Goal: Task Accomplishment & Management: Manage account settings

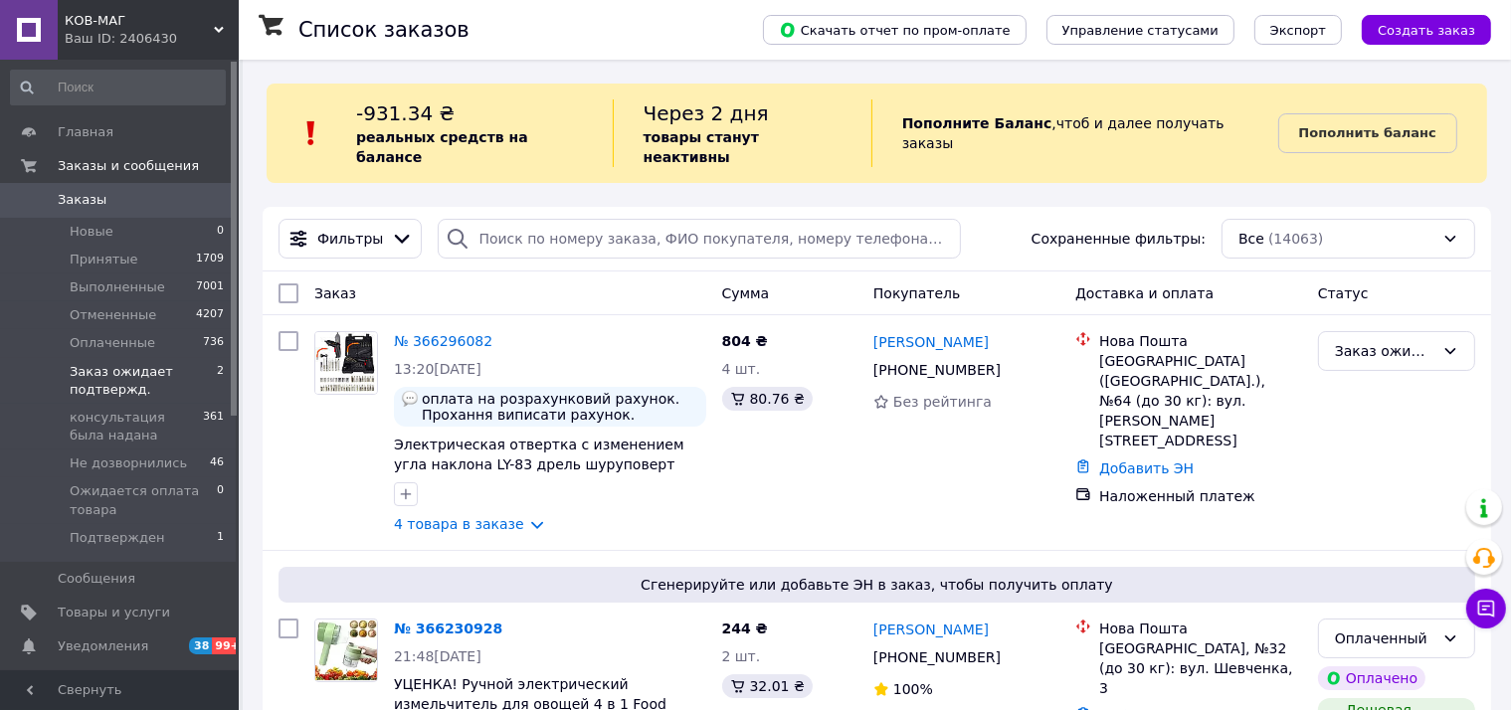
click at [113, 374] on span "Заказ ожидает подтвержд." at bounding box center [143, 381] width 147 height 36
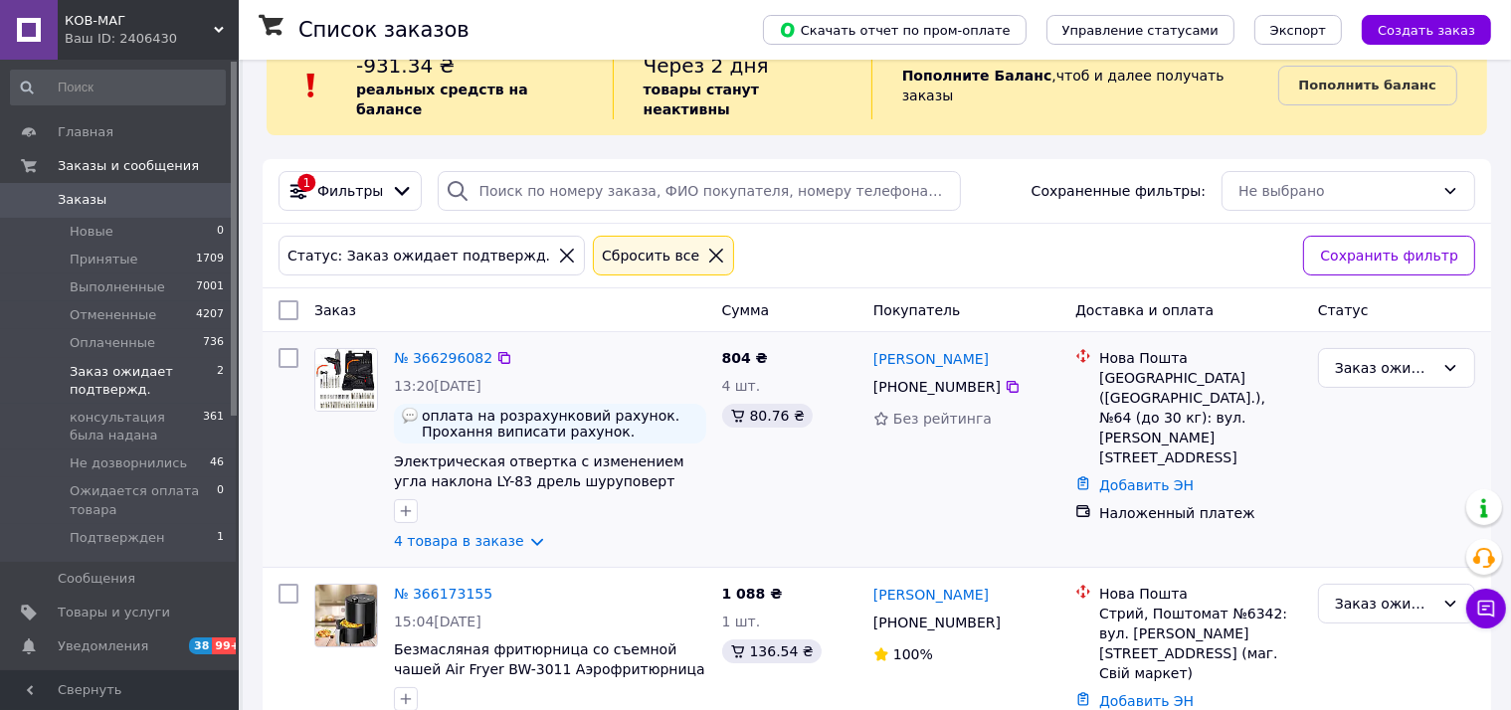
scroll to position [75, 0]
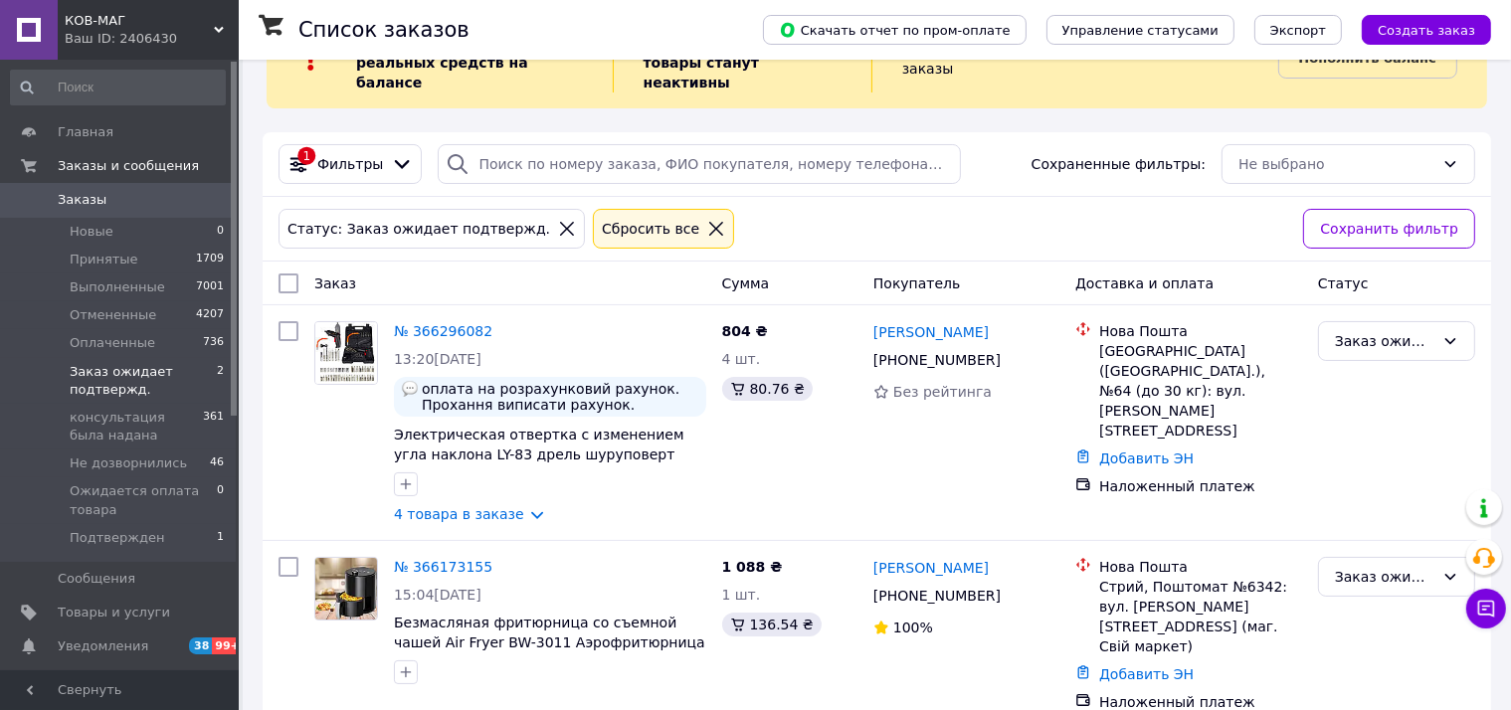
click at [707, 220] on icon at bounding box center [716, 229] width 18 height 18
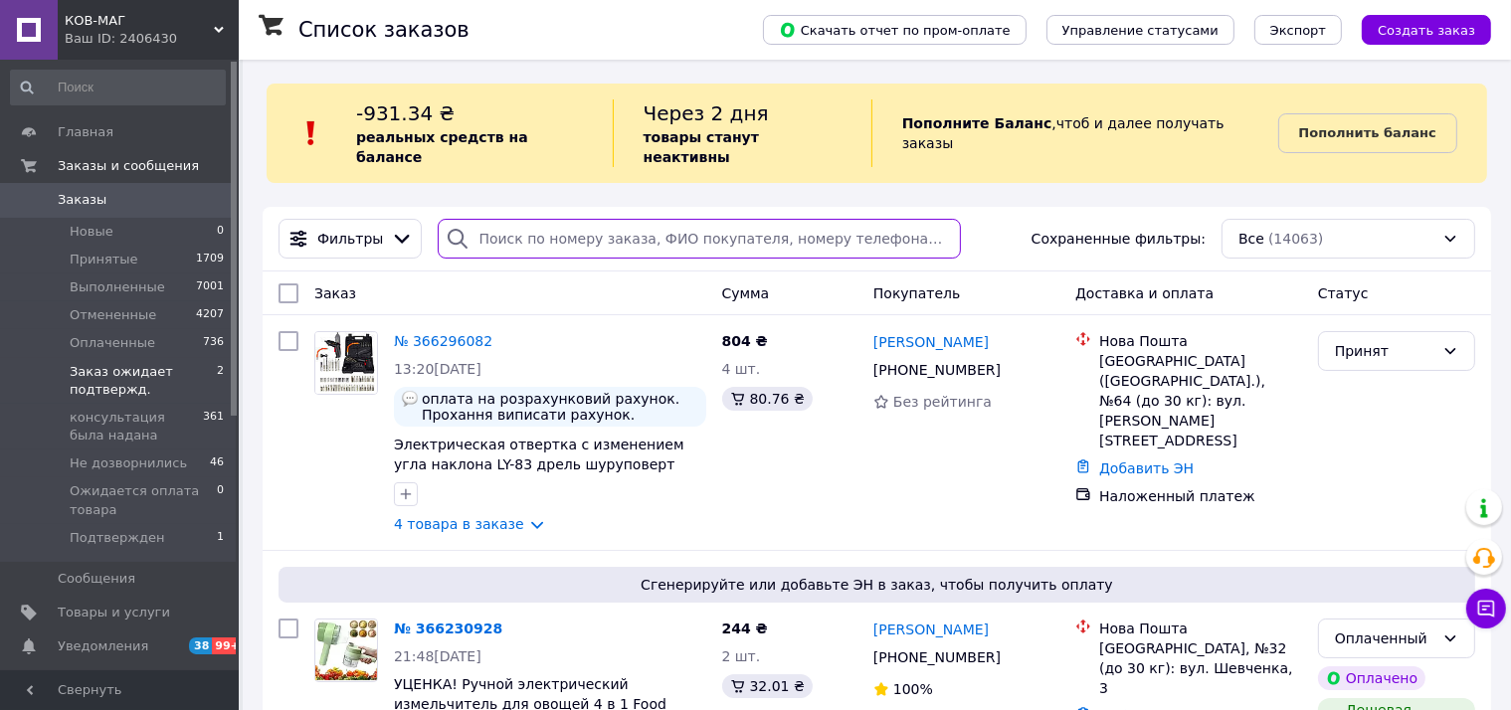
click at [577, 219] on input "search" at bounding box center [699, 239] width 523 height 40
paste input "363501003"
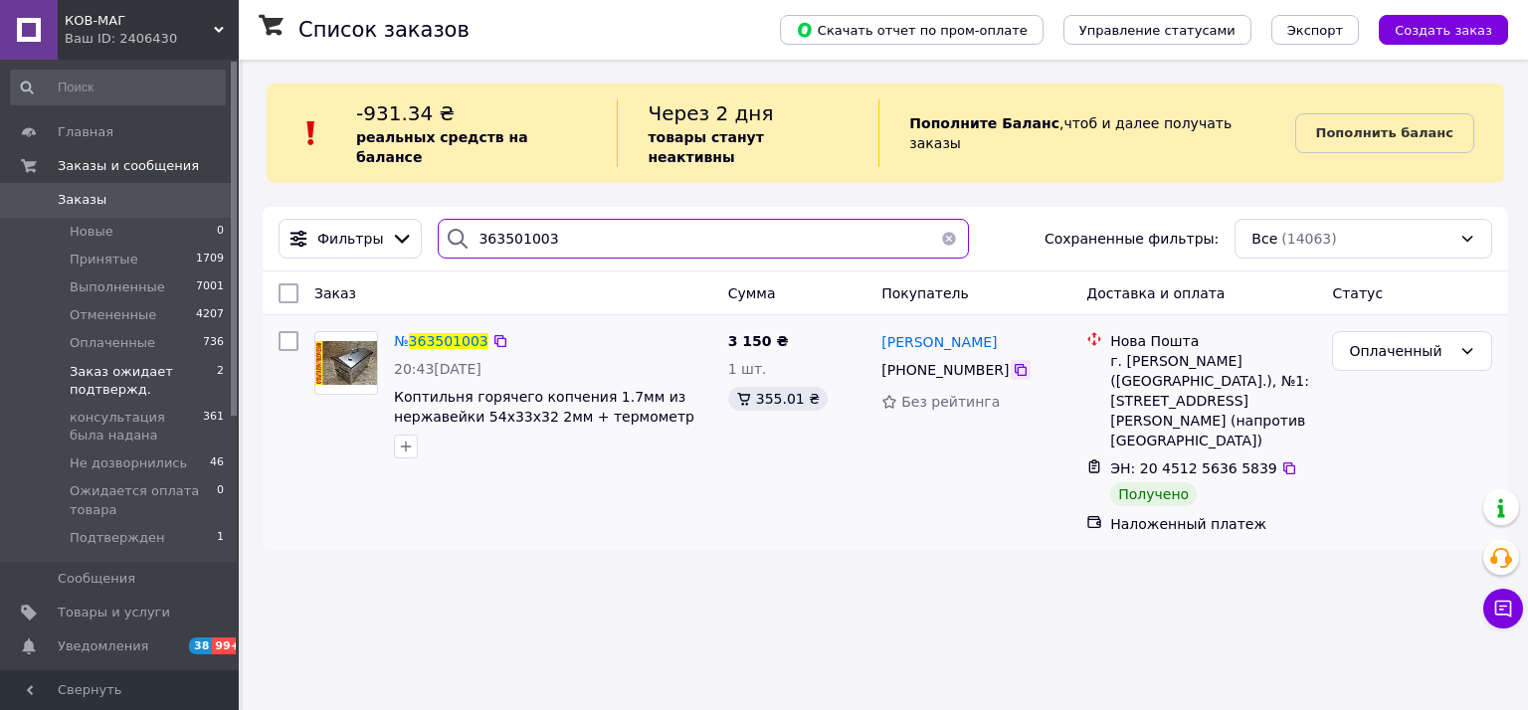
type input "363501003"
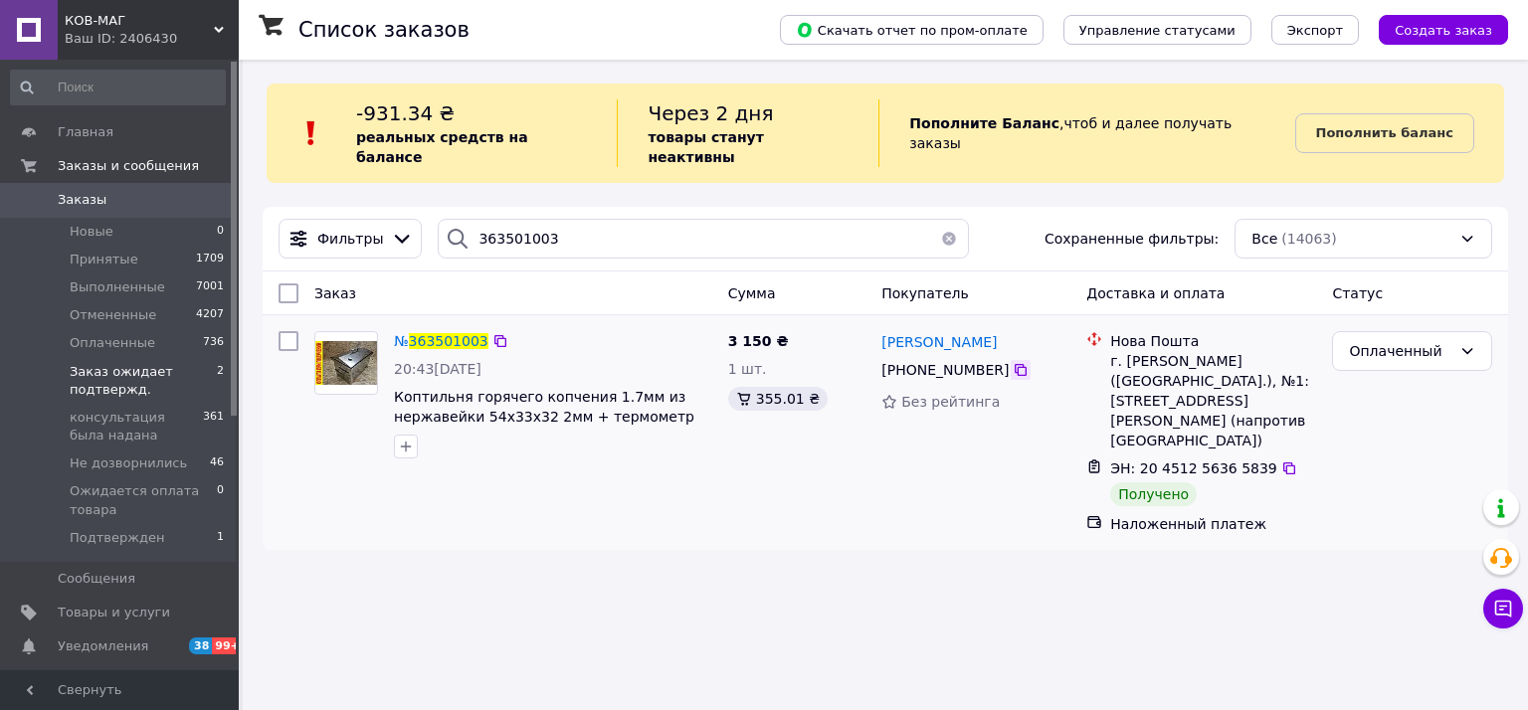
click at [1012, 362] on icon at bounding box center [1020, 370] width 16 height 16
click at [433, 333] on span "363501003" at bounding box center [449, 341] width 80 height 16
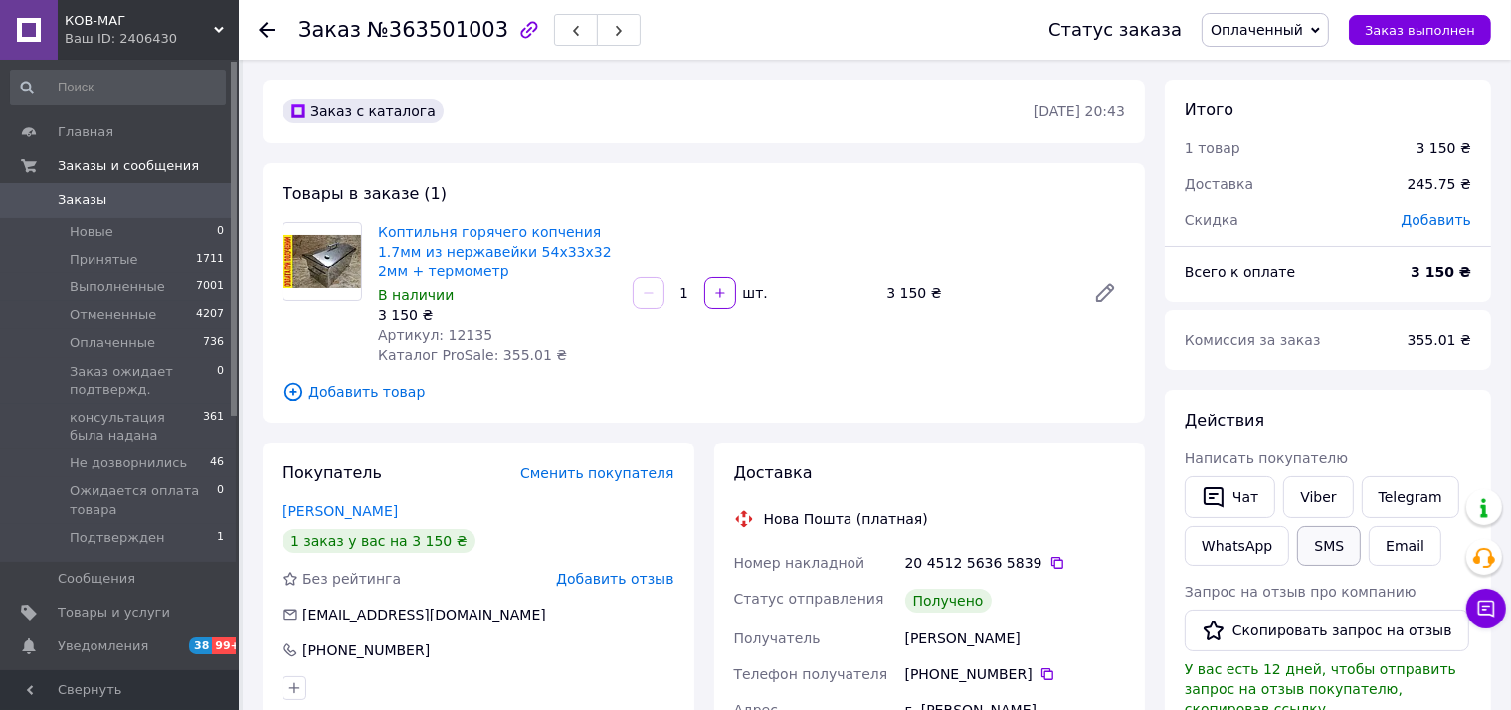
click at [1327, 545] on button "SMS" at bounding box center [1329, 546] width 64 height 40
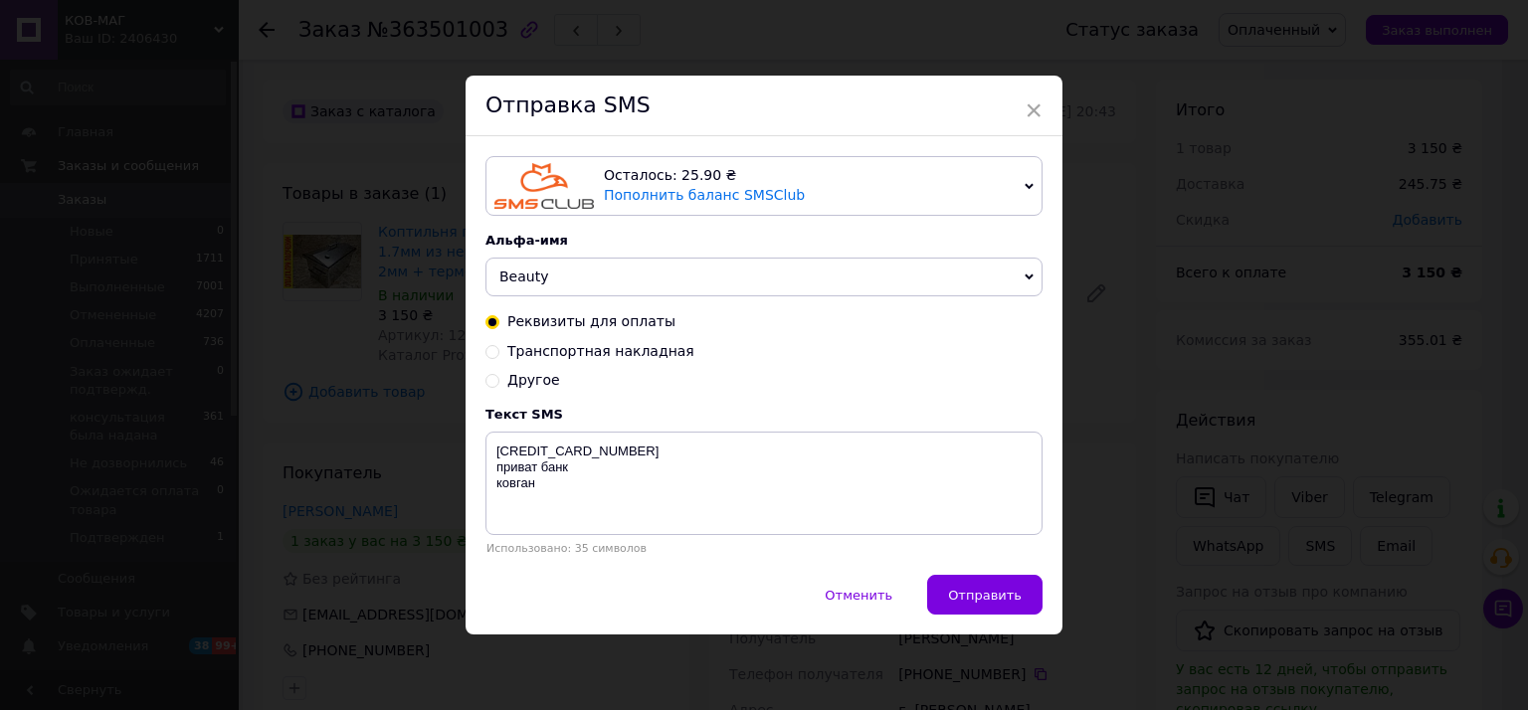
click at [525, 387] on span "Другое" at bounding box center [533, 380] width 53 height 16
click at [499, 386] on input "Другое" at bounding box center [492, 379] width 14 height 14
radio input "true"
radio input "false"
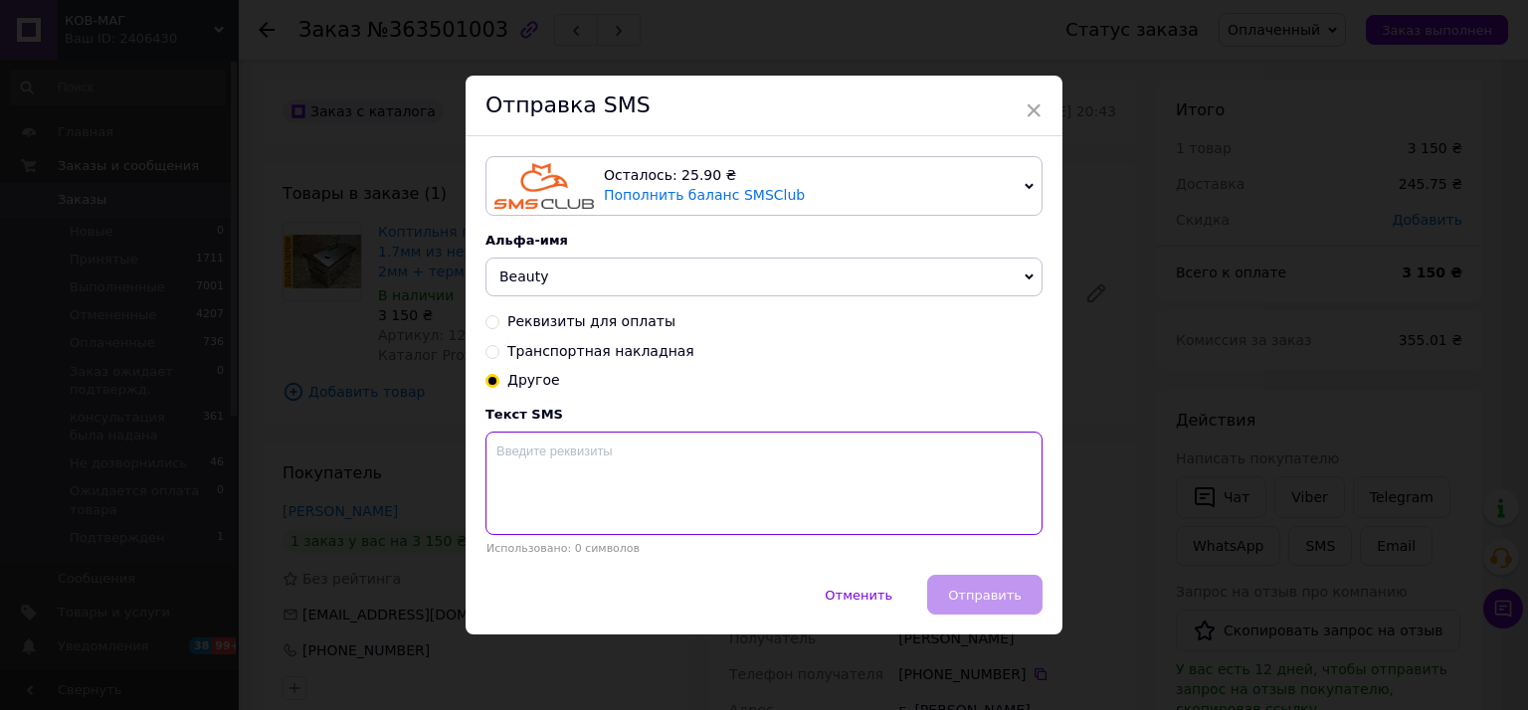
click at [558, 466] on textarea at bounding box center [763, 483] width 557 height 103
paste textarea "Дякуємо що погодились залишити відгук. Для нас це дійсно важливо. Посилання ски…"
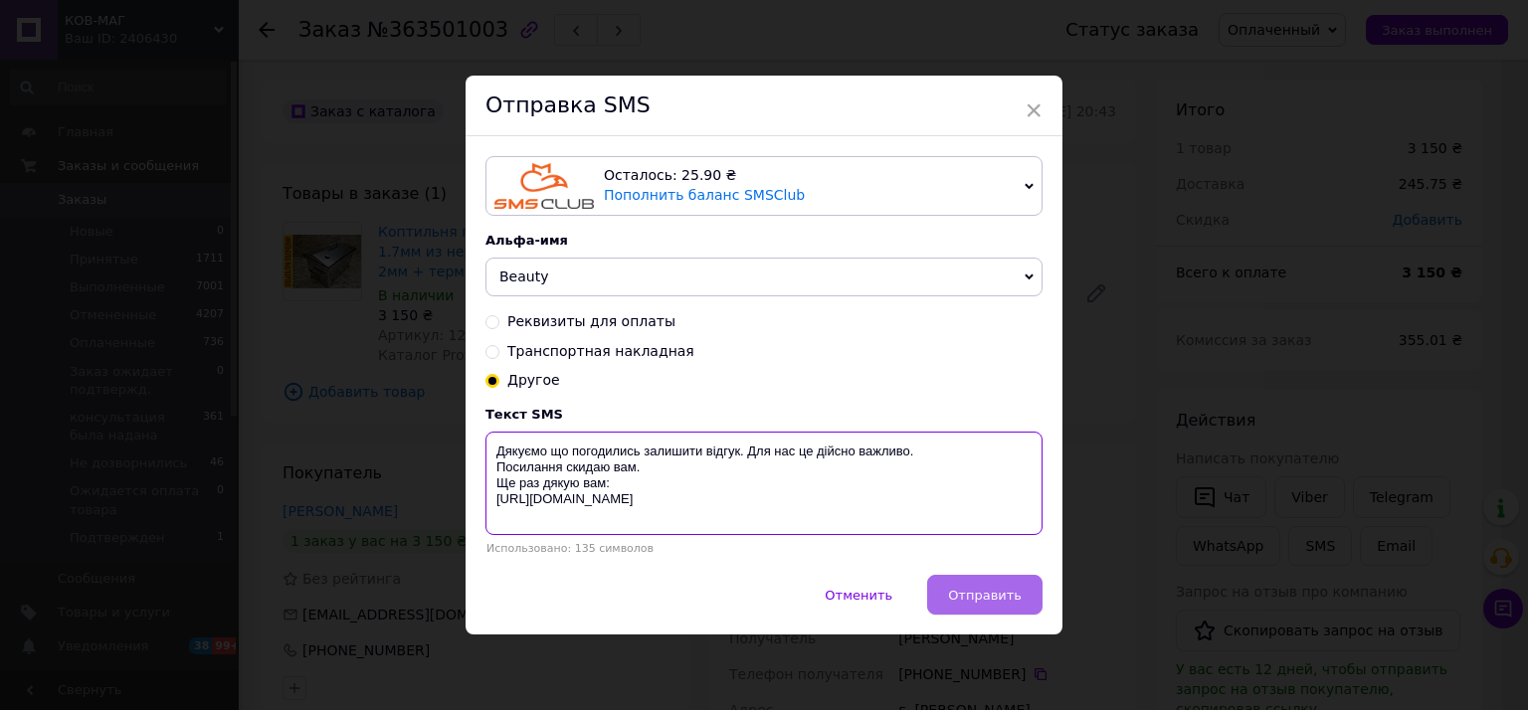
type textarea "Дякуємо що погодились залишити відгук. Для нас це дійсно важливо. Посилання ски…"
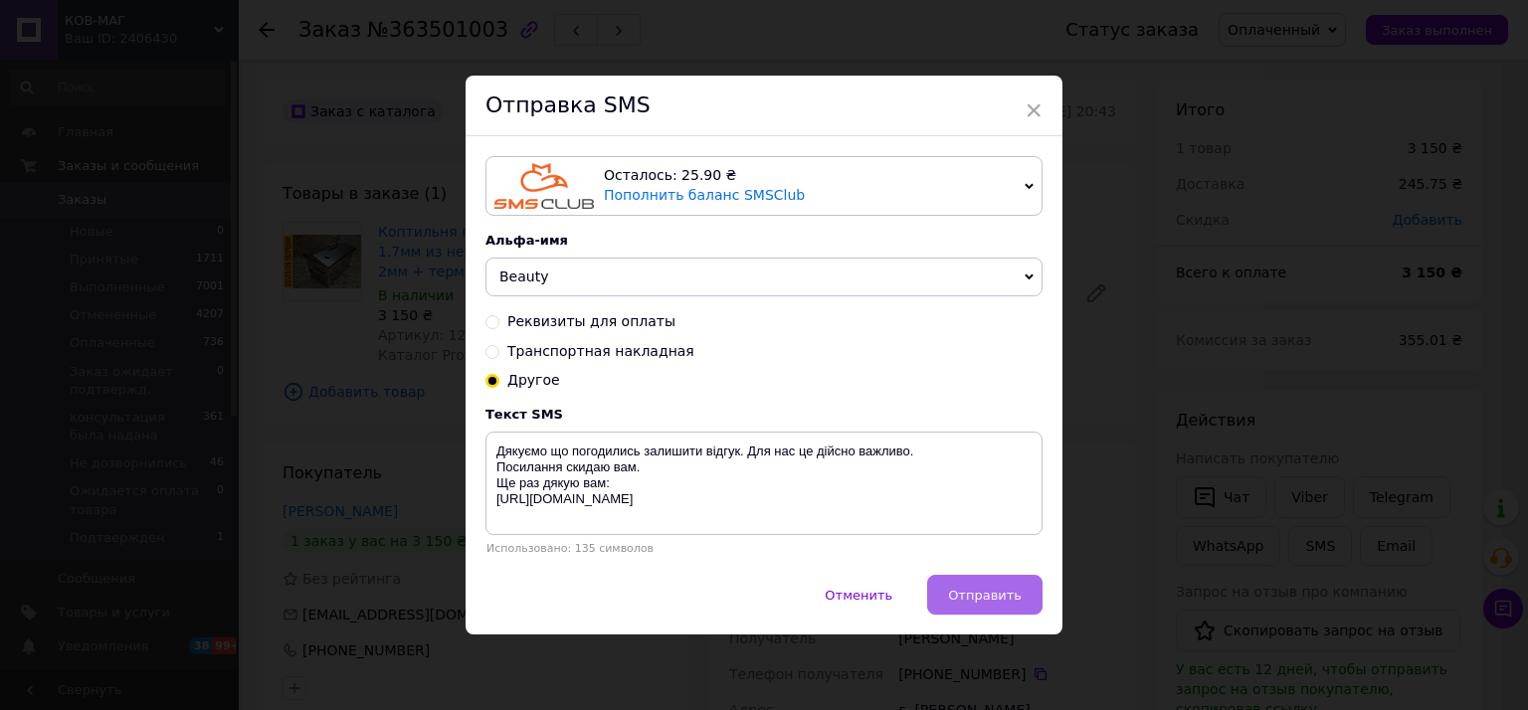
click at [975, 597] on span "Отправить" at bounding box center [985, 595] width 74 height 15
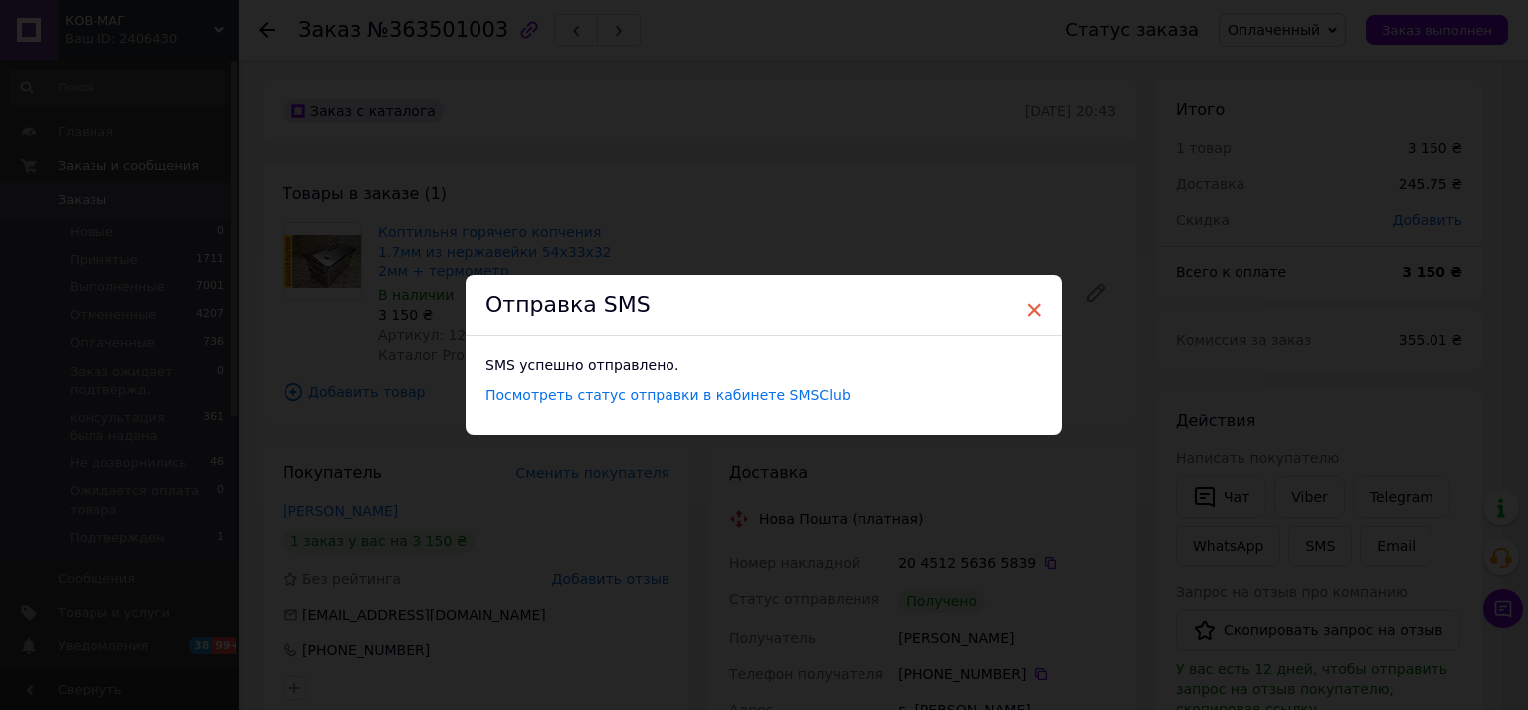
click at [1027, 303] on span "×" at bounding box center [1033, 310] width 18 height 34
click at [1027, 305] on span "×" at bounding box center [1025, 310] width 18 height 34
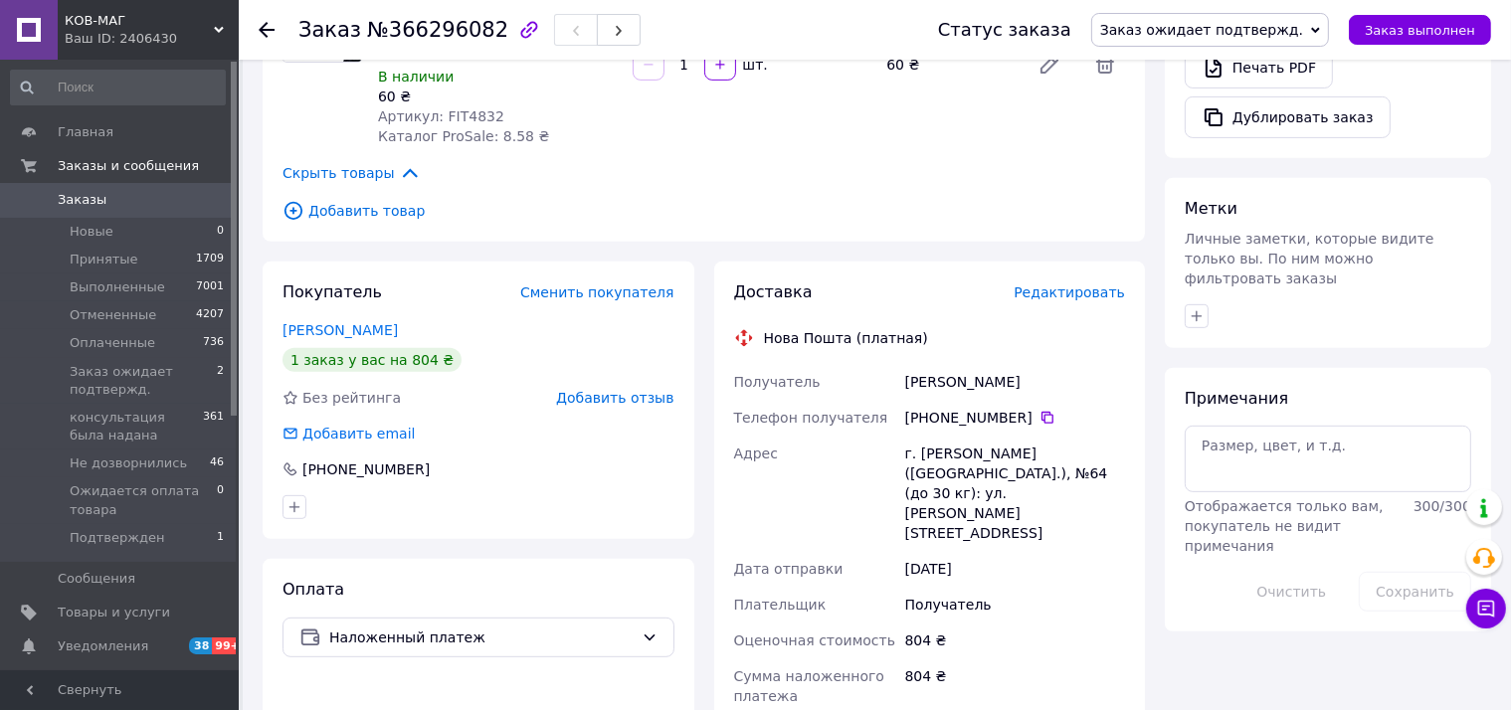
scroll to position [796, 0]
click at [1039, 410] on icon at bounding box center [1047, 418] width 16 height 16
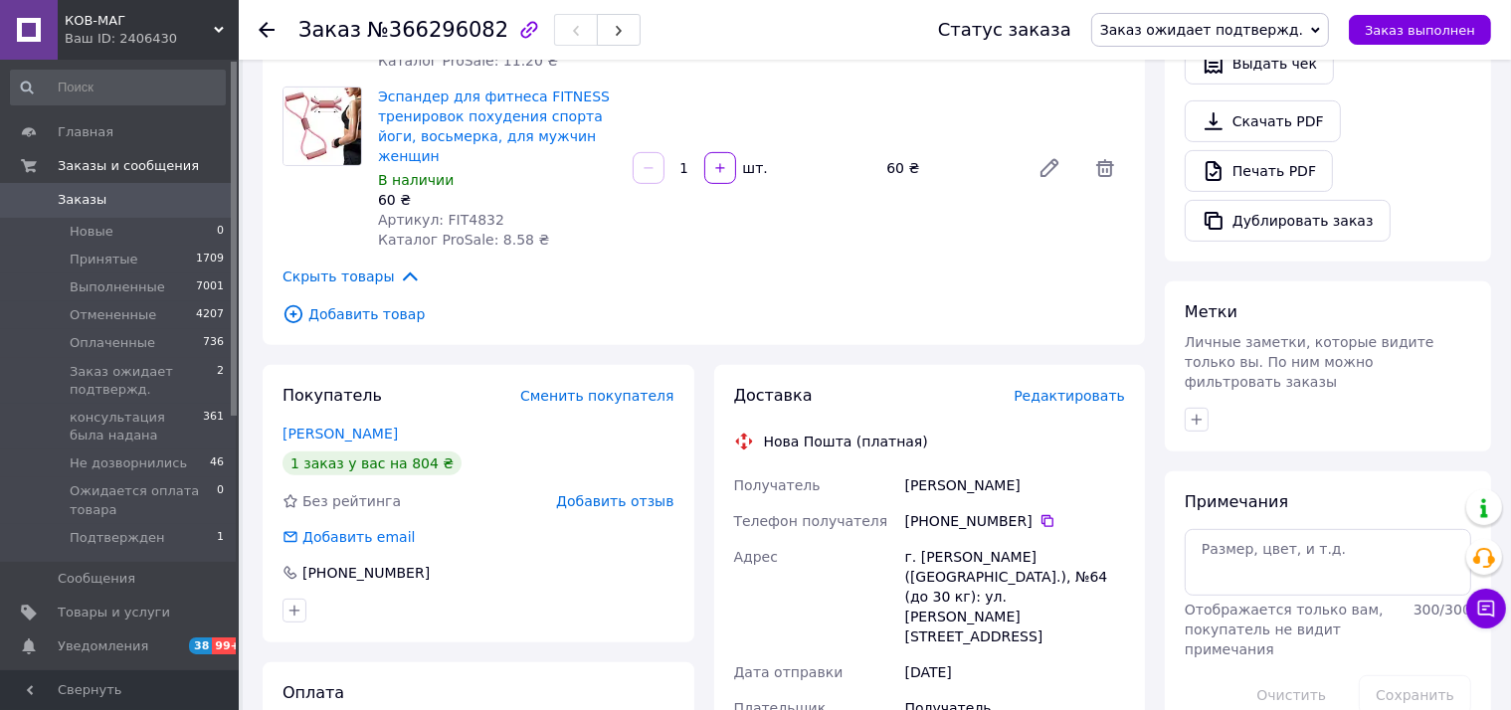
scroll to position [696, 0]
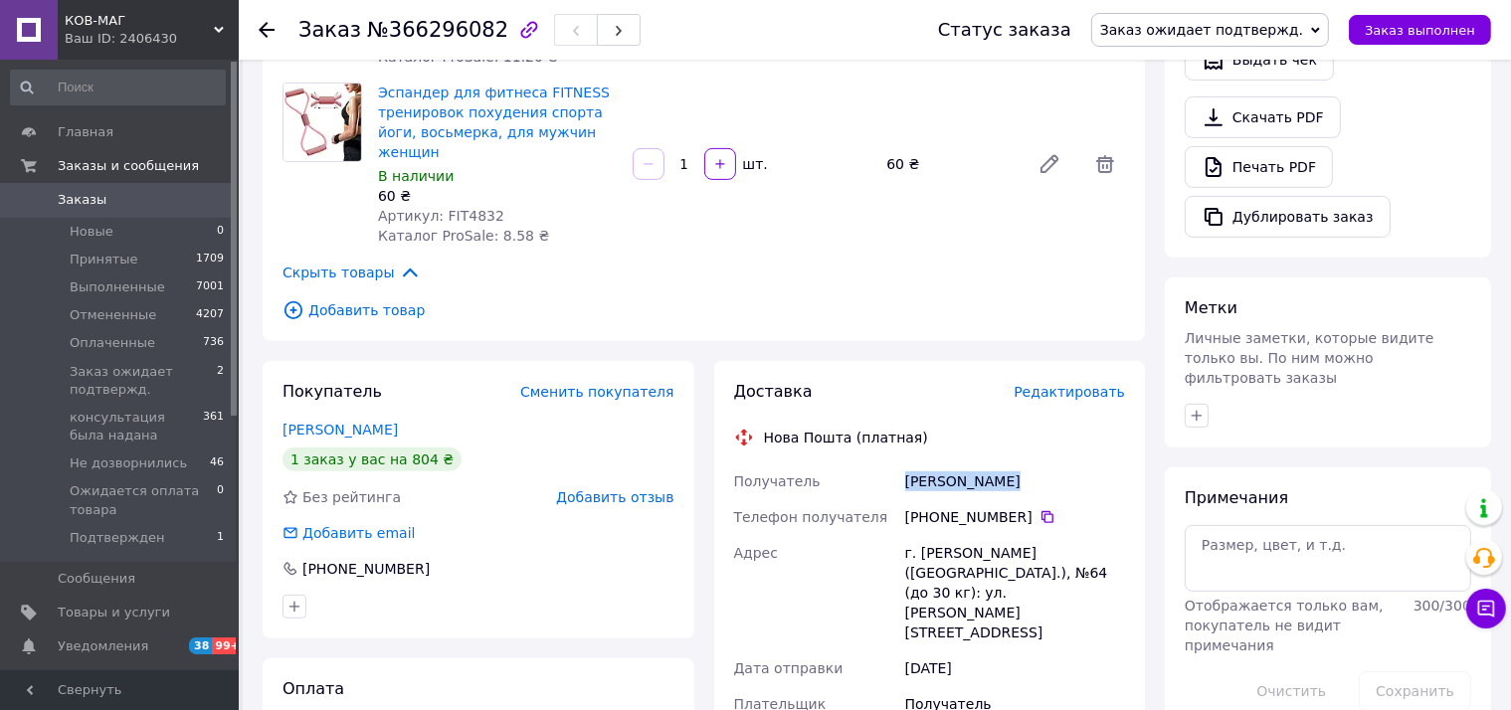
drag, startPoint x: 1005, startPoint y: 447, endPoint x: 905, endPoint y: 447, distance: 100.4
click at [905, 463] on div "Семеген Марян" at bounding box center [1015, 481] width 228 height 36
copy div "Семеген Марян"
click at [1039, 509] on icon at bounding box center [1047, 517] width 16 height 16
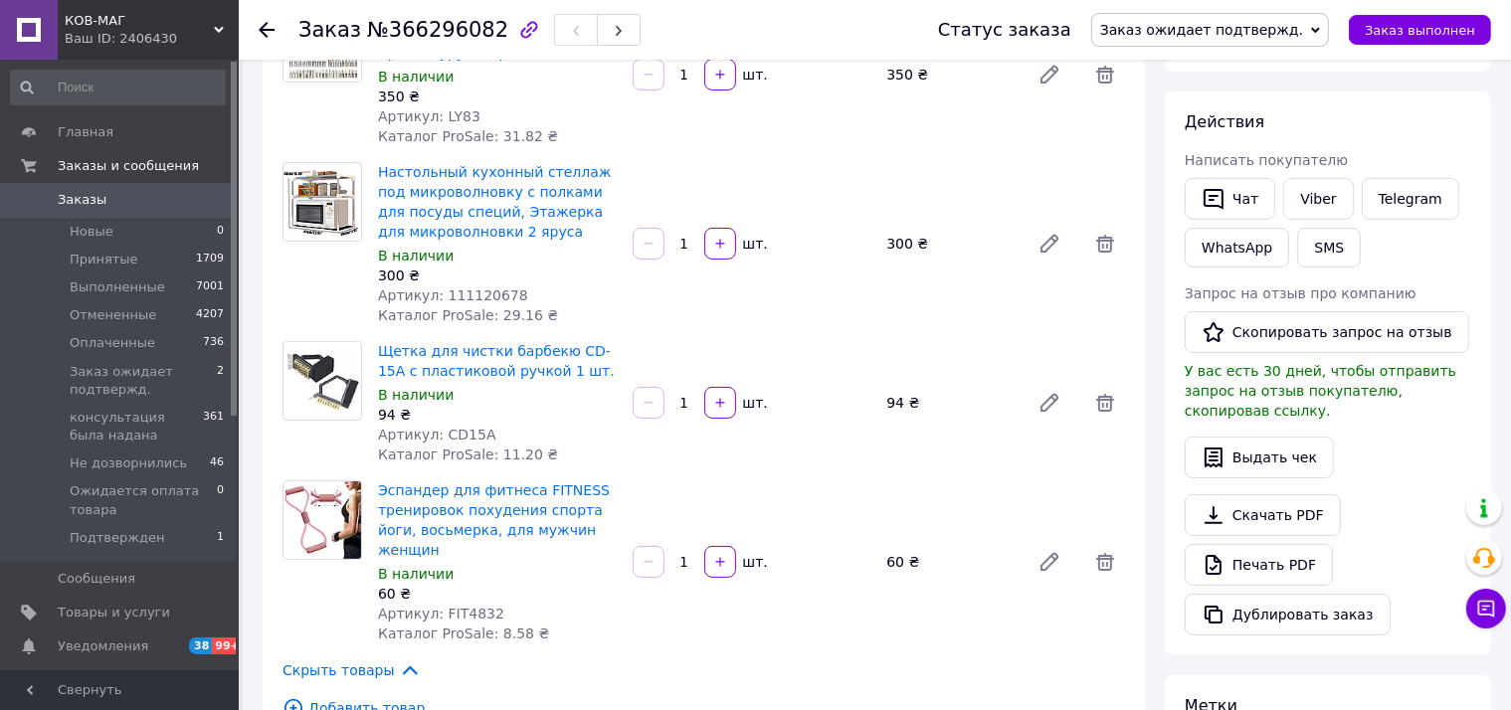
scroll to position [0, 0]
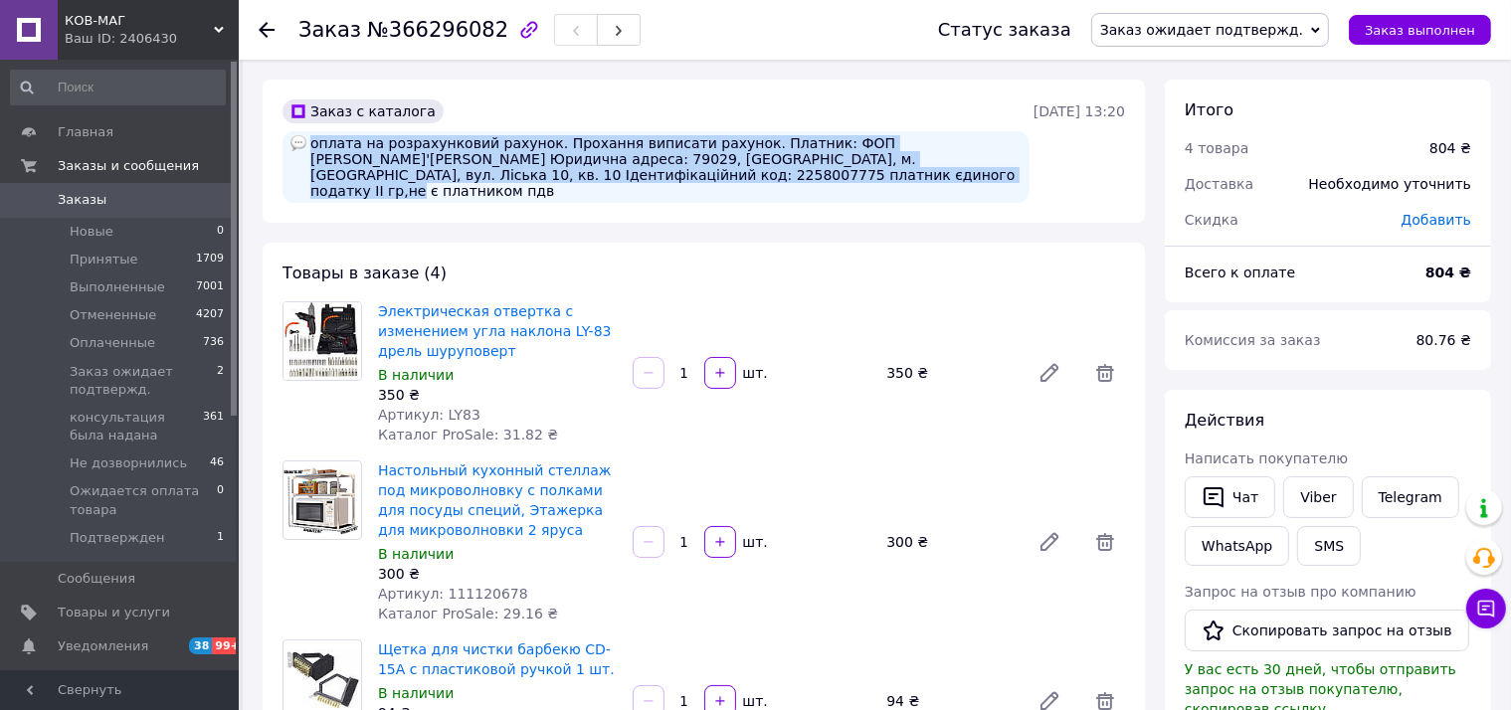
drag, startPoint x: 741, startPoint y: 175, endPoint x: 313, endPoint y: 147, distance: 428.5
click at [313, 147] on div "оплата на розрахунковий рахунок. Прохання виписати рахунок. Платник: ФОП [PERSO…" at bounding box center [655, 167] width 747 height 72
copy div "оплата на розрахунковий рахунок. Прохання виписати рахунок. Платник: ФОП [PERSO…"
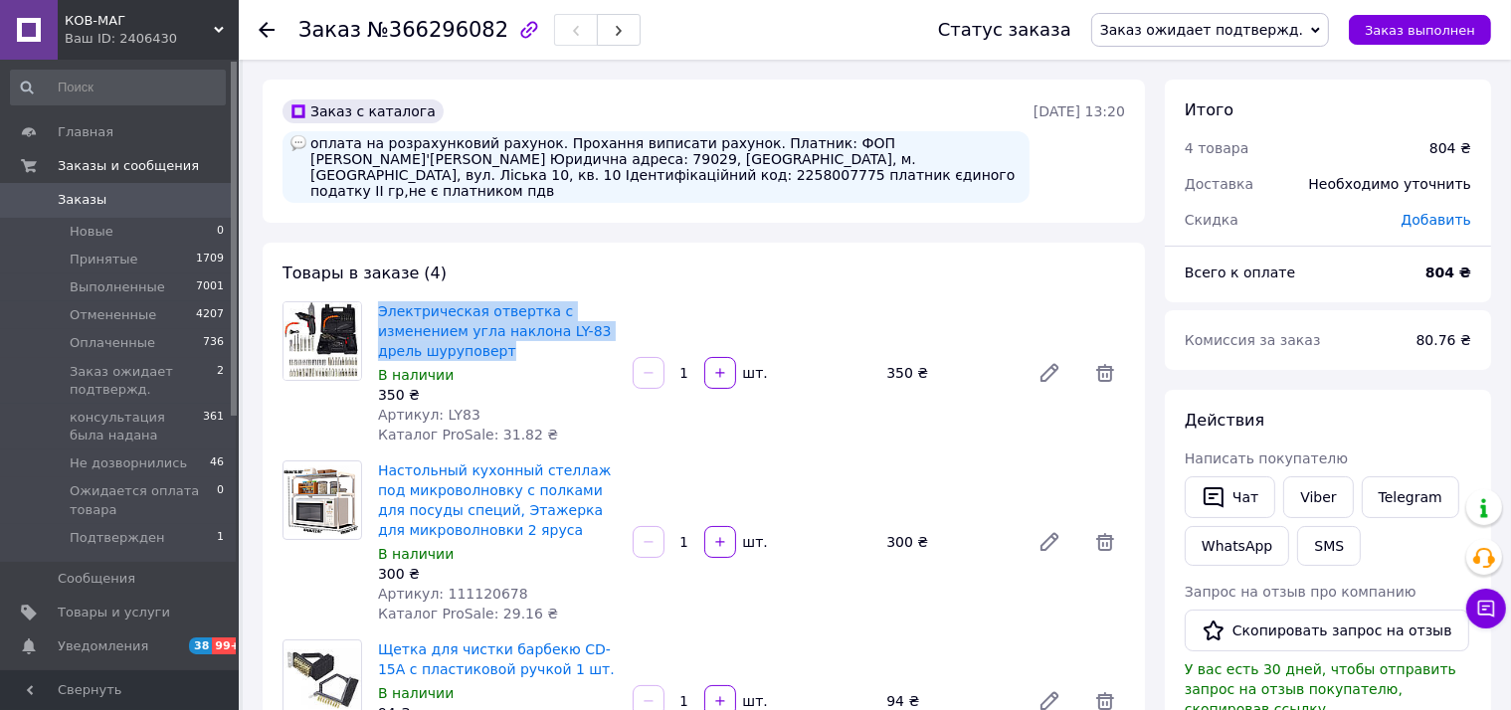
drag, startPoint x: 505, startPoint y: 339, endPoint x: 377, endPoint y: 291, distance: 136.9
click at [377, 297] on div "Электрическая отвертка с изменением угла наклона LY-83 дрель шуруповерт В налич…" at bounding box center [497, 372] width 255 height 151
copy link "Электрическая отвертка с изменением угла наклона LY-83 дрель шуруповерт"
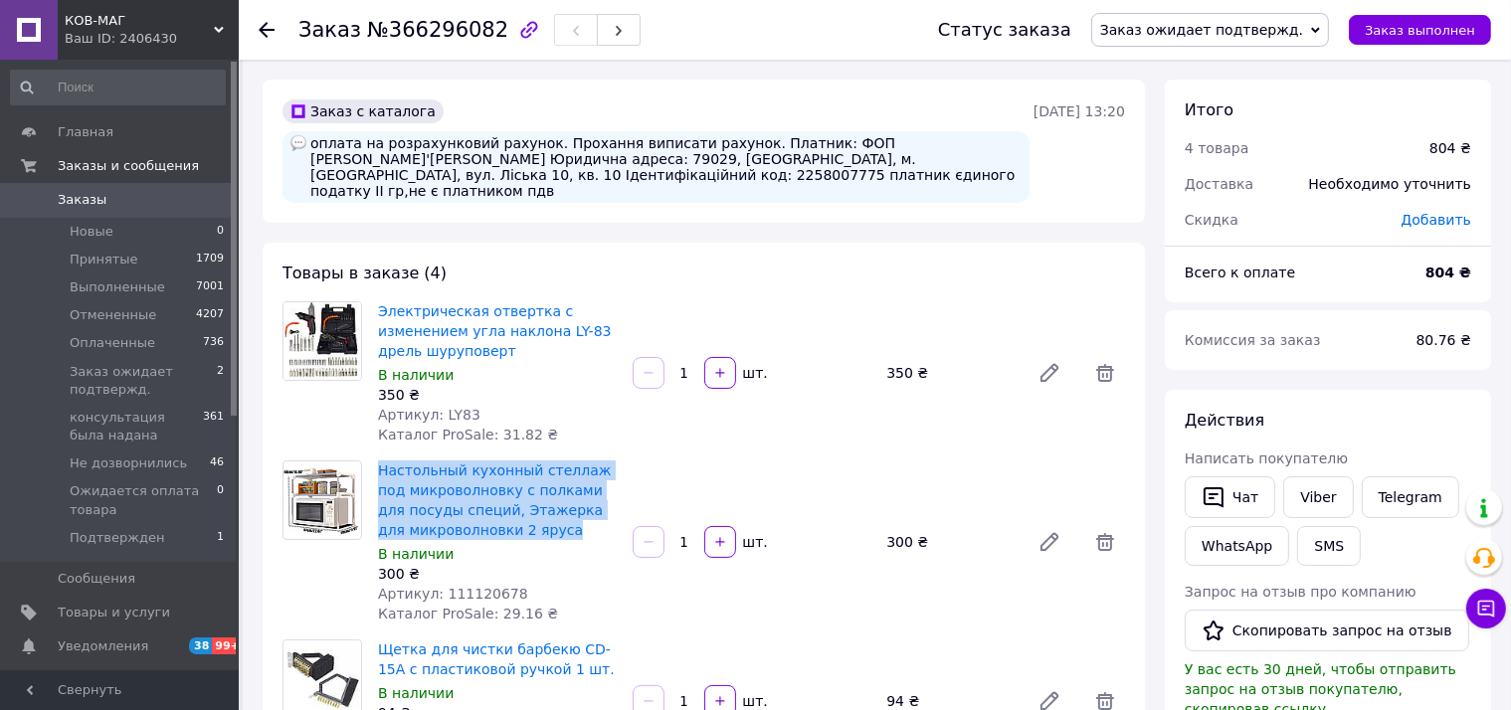
drag, startPoint x: 529, startPoint y: 518, endPoint x: 373, endPoint y: 436, distance: 176.6
click at [373, 436] on div "Товары в заказе (4) Электрическая отвертка с изменением угла наклона LY-83 дрел…" at bounding box center [704, 640] width 882 height 795
copy link "Настольный кухонный стеллаж под микроволновку с полками для посуды специй, Этаж…"
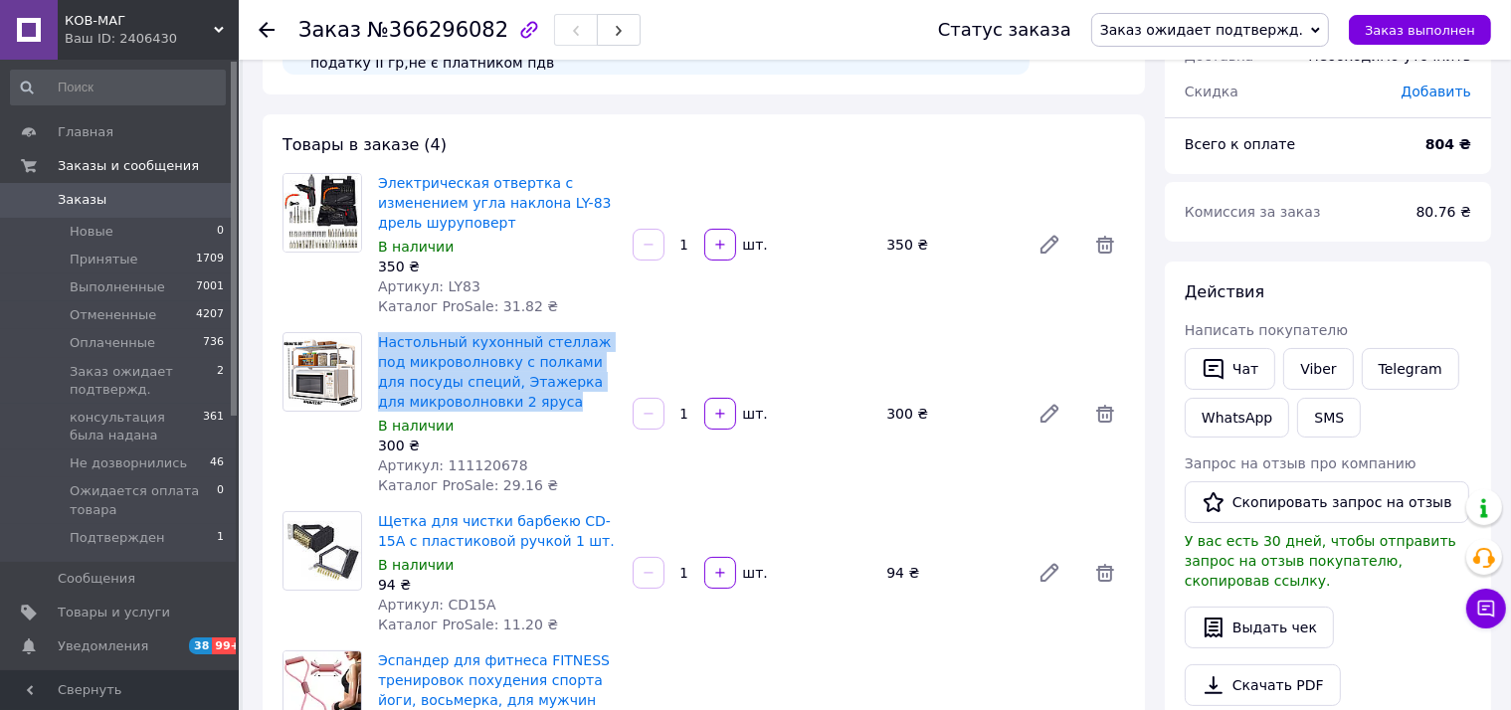
scroll to position [298, 0]
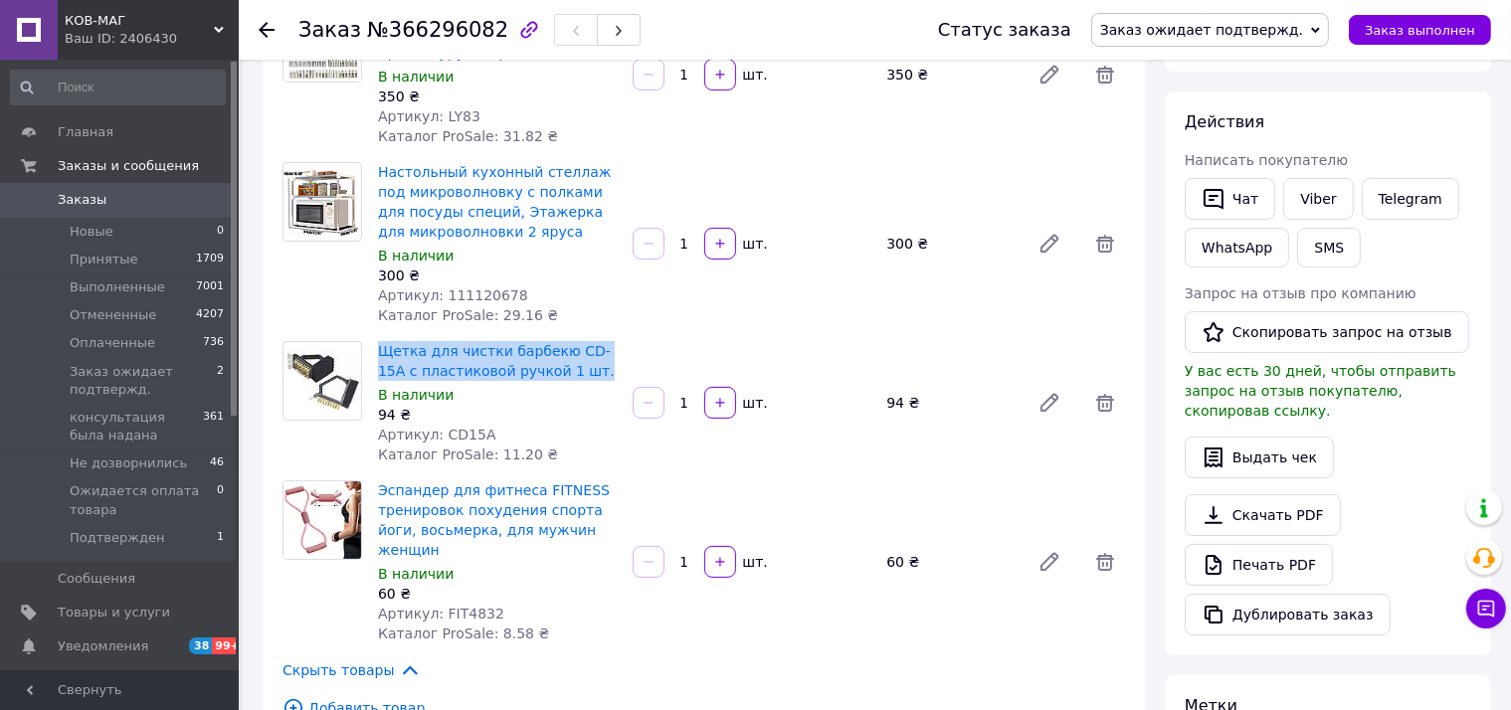
drag, startPoint x: 548, startPoint y: 362, endPoint x: 374, endPoint y: 326, distance: 177.7
click at [375, 337] on div "Щетка для чистки барбекю CD-15A с пластиковой ручкой 1 шт. В наличии 94 ₴ Артик…" at bounding box center [497, 402] width 255 height 131
copy link "Щетка для чистки барбекю CD-15A с пластиковой ручкой 1 шт."
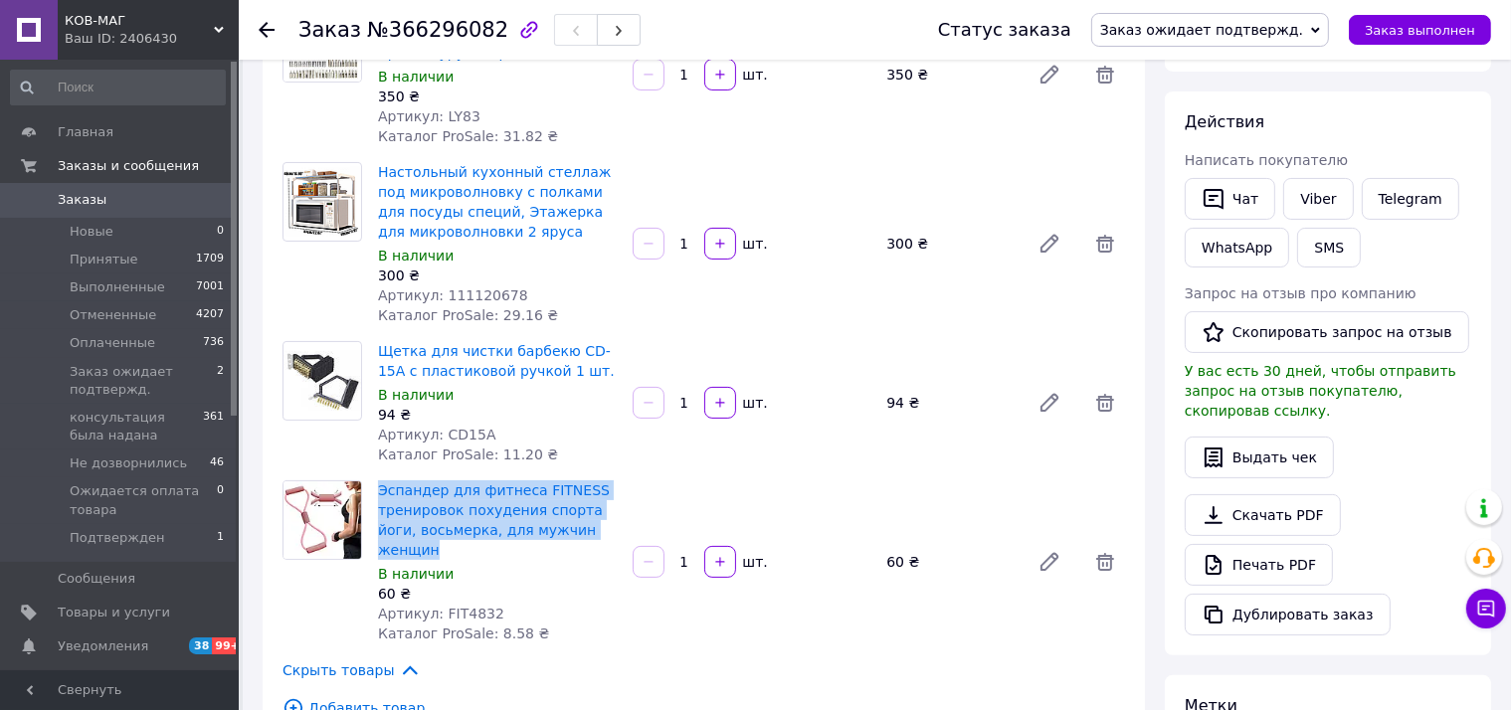
drag, startPoint x: 590, startPoint y: 518, endPoint x: 358, endPoint y: 478, distance: 235.1
click at [358, 480] on div "Эспандер для фитнеса FITNESS тренировок похудения спорта йоги, восьмерка, для м…" at bounding box center [703, 561] width 858 height 163
copy div "Эспандер для фитнеса FITNESS тренировок похудения спорта йоги, восьмерка, для м…"
click at [1280, 26] on span "Заказ ожидает подтвержд." at bounding box center [1201, 30] width 203 height 16
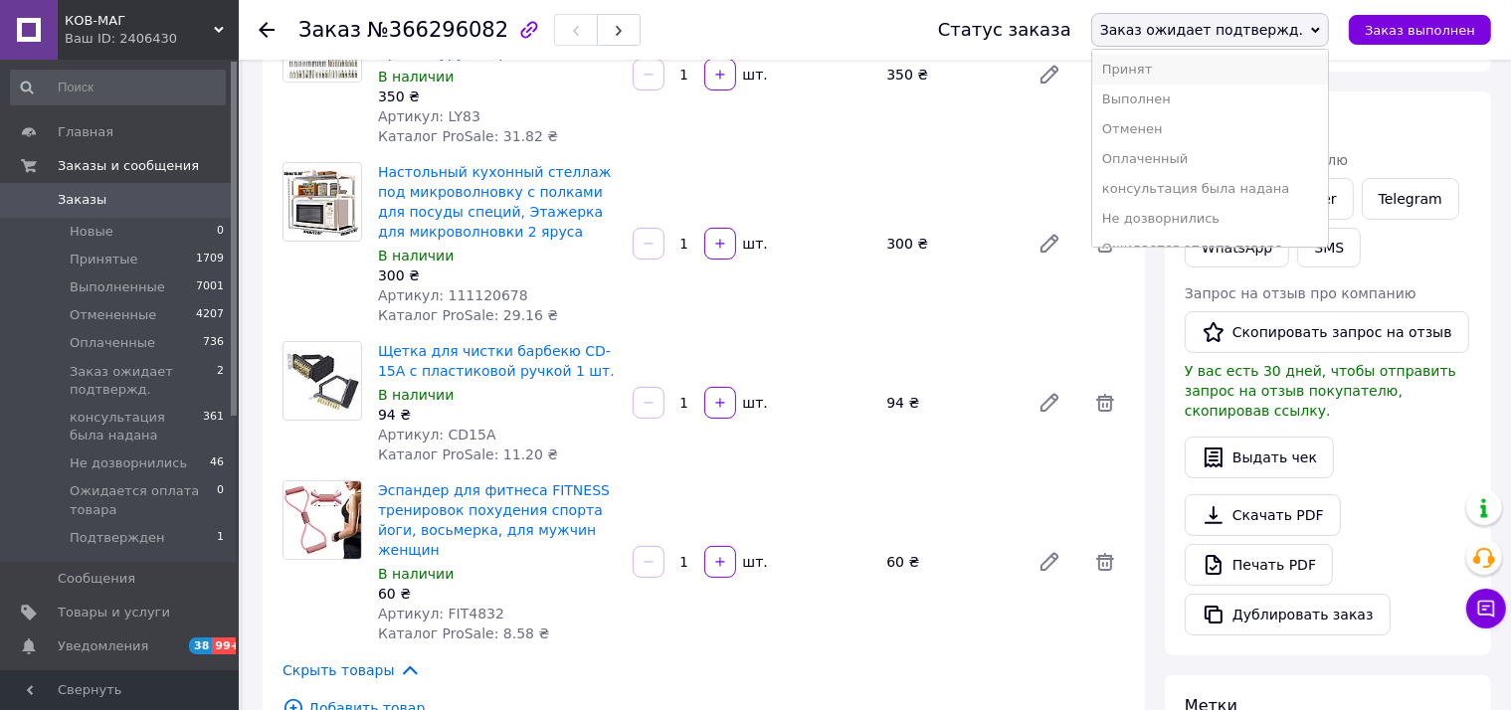
click at [1213, 67] on li "Принят" at bounding box center [1210, 70] width 236 height 30
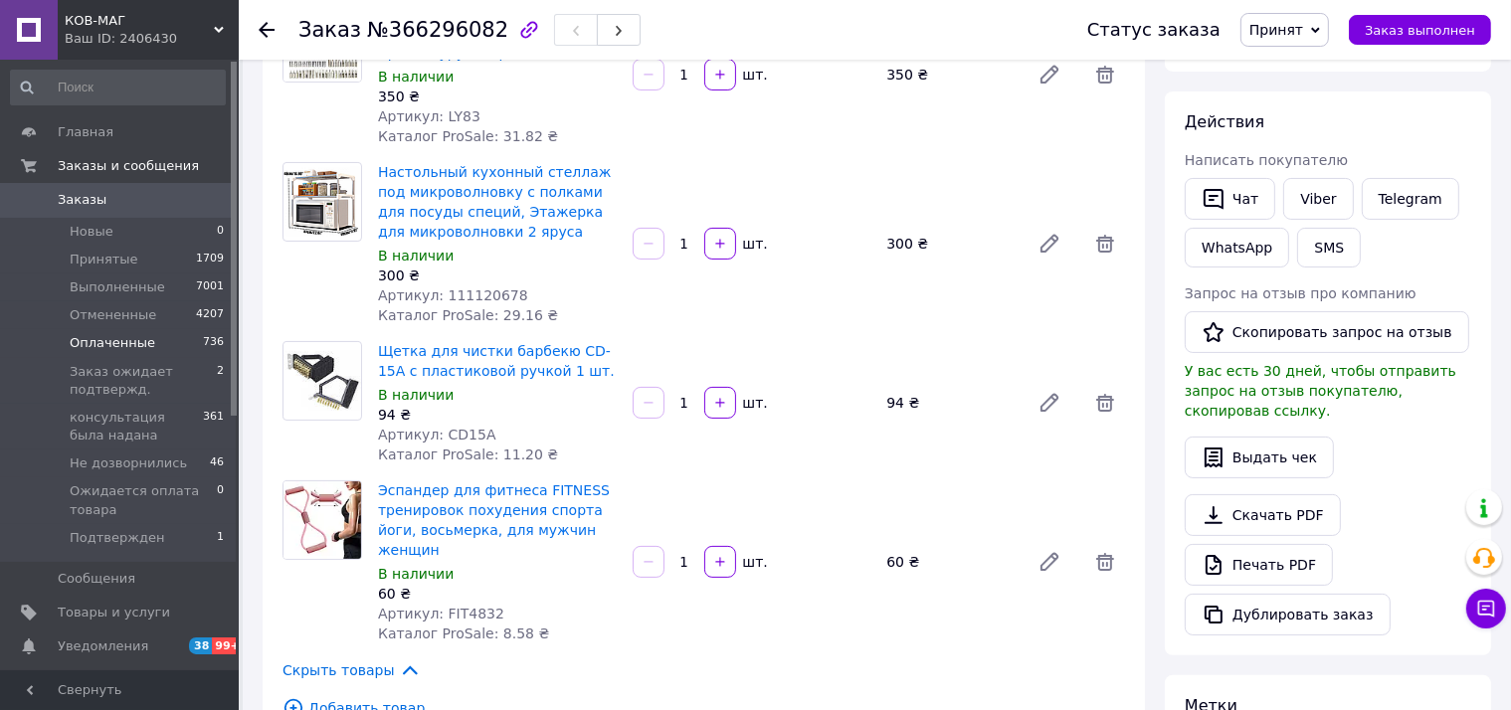
click at [114, 341] on span "Оплаченные" at bounding box center [113, 343] width 86 height 18
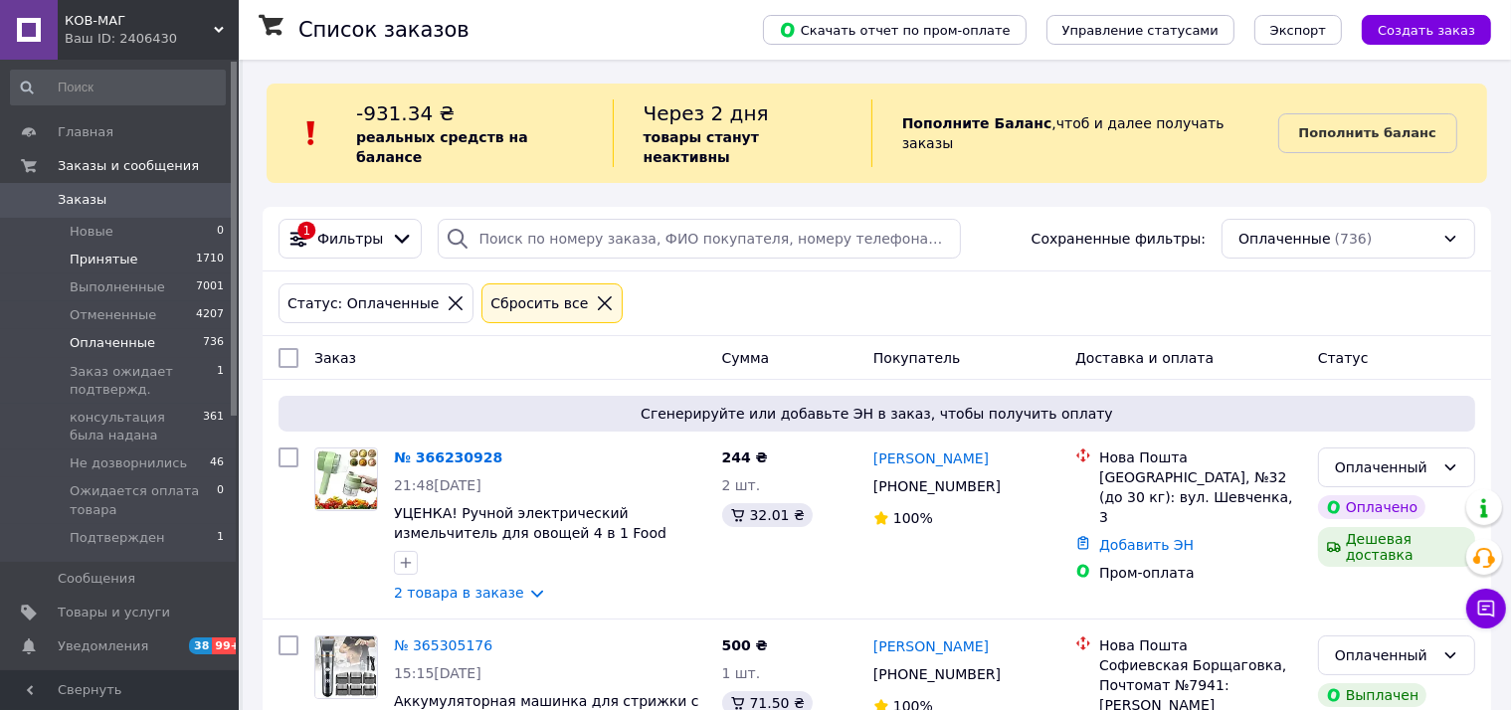
click at [107, 251] on span "Принятые" at bounding box center [104, 260] width 69 height 18
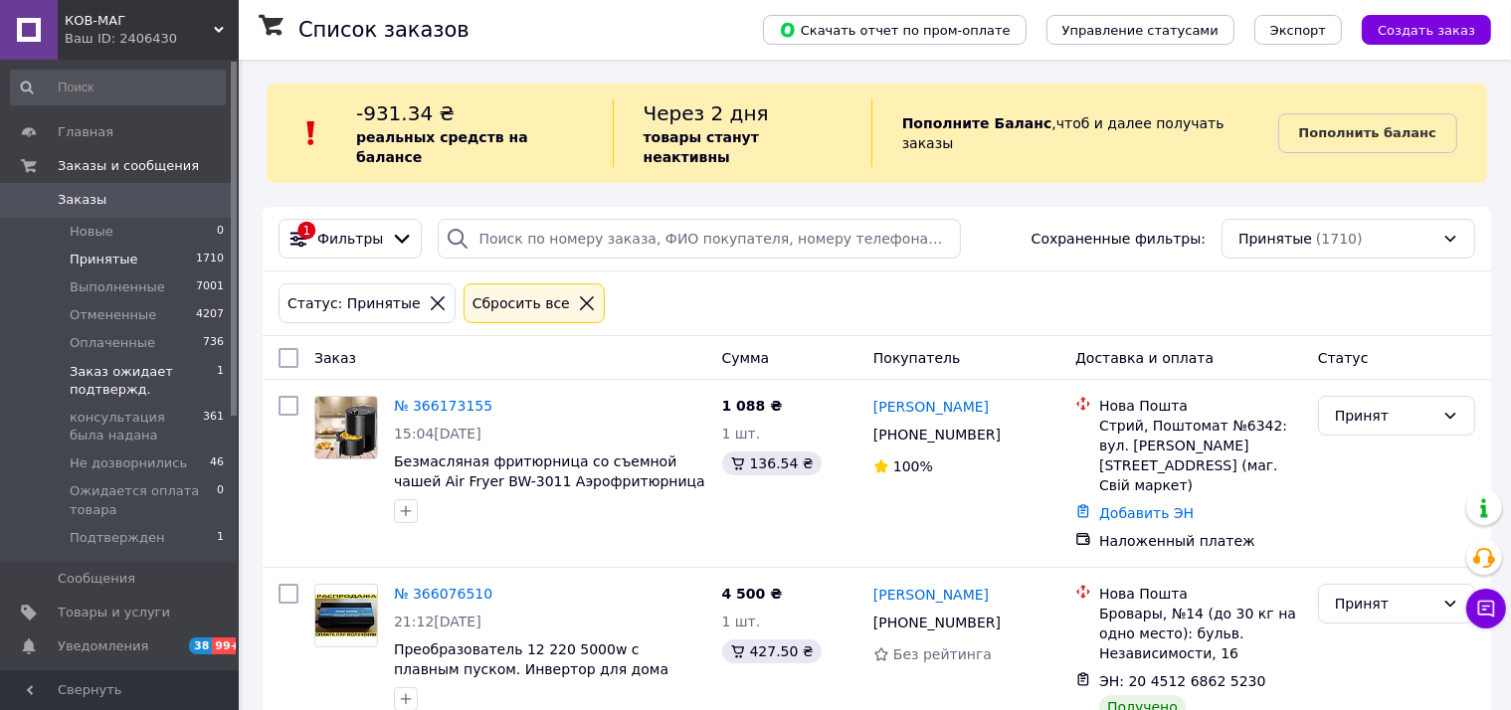
click at [110, 378] on span "Заказ ожидает подтвержд." at bounding box center [143, 381] width 147 height 36
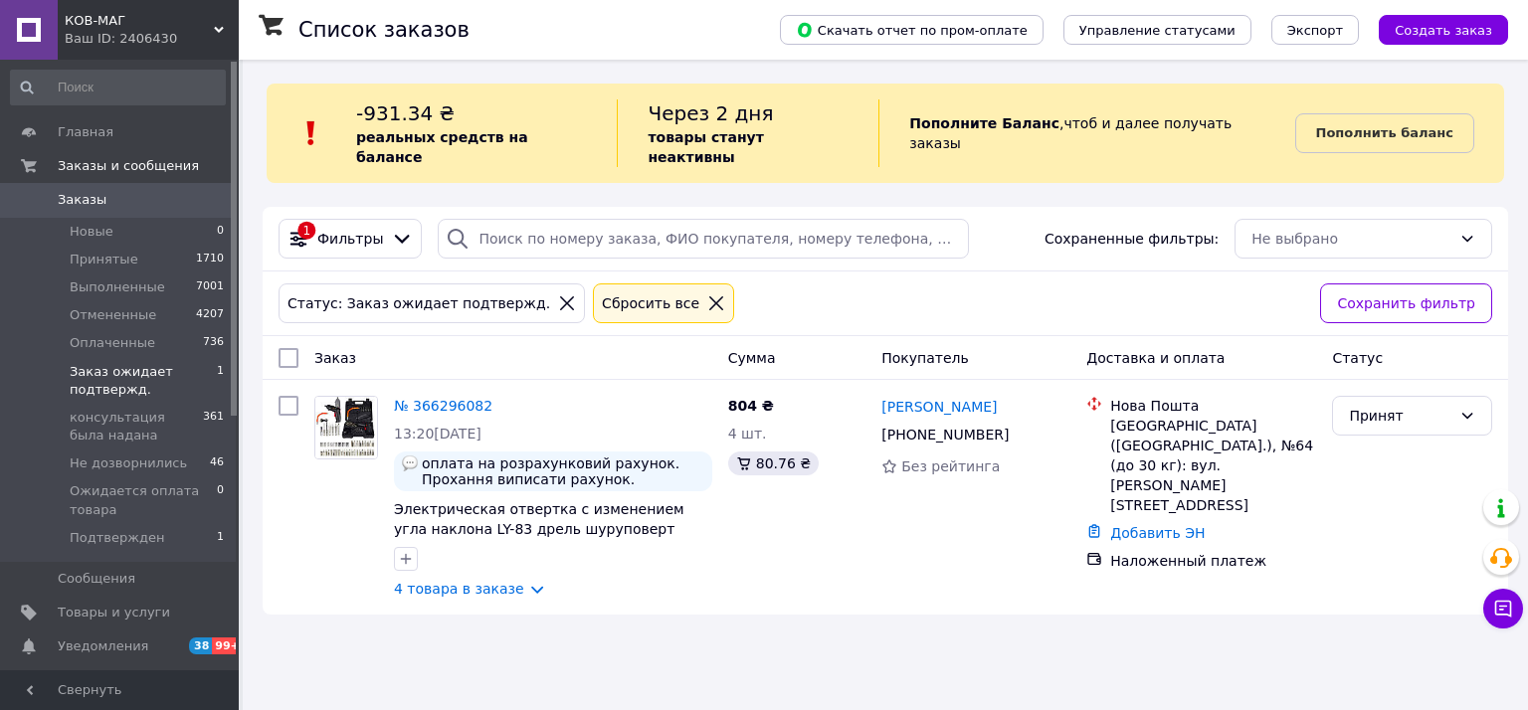
click at [707, 294] on icon at bounding box center [716, 303] width 18 height 18
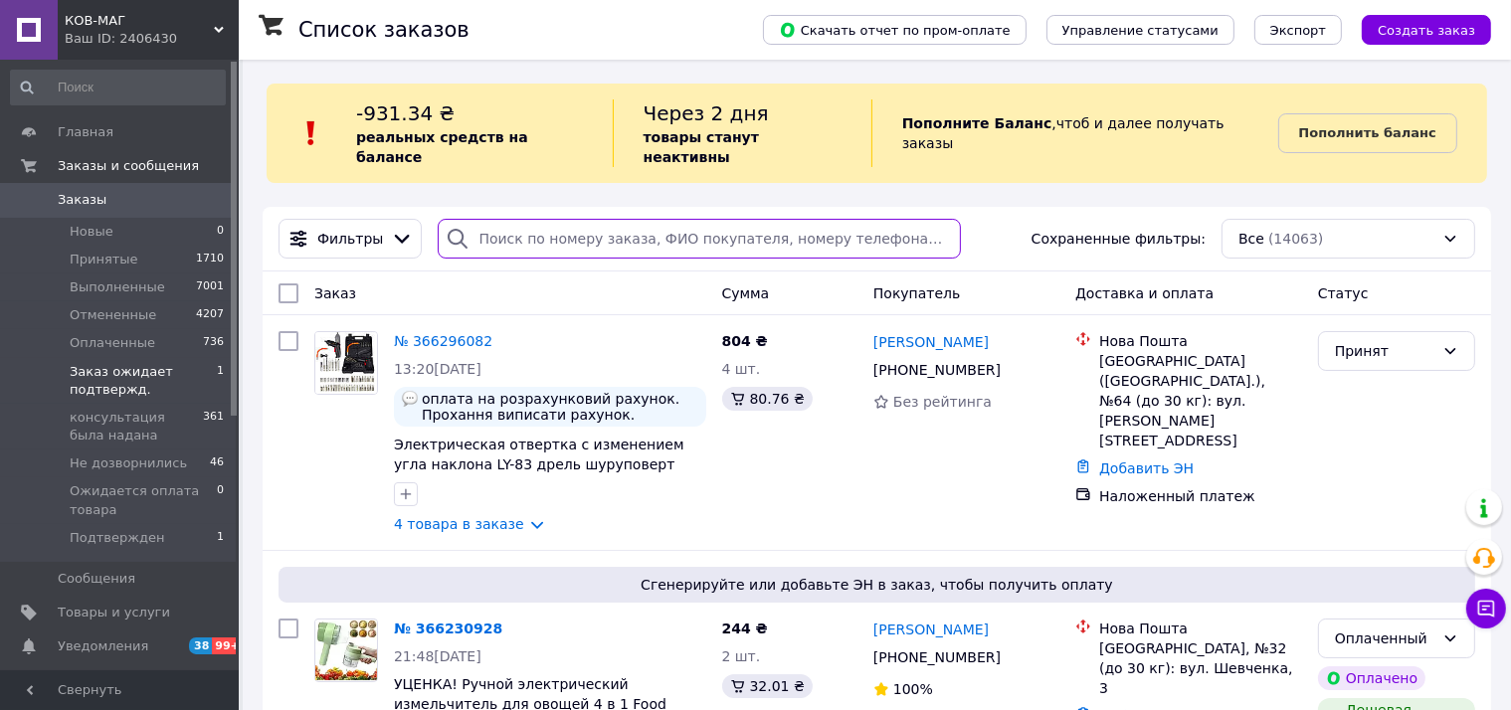
paste input "364246247"
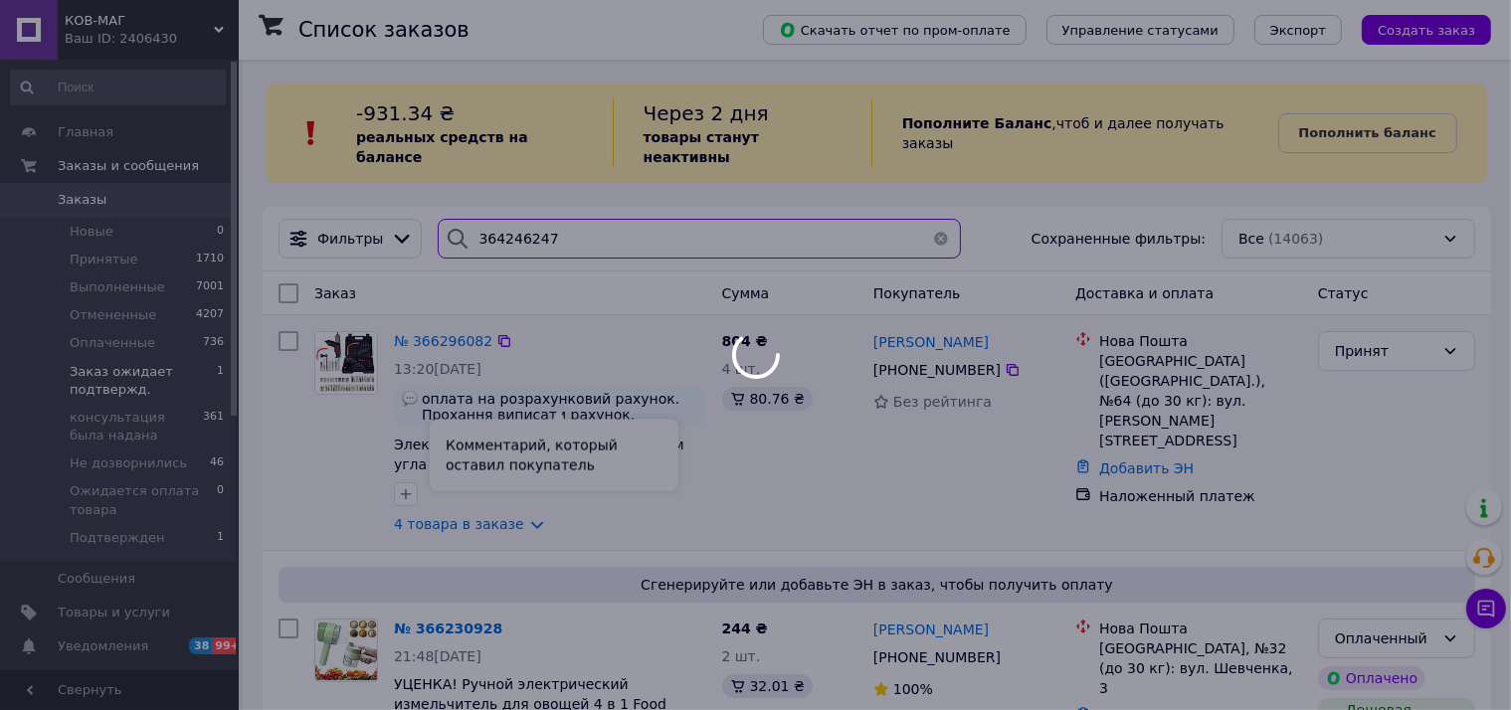
type input "364246247"
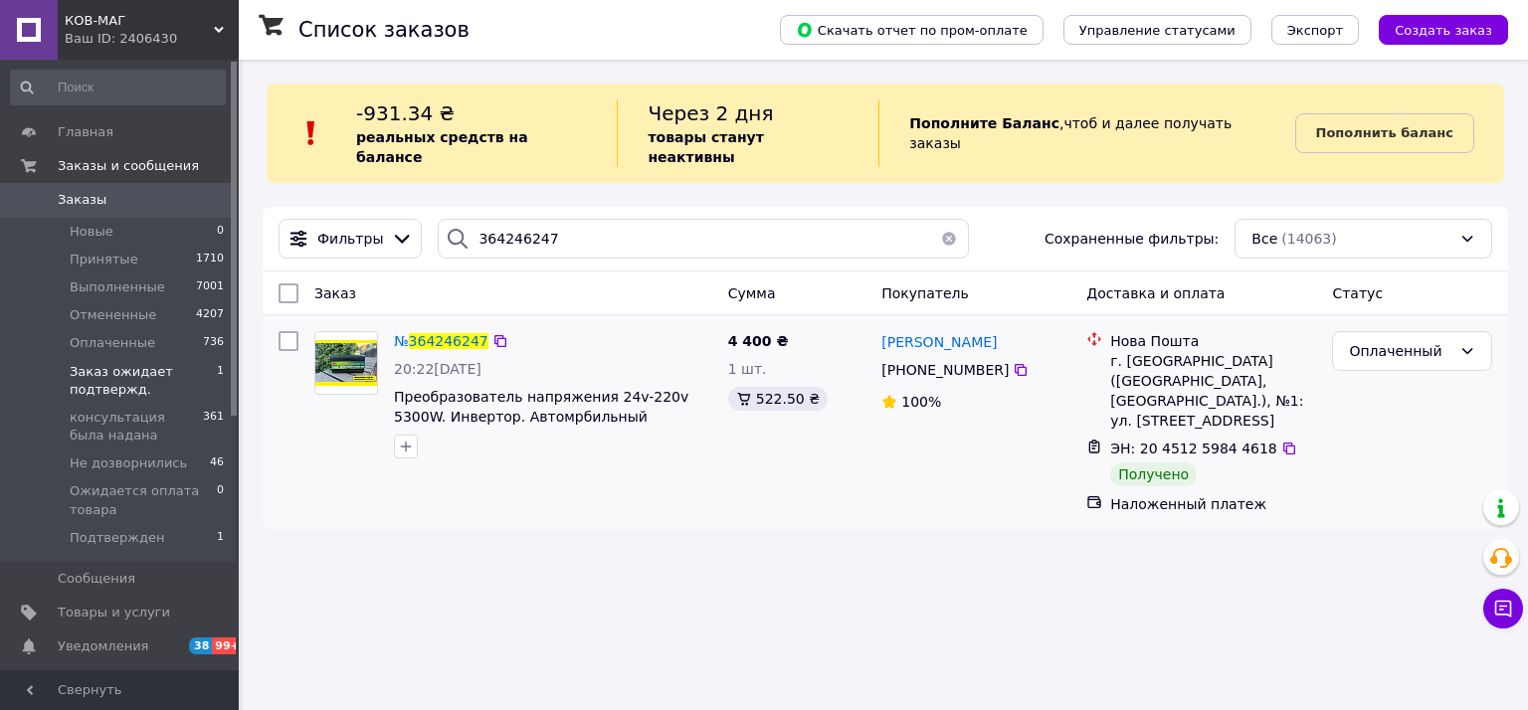
click at [425, 431] on div at bounding box center [553, 447] width 326 height 32
click at [1012, 362] on icon at bounding box center [1020, 370] width 16 height 16
click at [754, 630] on div "Список заказов Скачать отчет по пром-оплате Управление статусами Экспорт Создат…" at bounding box center [885, 355] width 1285 height 710
click at [439, 333] on span "364246247" at bounding box center [449, 341] width 80 height 16
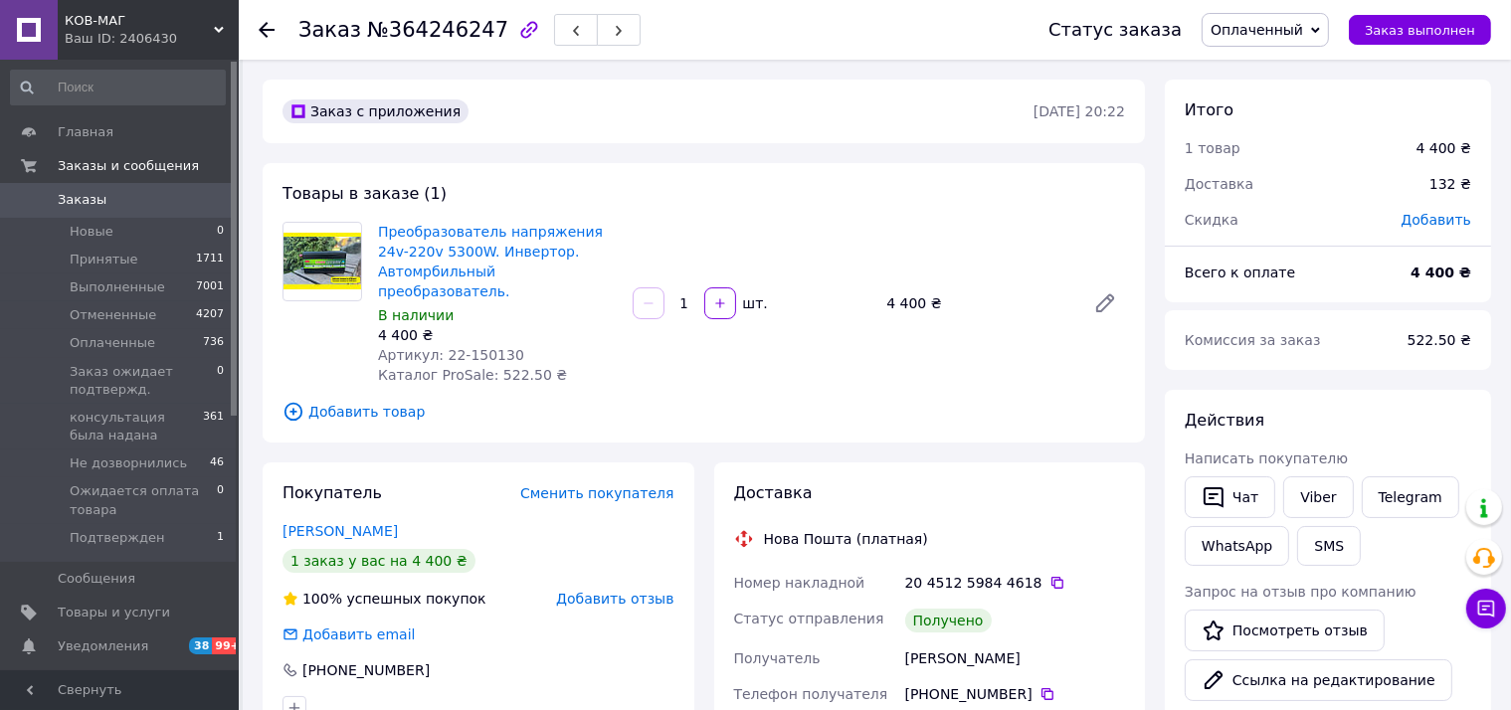
click at [1133, 642] on div "Доставка Нова Пошта (платная) Номер накладной 20 4512 5984 4618   Статус отправ…" at bounding box center [930, 688] width 432 height 452
click at [1336, 546] on button "SMS" at bounding box center [1329, 546] width 64 height 40
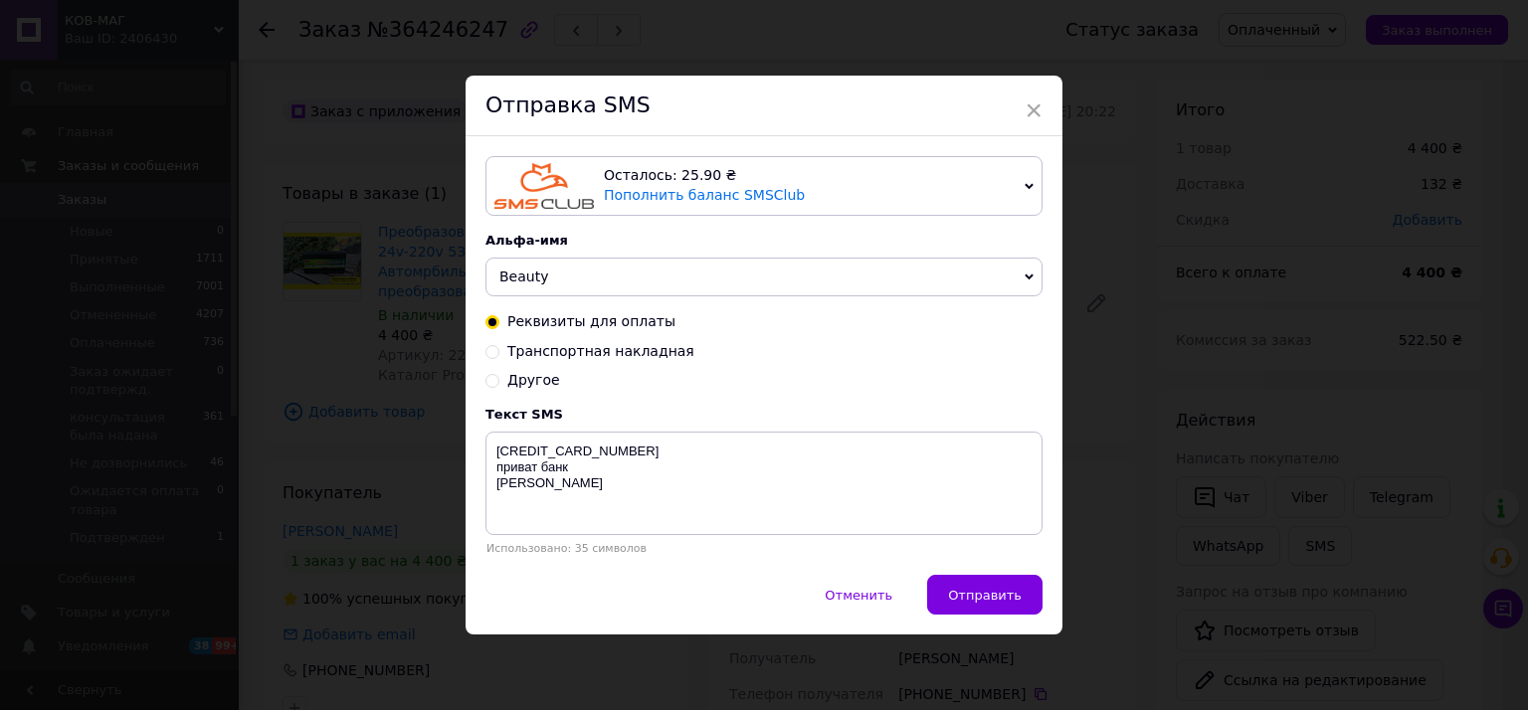
click at [524, 384] on span "Другое" at bounding box center [533, 380] width 53 height 16
click at [499, 384] on input "Другое" at bounding box center [492, 379] width 14 height 14
radio input "true"
radio input "false"
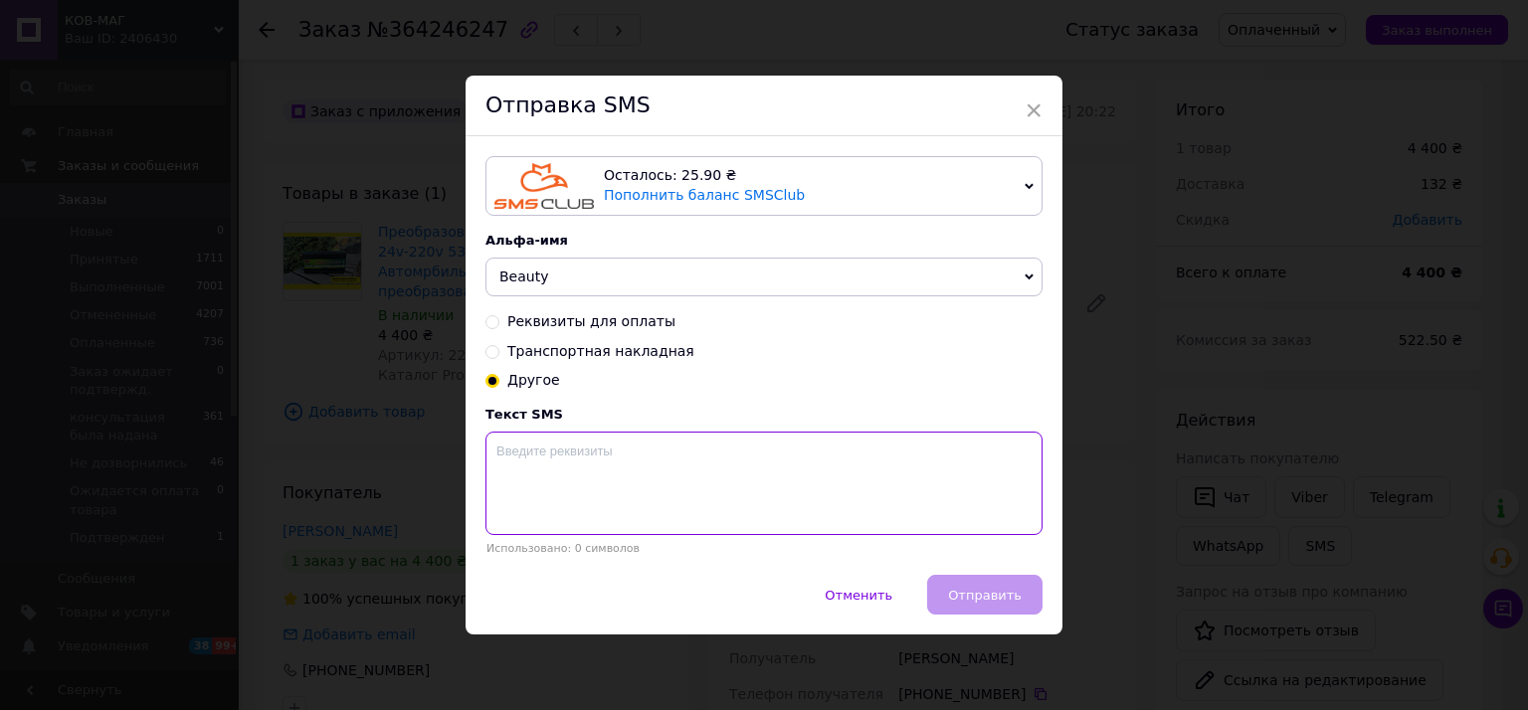
click at [553, 467] on textarea at bounding box center [763, 483] width 557 height 103
paste textarea "Дякуємо що погодились залишити відгук. Для нас це дійсно важливо. Посилання ски…"
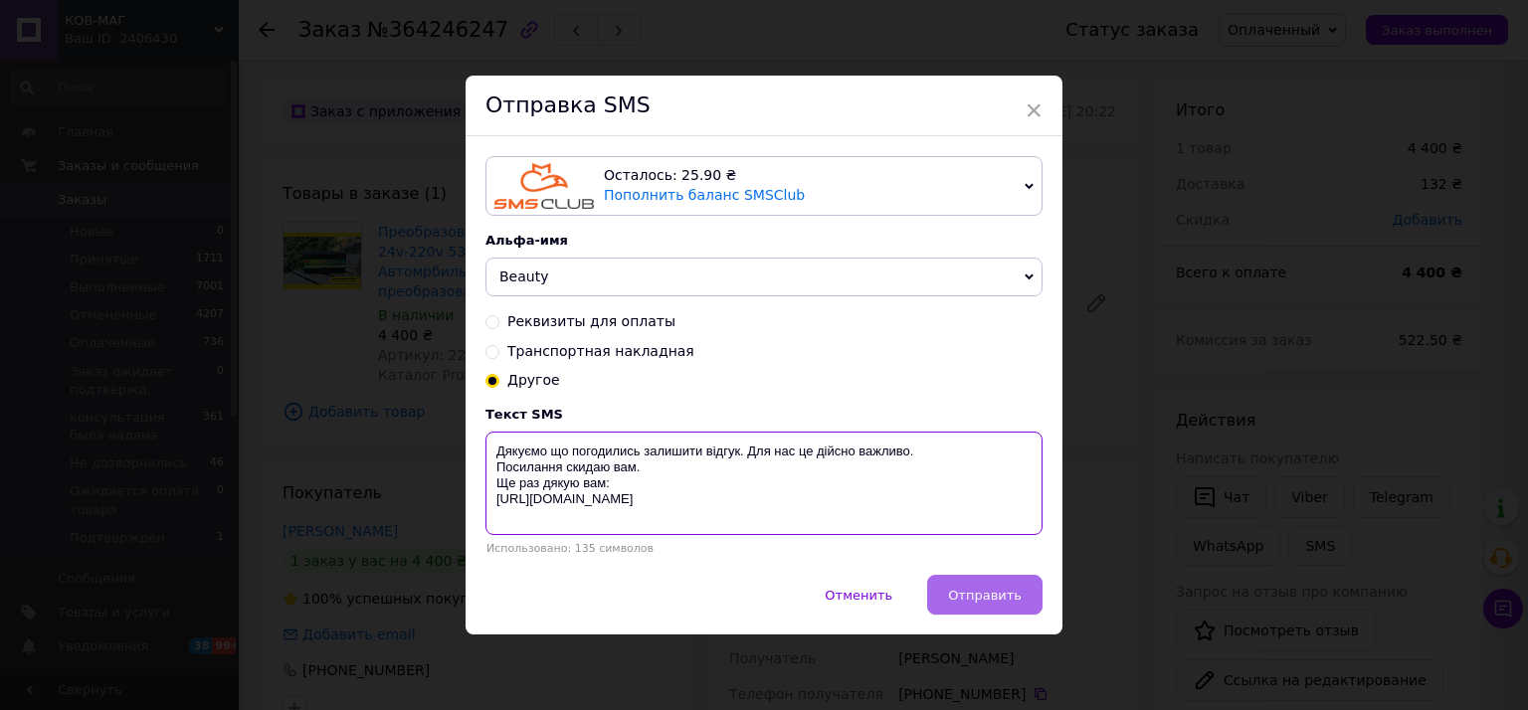
type textarea "Дякуємо що погодились залишити відгук. Для нас це дійсно важливо. Посилання ски…"
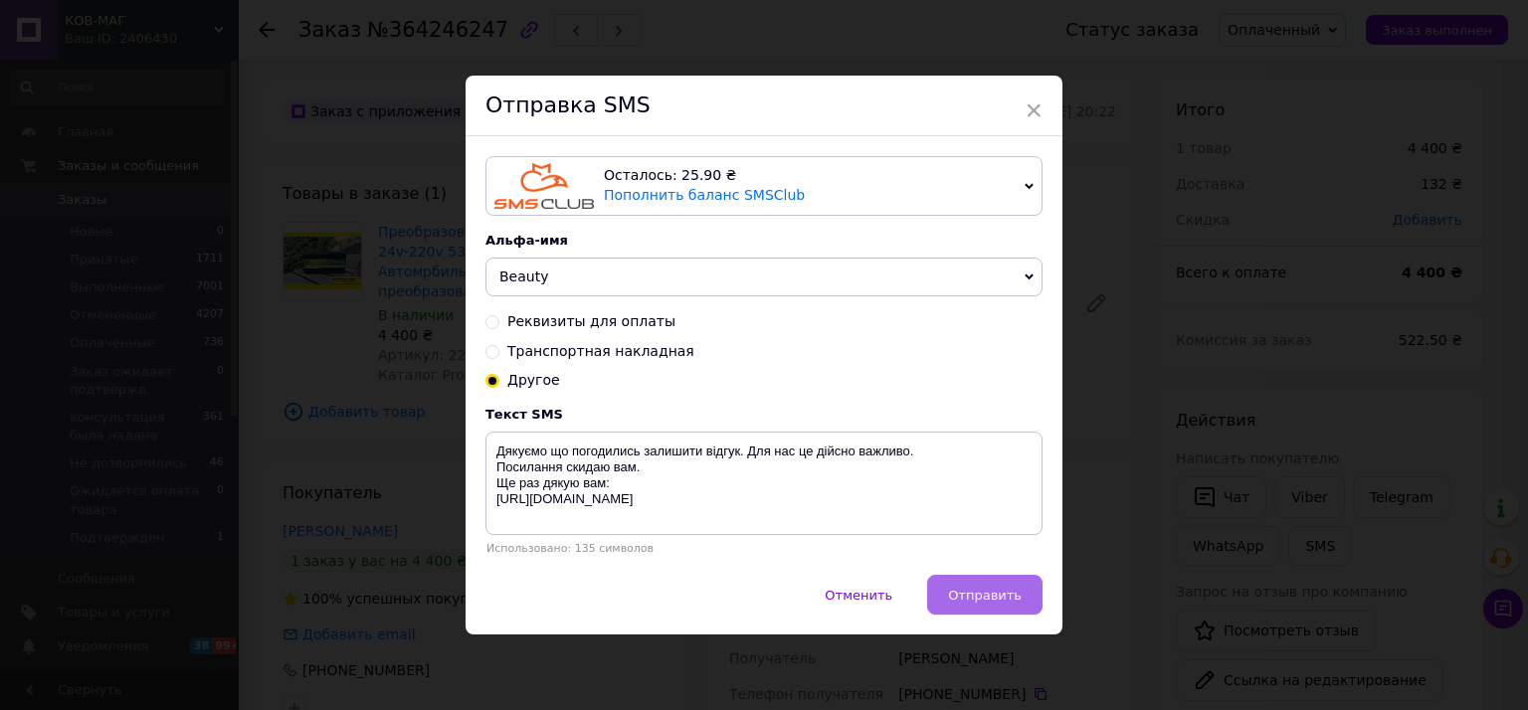
click at [1010, 615] on button "Отправить" at bounding box center [984, 595] width 115 height 40
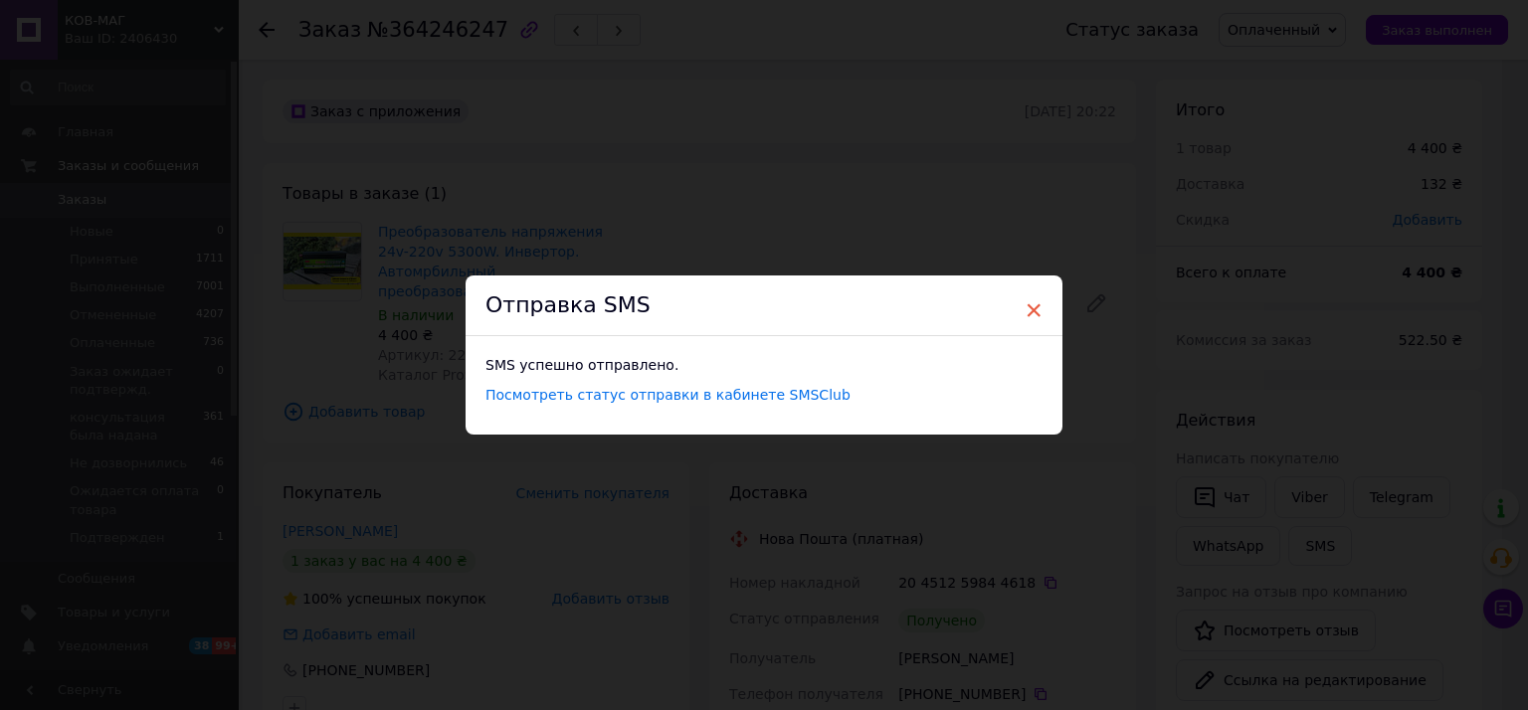
click at [1032, 310] on span "×" at bounding box center [1033, 310] width 18 height 34
click at [1028, 306] on span "×" at bounding box center [1025, 310] width 18 height 34
click at [1024, 311] on span "×" at bounding box center [1025, 310] width 18 height 34
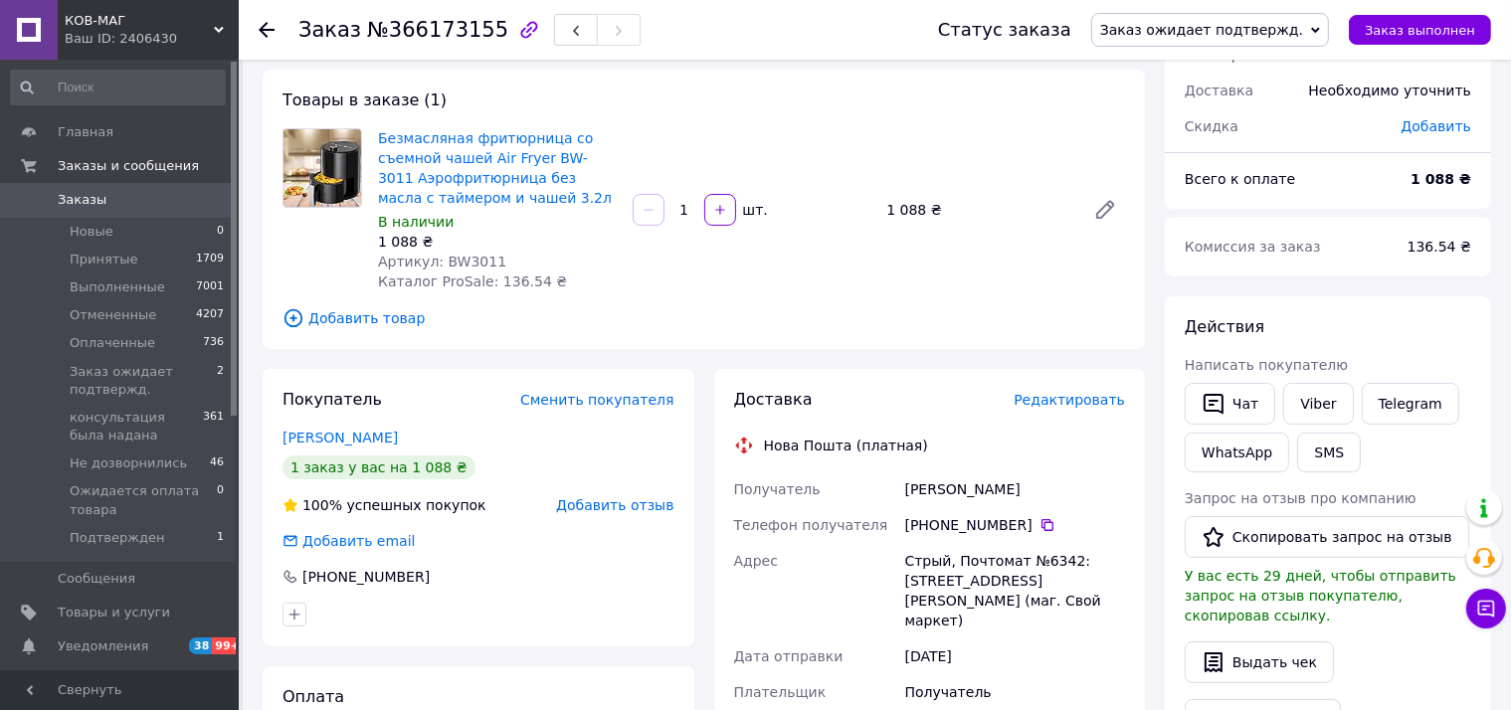
scroll to position [298, 0]
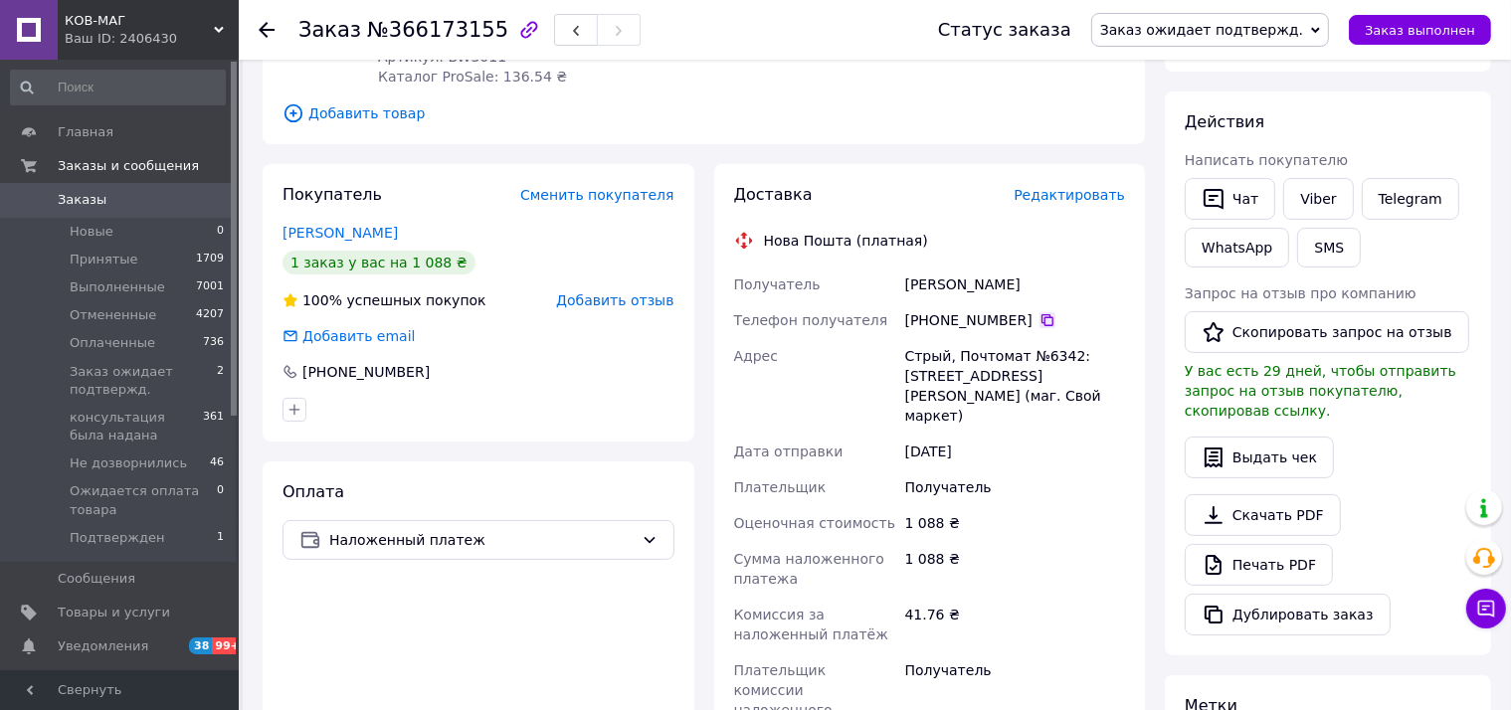
click at [1041, 319] on icon at bounding box center [1047, 320] width 12 height 12
click at [1070, 546] on div "1 088 ₴" at bounding box center [1015, 569] width 228 height 56
click at [1228, 37] on span "Заказ ожидает подтвержд." at bounding box center [1201, 30] width 203 height 16
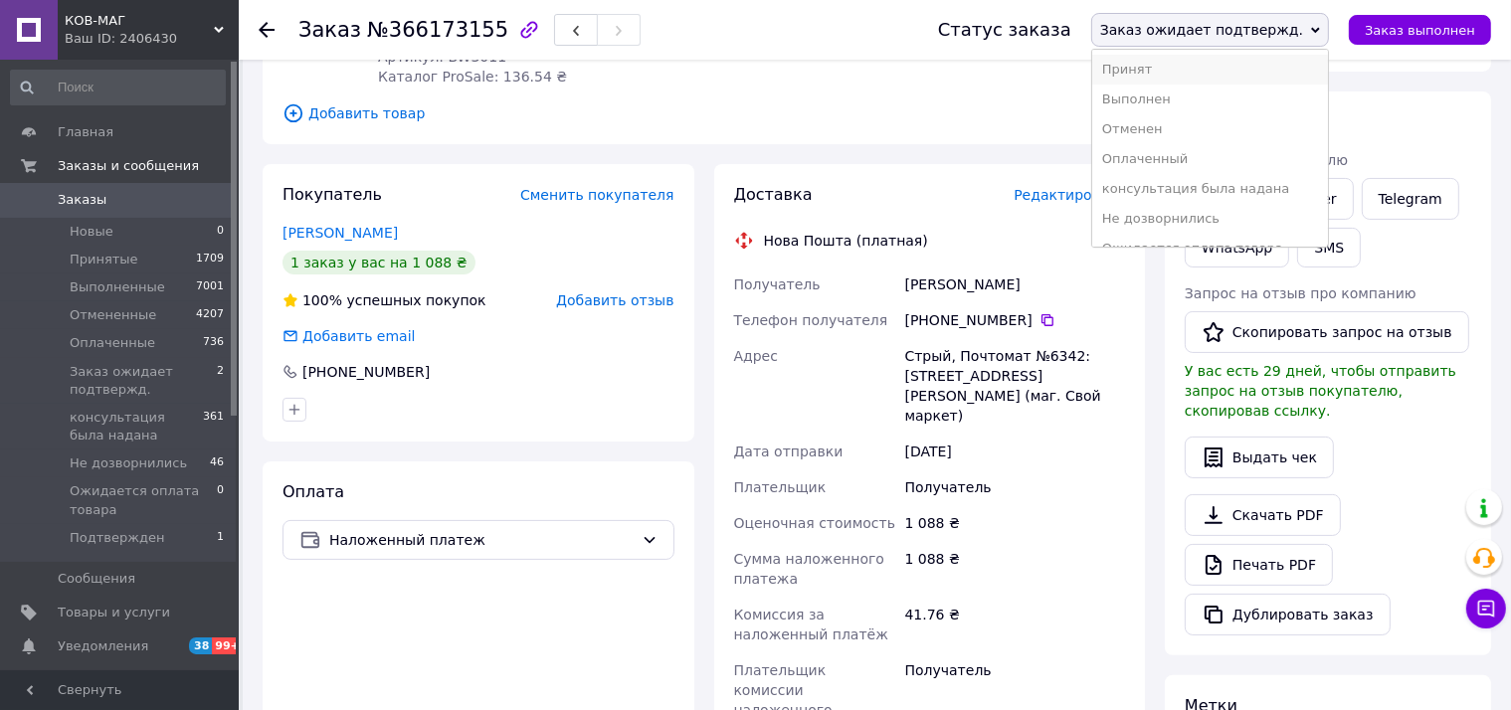
click at [1222, 77] on li "Принят" at bounding box center [1210, 70] width 236 height 30
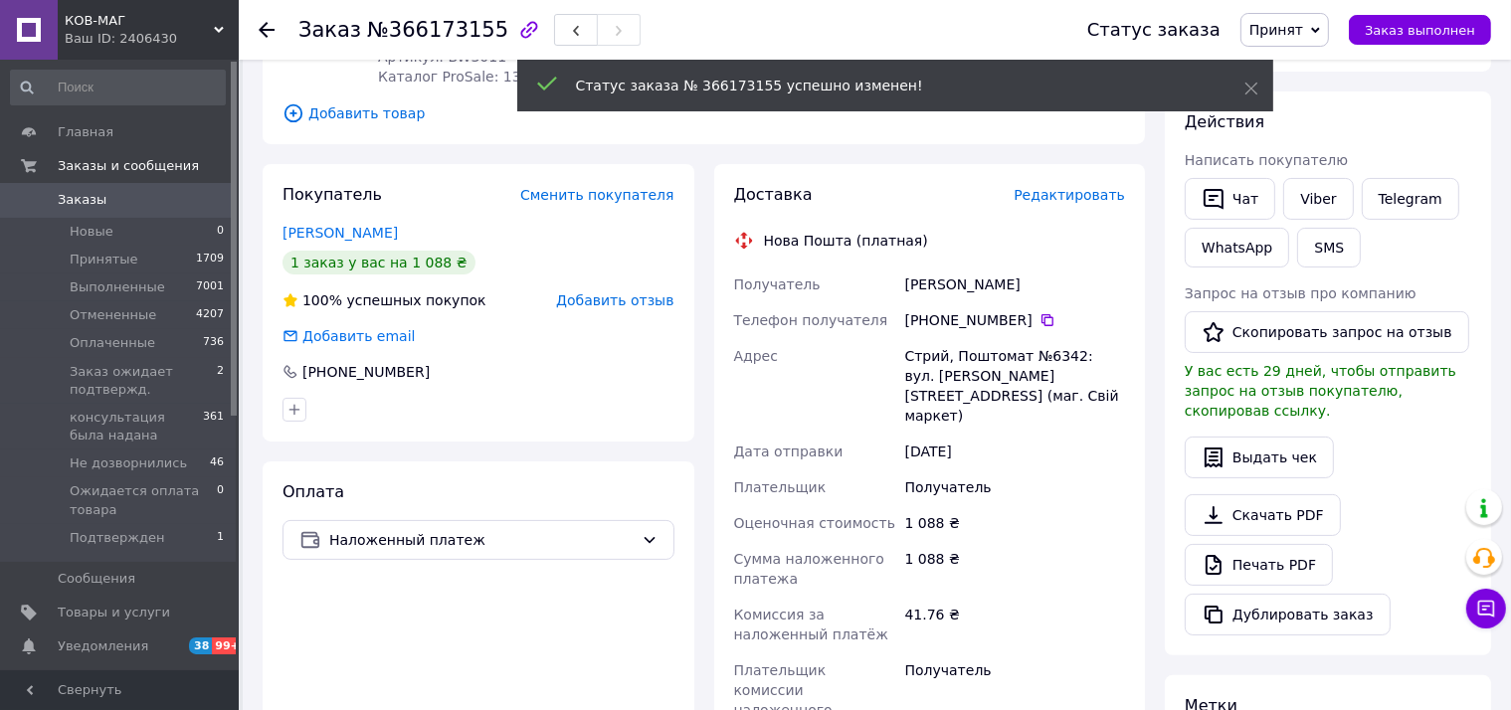
drag, startPoint x: 963, startPoint y: 281, endPoint x: 908, endPoint y: 279, distance: 54.7
click at [908, 279] on div "Сурмик Наталія" at bounding box center [1015, 285] width 228 height 36
copy div "Сурмик Наталія"
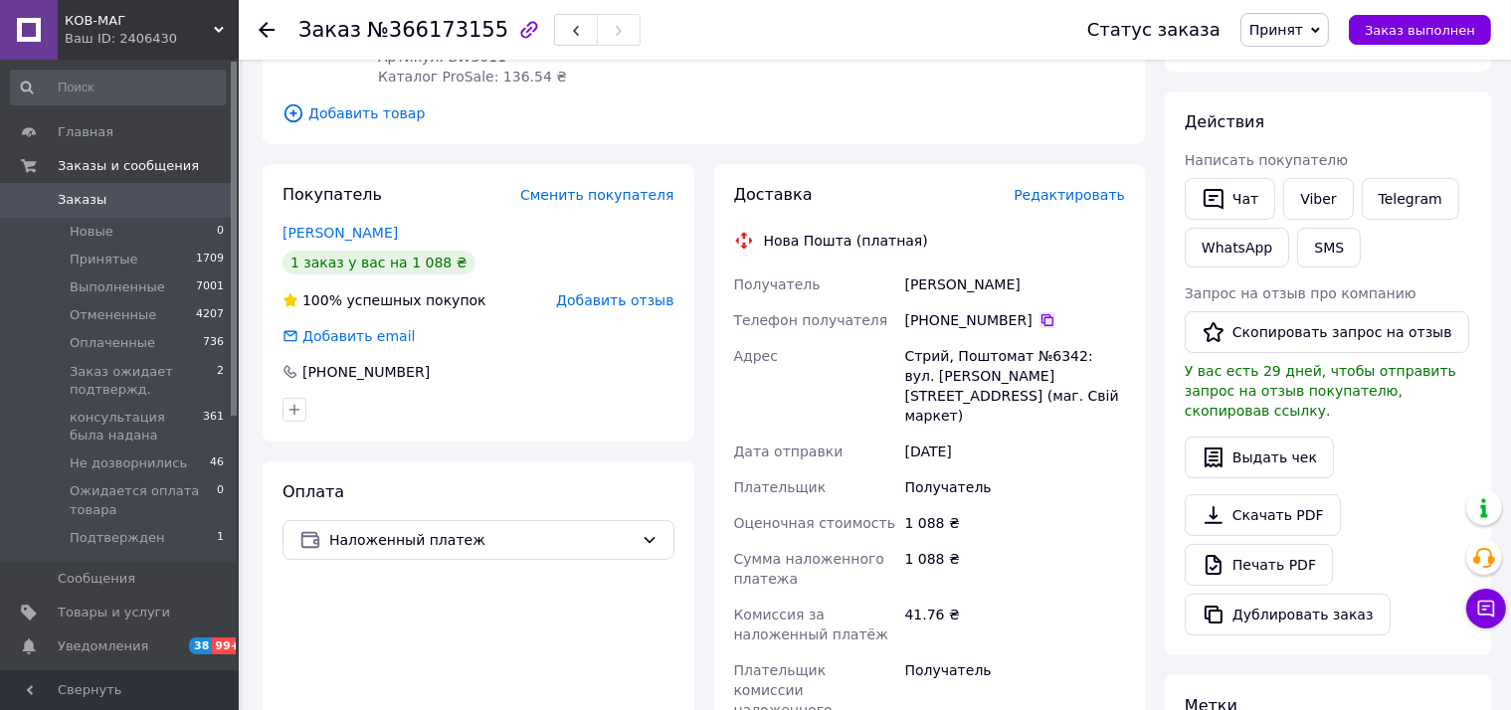
click at [1039, 318] on icon at bounding box center [1047, 320] width 16 height 16
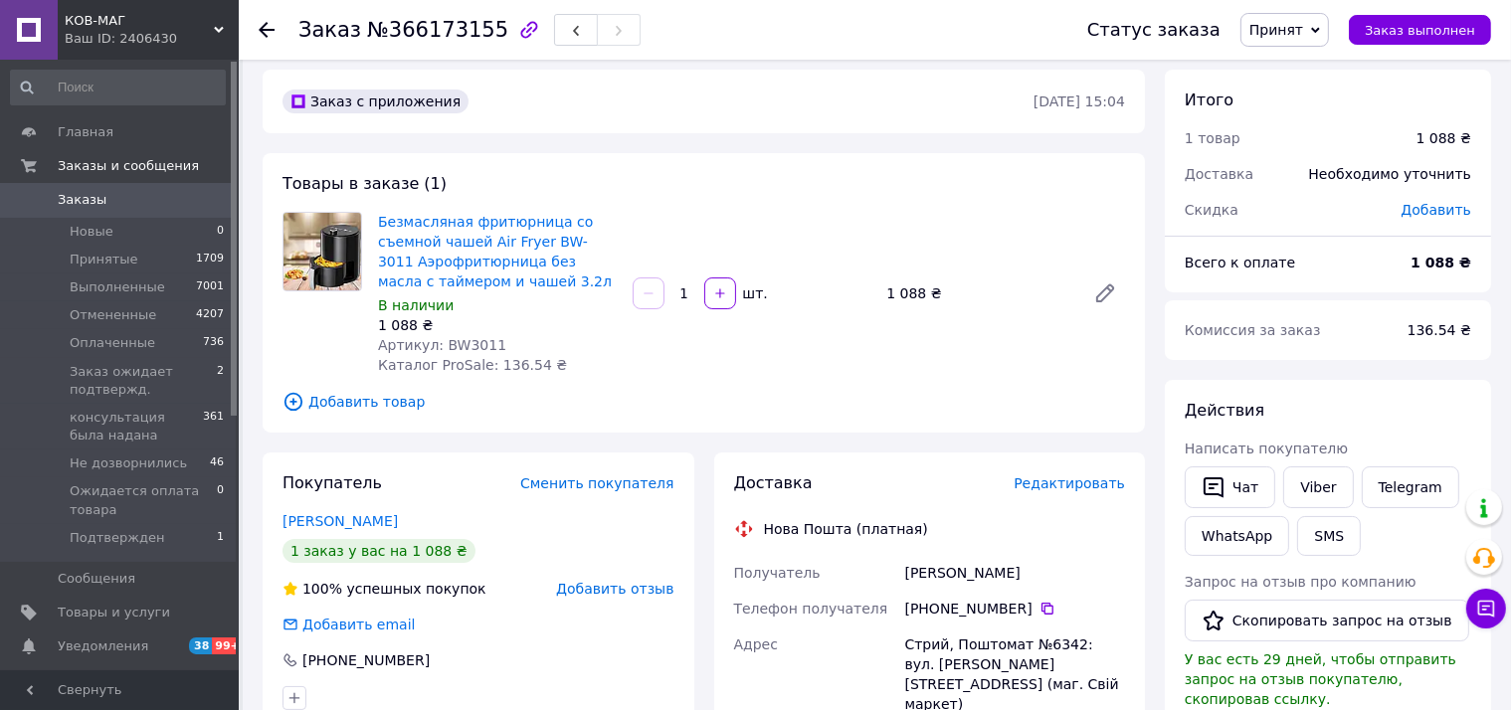
scroll to position [0, 0]
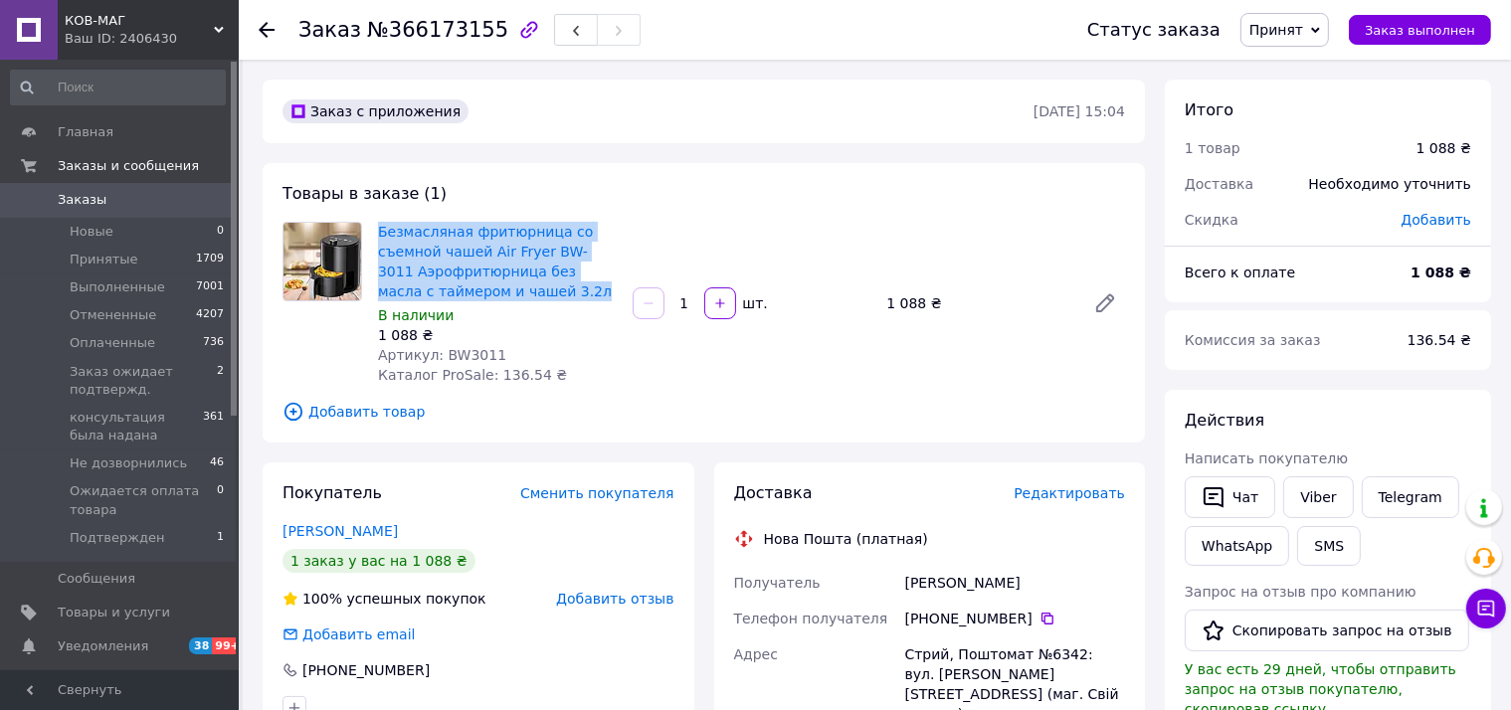
drag, startPoint x: 501, startPoint y: 285, endPoint x: 377, endPoint y: 235, distance: 134.3
click at [377, 235] on div "Безмасляная фритюрница со съемной чашей Air Fryer BW-3011 Аэрофритюрница без ма…" at bounding box center [497, 303] width 255 height 171
copy link "Безмасляная фритюрница со съемной чашей Air Fryer BW-3011 Аэрофритюрница без ма…"
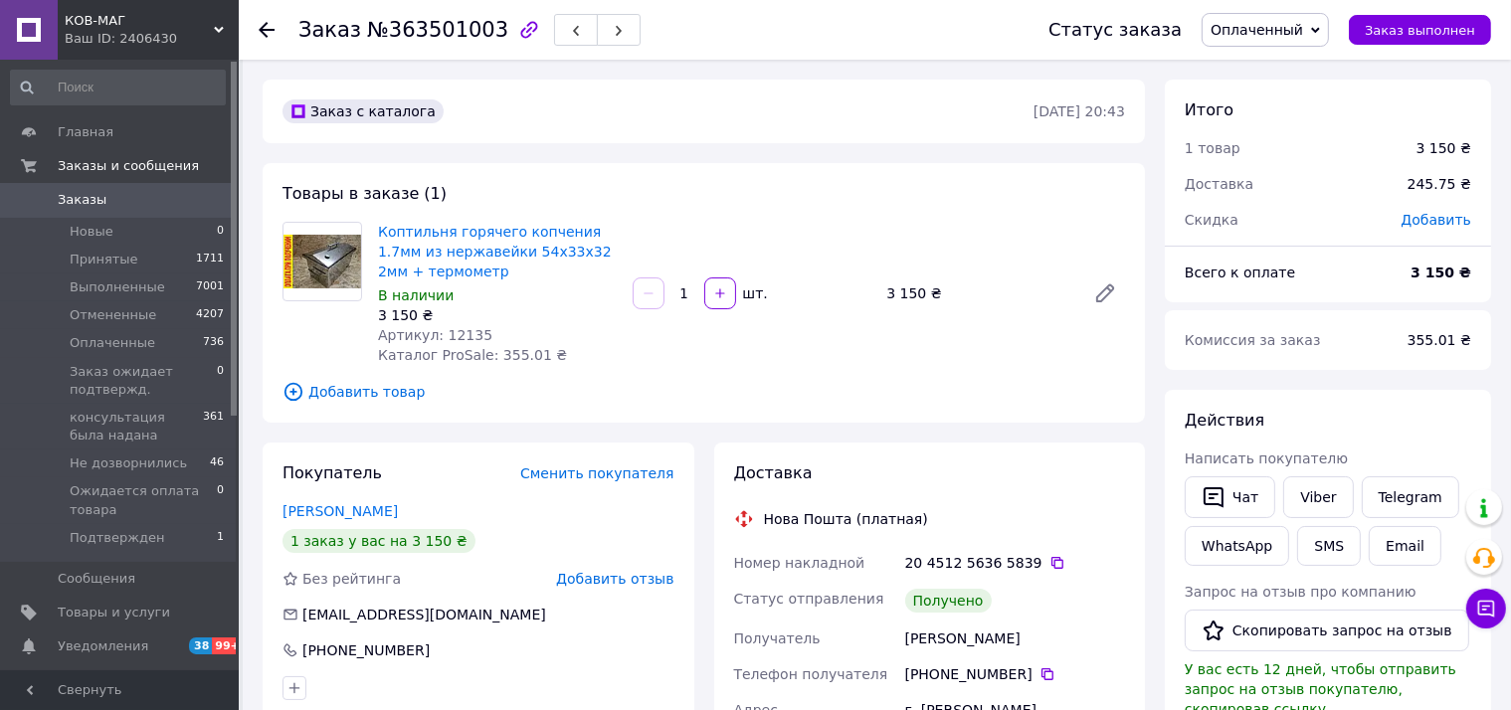
click at [259, 30] on icon at bounding box center [267, 30] width 16 height 16
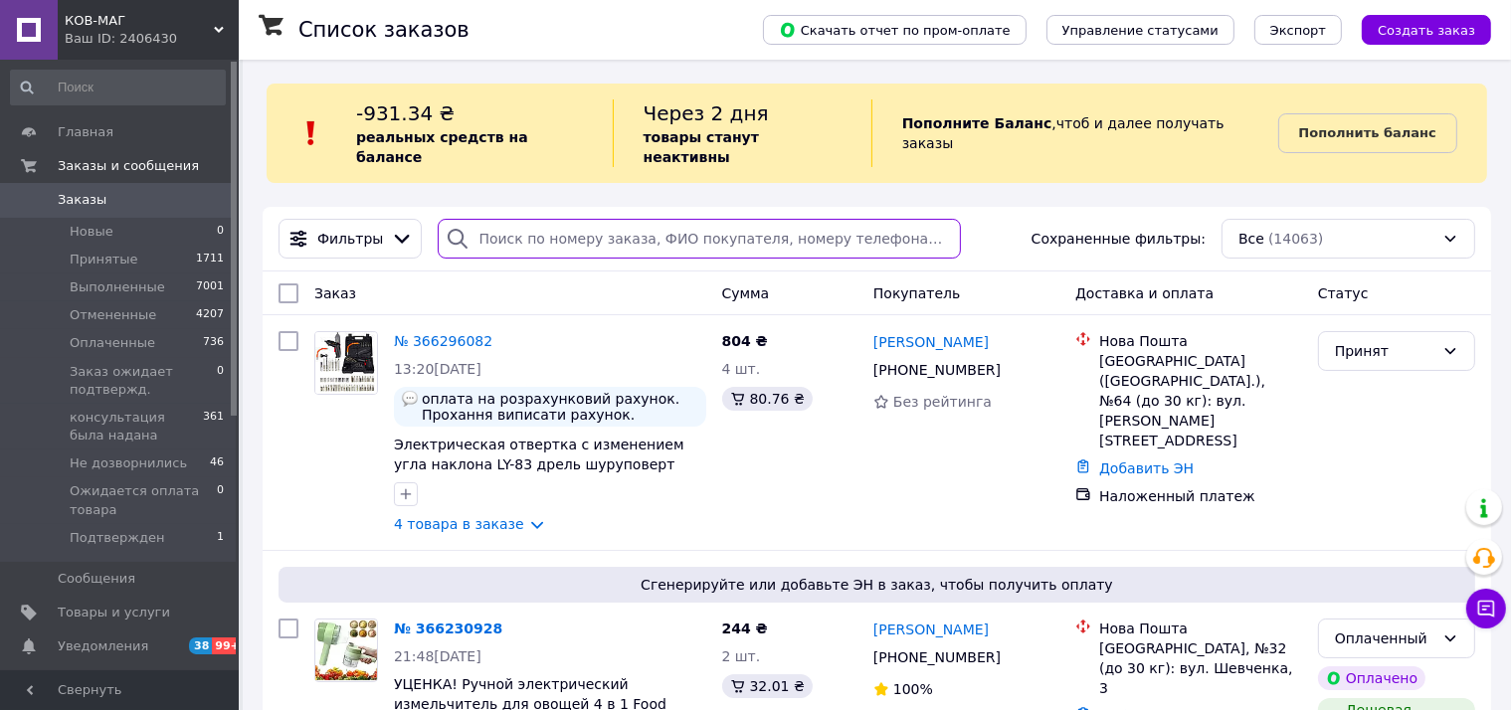
click at [541, 219] on input "search" at bounding box center [699, 239] width 523 height 40
paste input "365305176"
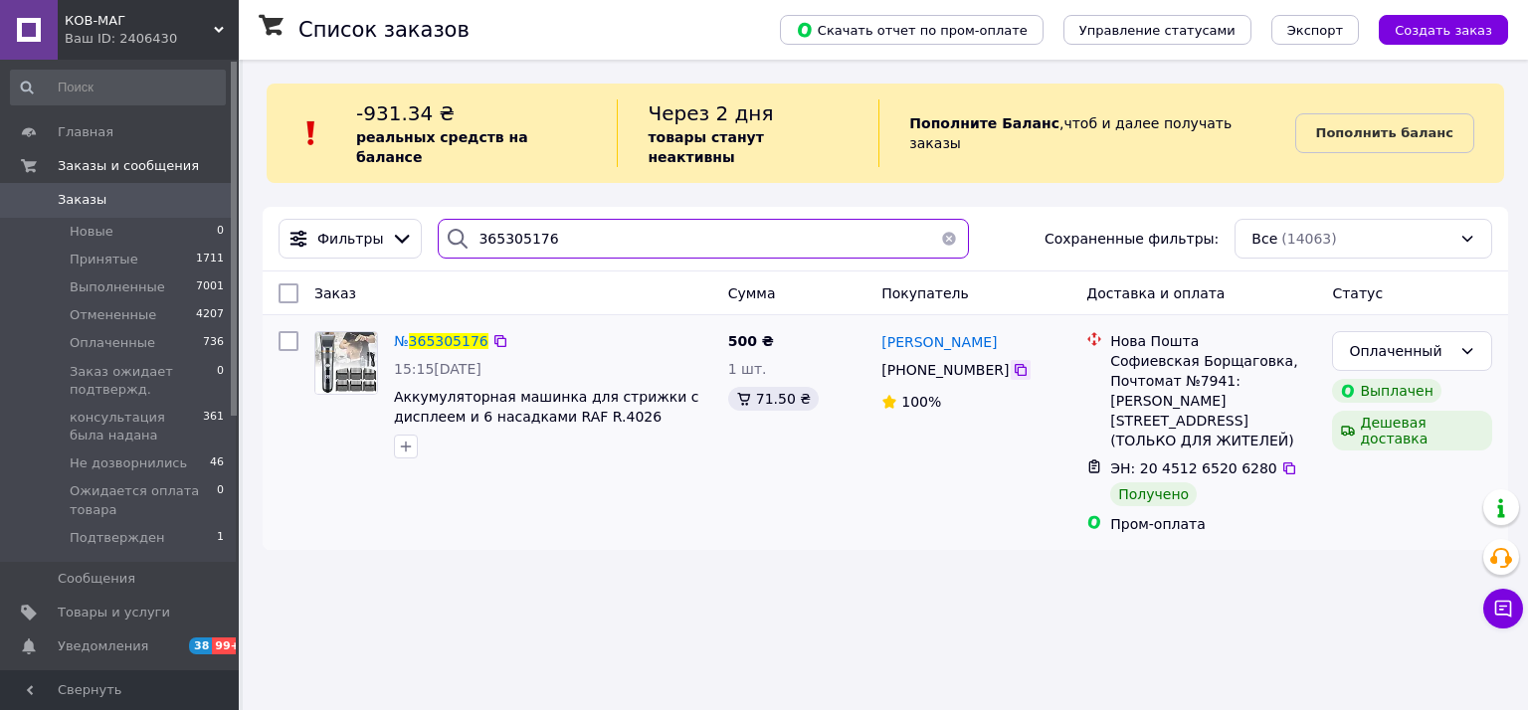
type input "365305176"
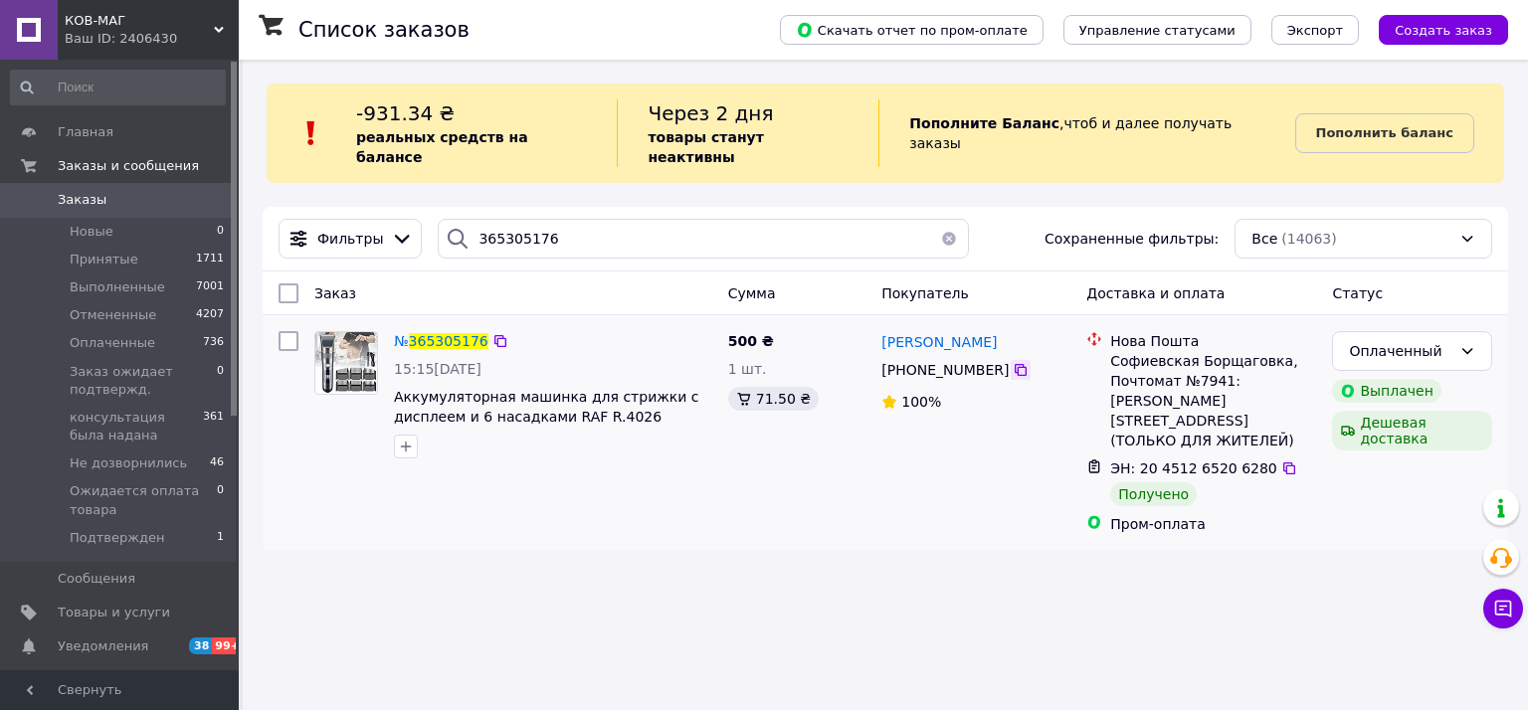
click at [1012, 362] on icon at bounding box center [1020, 370] width 16 height 16
click at [442, 333] on span "365305176" at bounding box center [449, 341] width 80 height 16
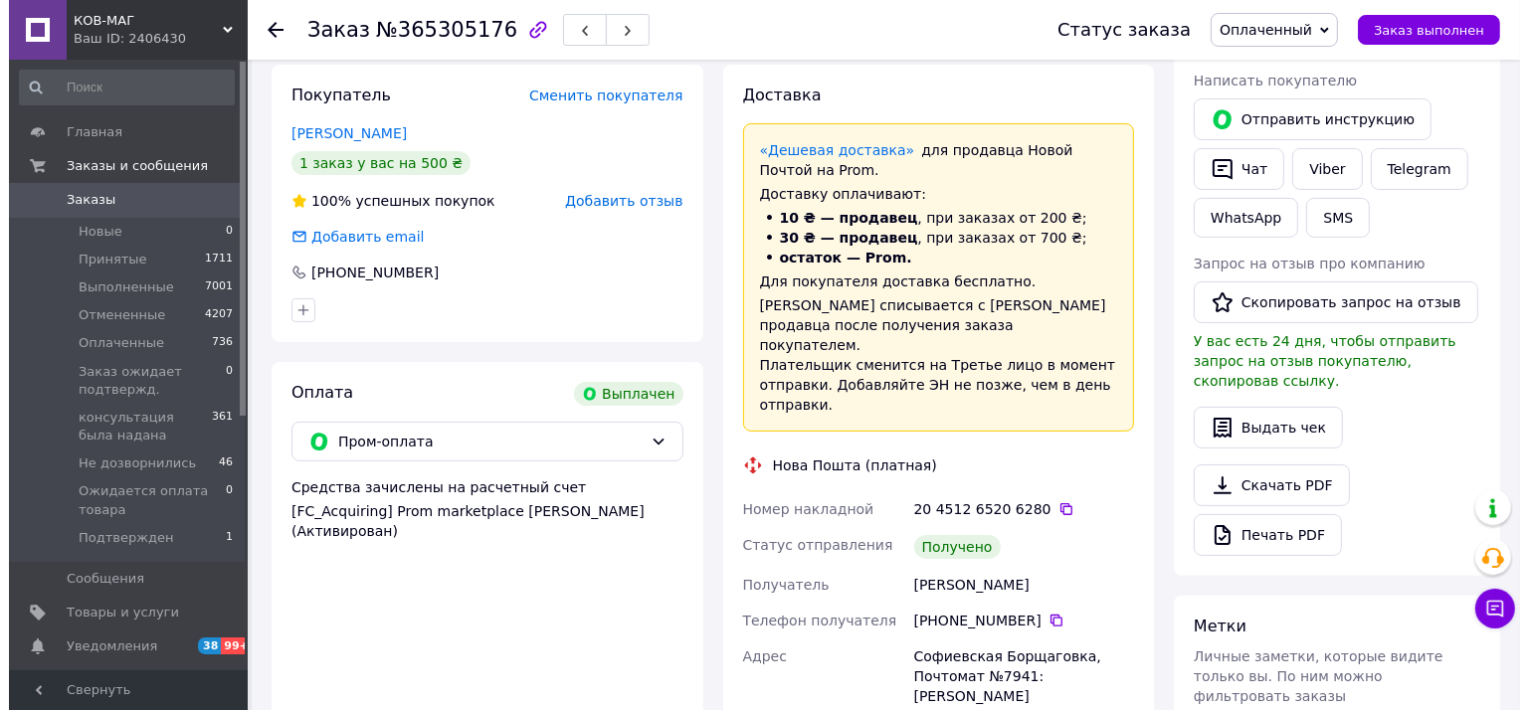
scroll to position [497, 0]
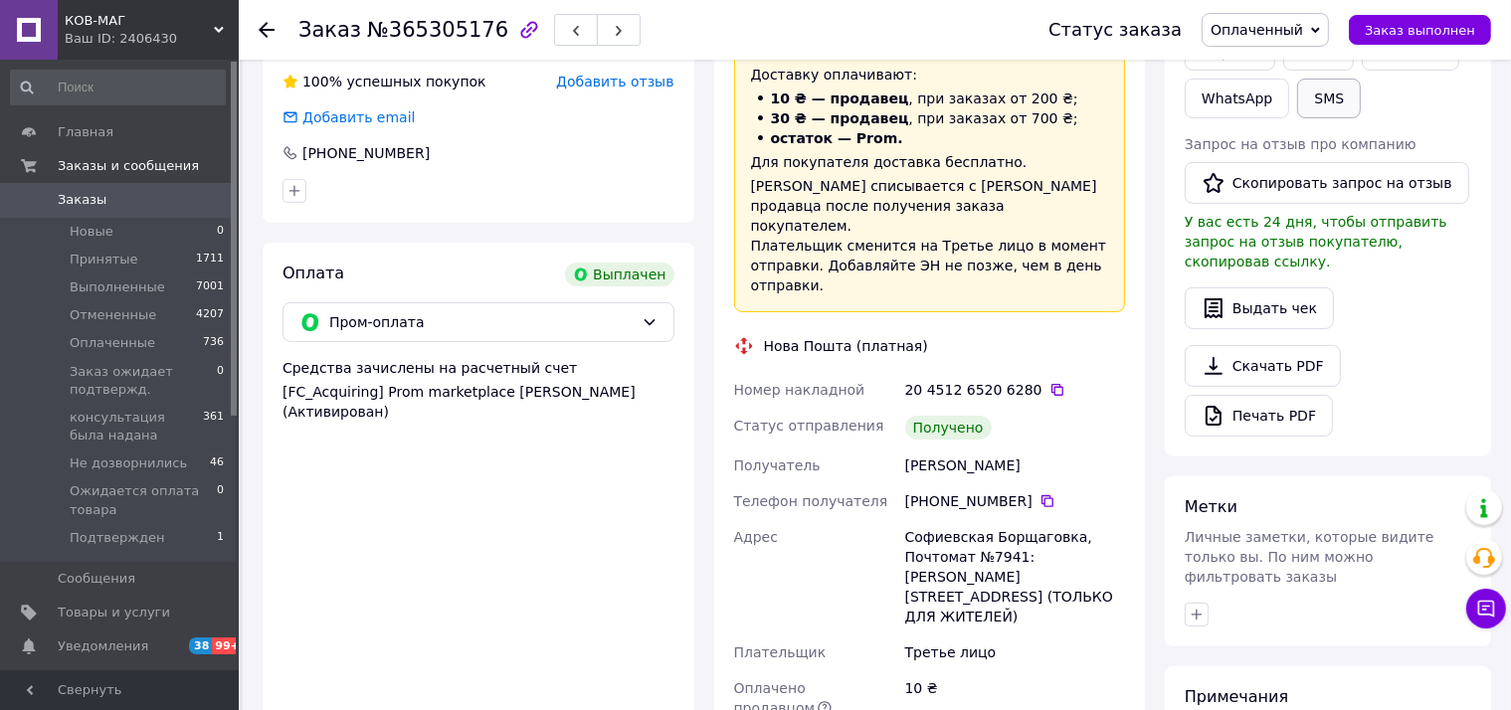
click at [1335, 83] on button "SMS" at bounding box center [1329, 99] width 64 height 40
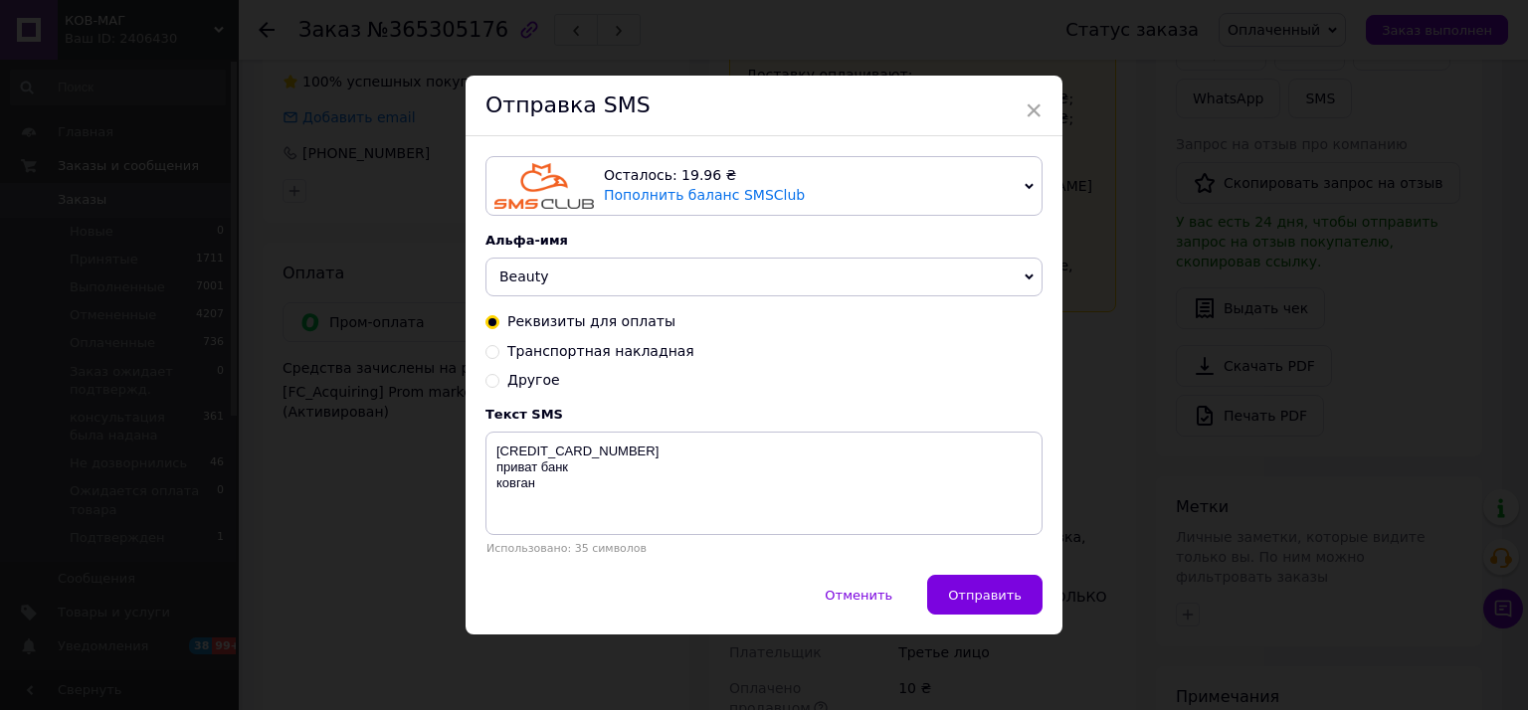
click at [523, 383] on span "Другое" at bounding box center [533, 380] width 53 height 16
click at [499, 383] on input "Другое" at bounding box center [492, 379] width 14 height 14
radio input "true"
radio input "false"
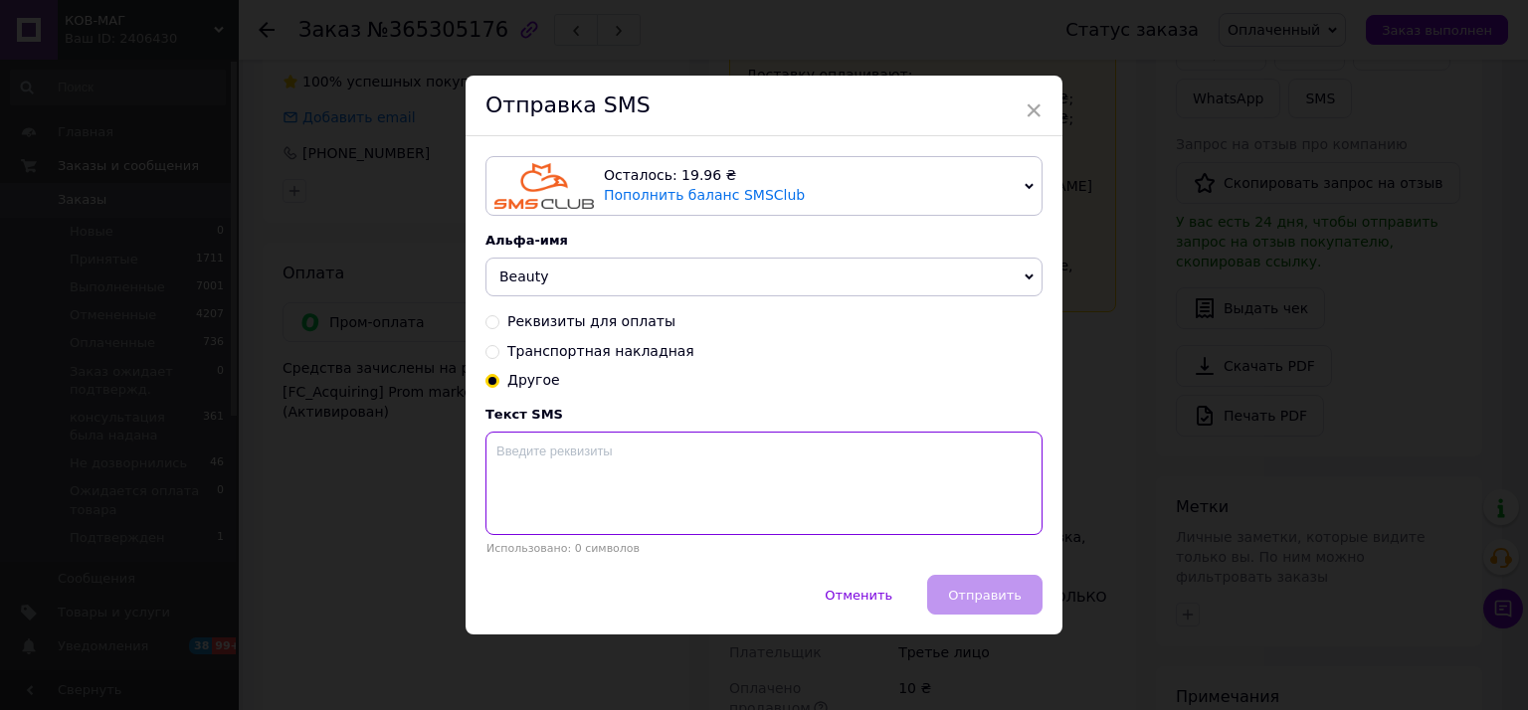
click at [568, 473] on textarea at bounding box center [763, 483] width 557 height 103
paste textarea "Дякуємо що погодились залишити відгук. Для нас це дійсно важливо. Посилання ски…"
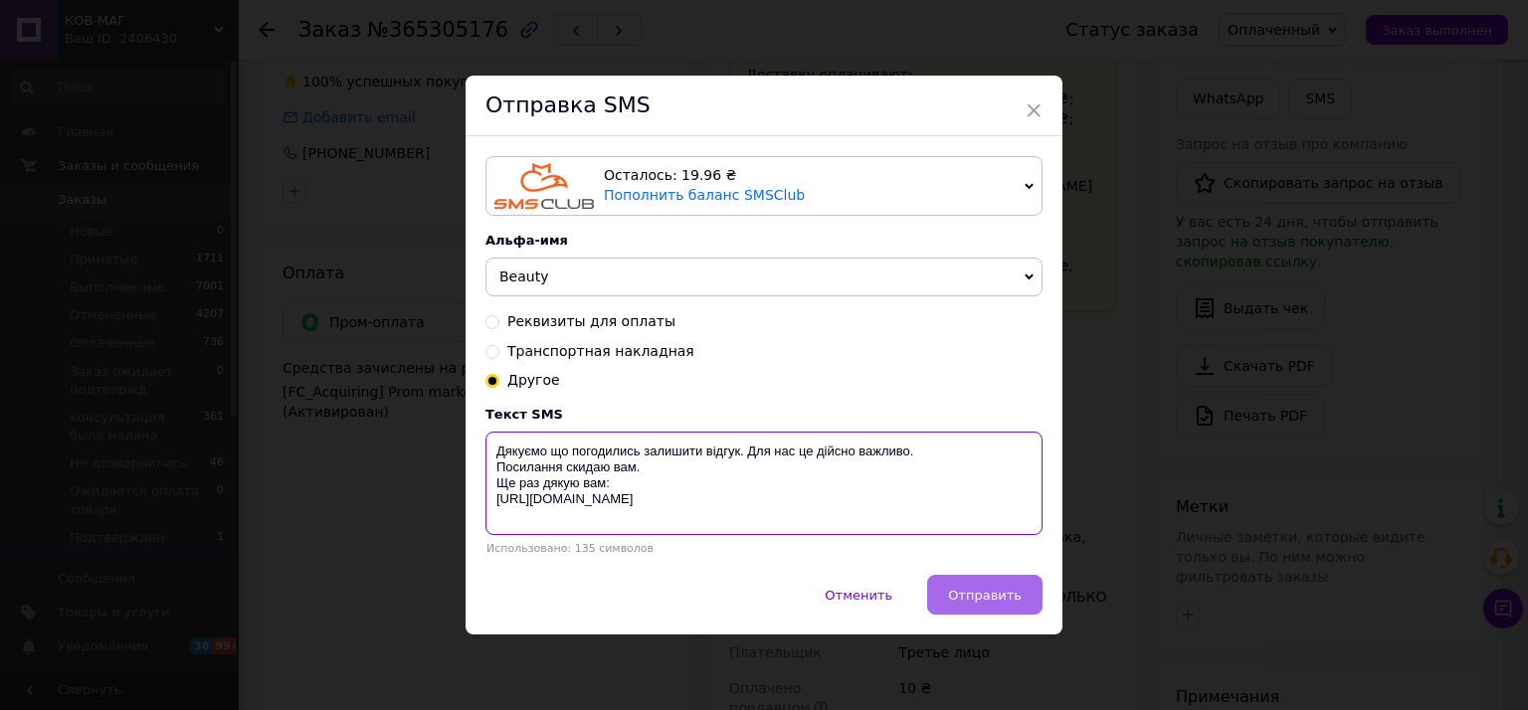
type textarea "Дякуємо що погодились залишити відгук. Для нас це дійсно важливо. Посилання ски…"
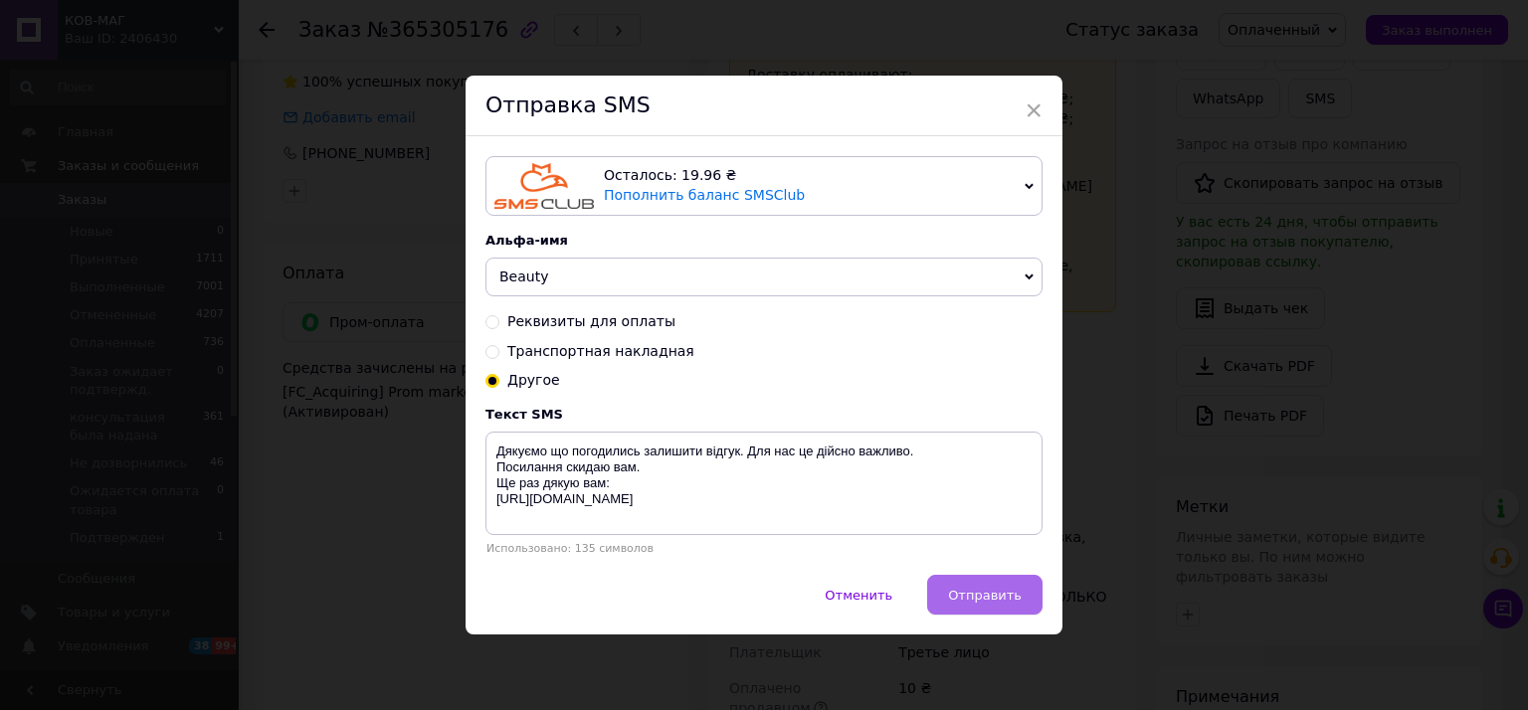
click at [1014, 598] on span "Отправить" at bounding box center [985, 595] width 74 height 15
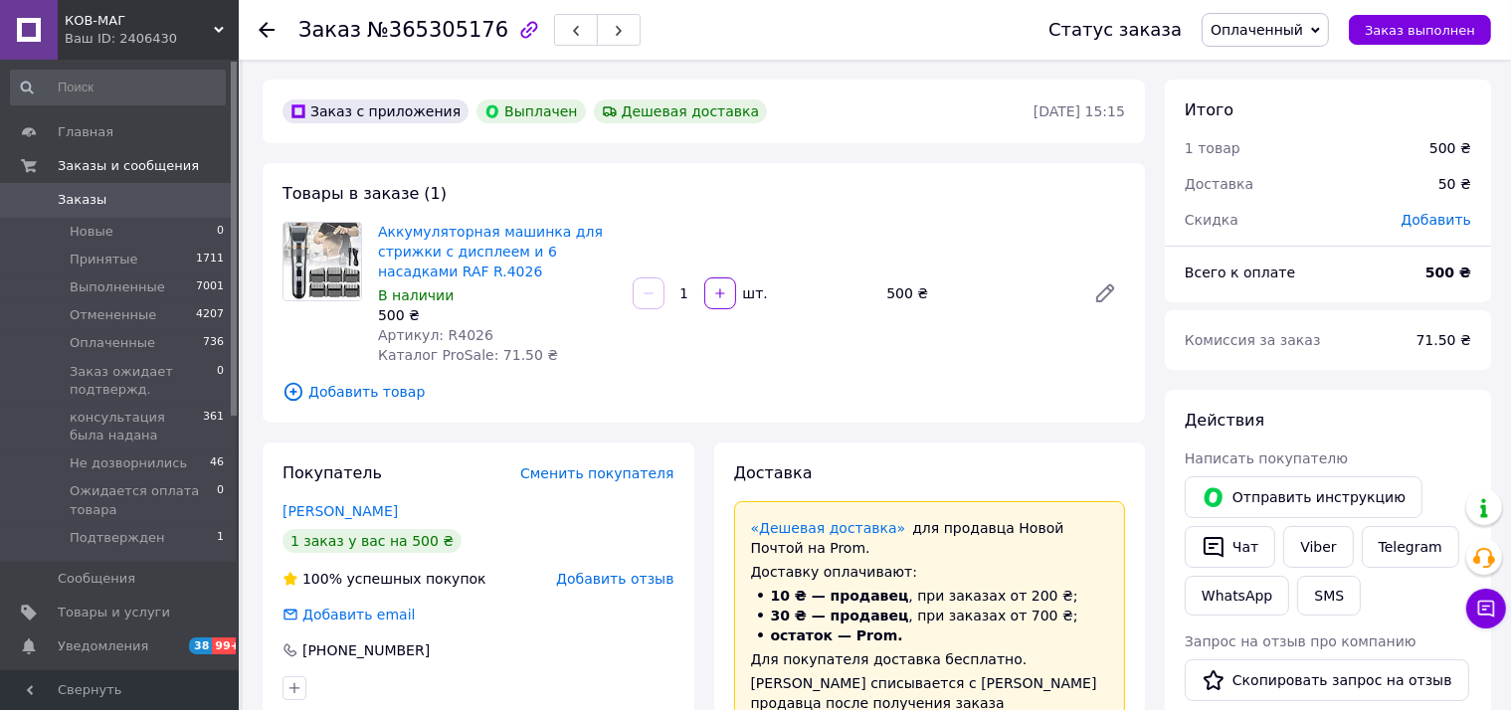
click at [263, 28] on use at bounding box center [267, 30] width 16 height 16
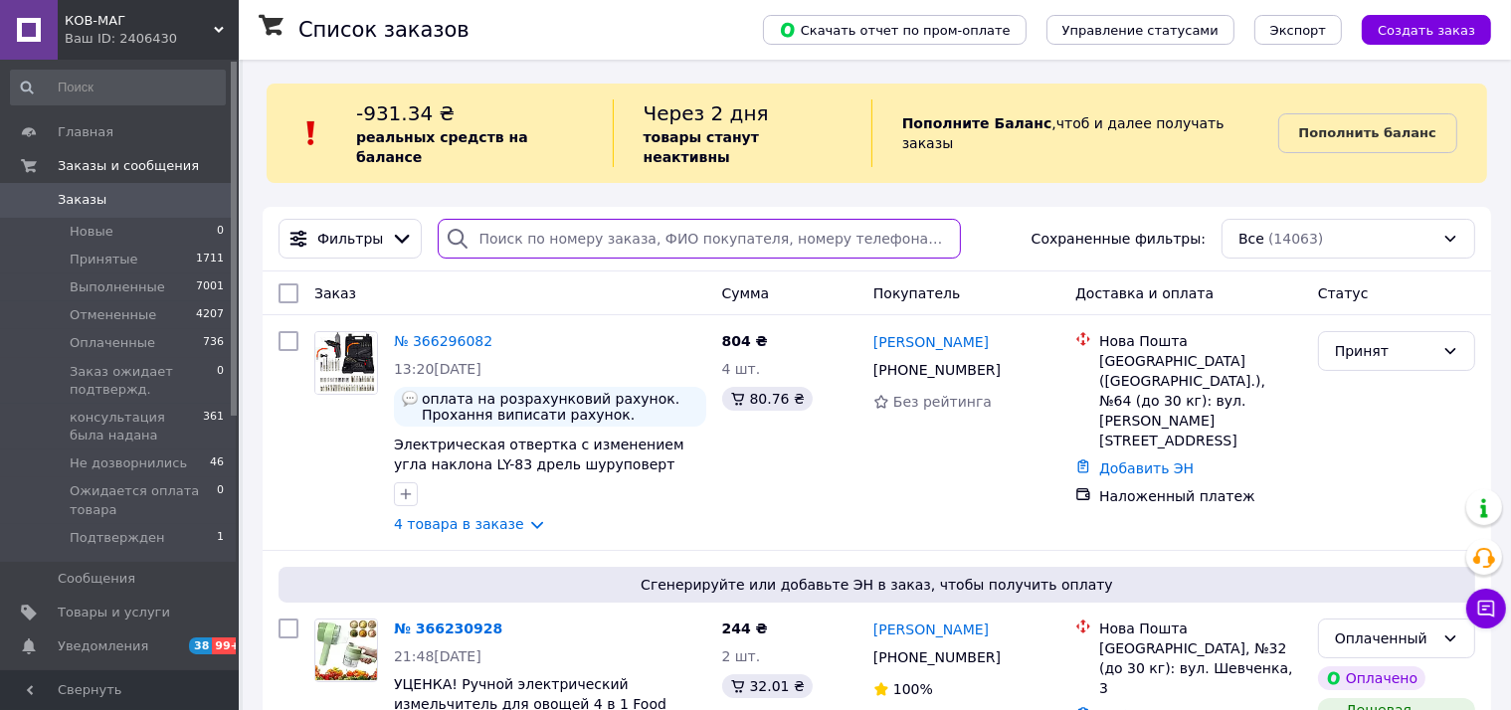
click at [529, 219] on input "search" at bounding box center [699, 239] width 523 height 40
paste input "365198681"
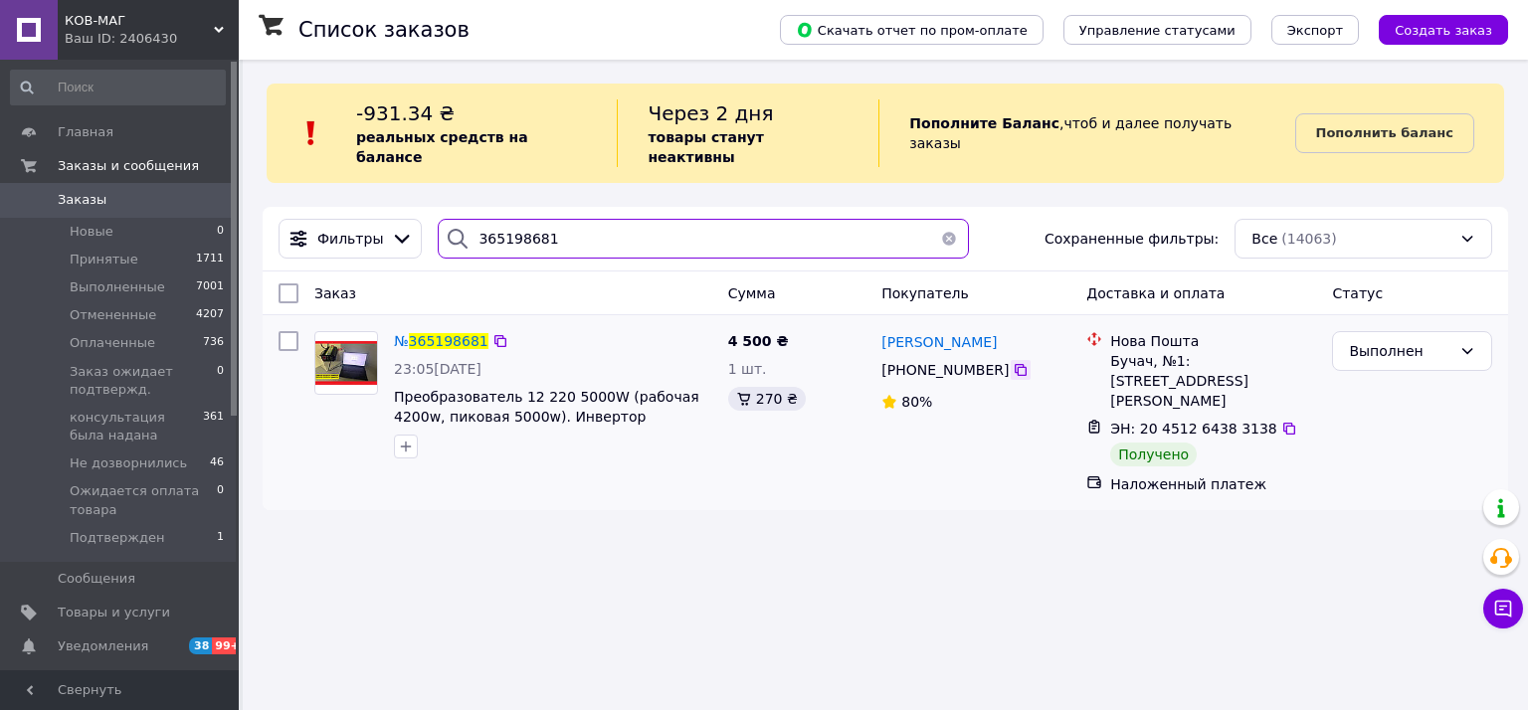
type input "365198681"
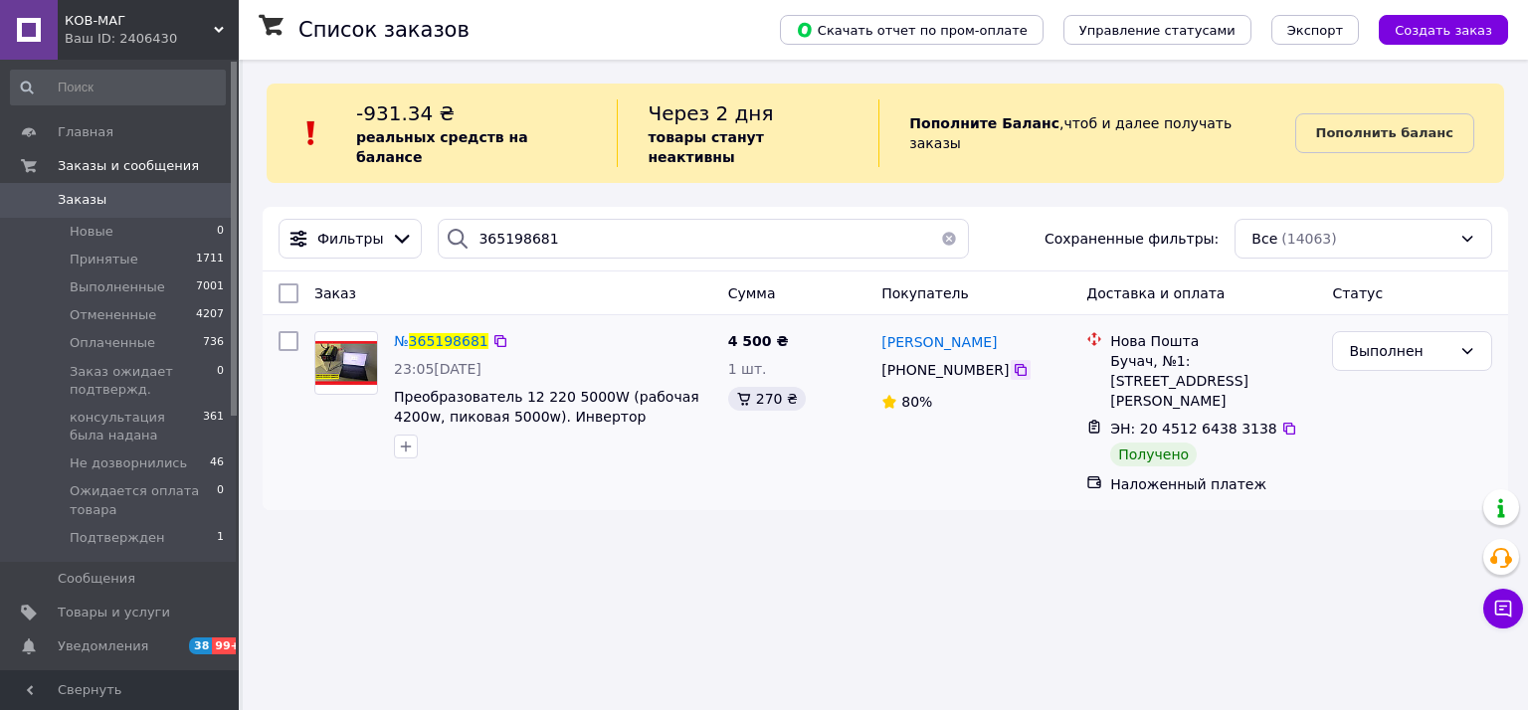
click at [1012, 362] on icon at bounding box center [1020, 370] width 16 height 16
click at [971, 479] on div "Список заказов Скачать отчет по пром-оплате Управление статусами Экспорт Создат…" at bounding box center [885, 355] width 1285 height 710
click at [459, 333] on span "365198681" at bounding box center [449, 341] width 80 height 16
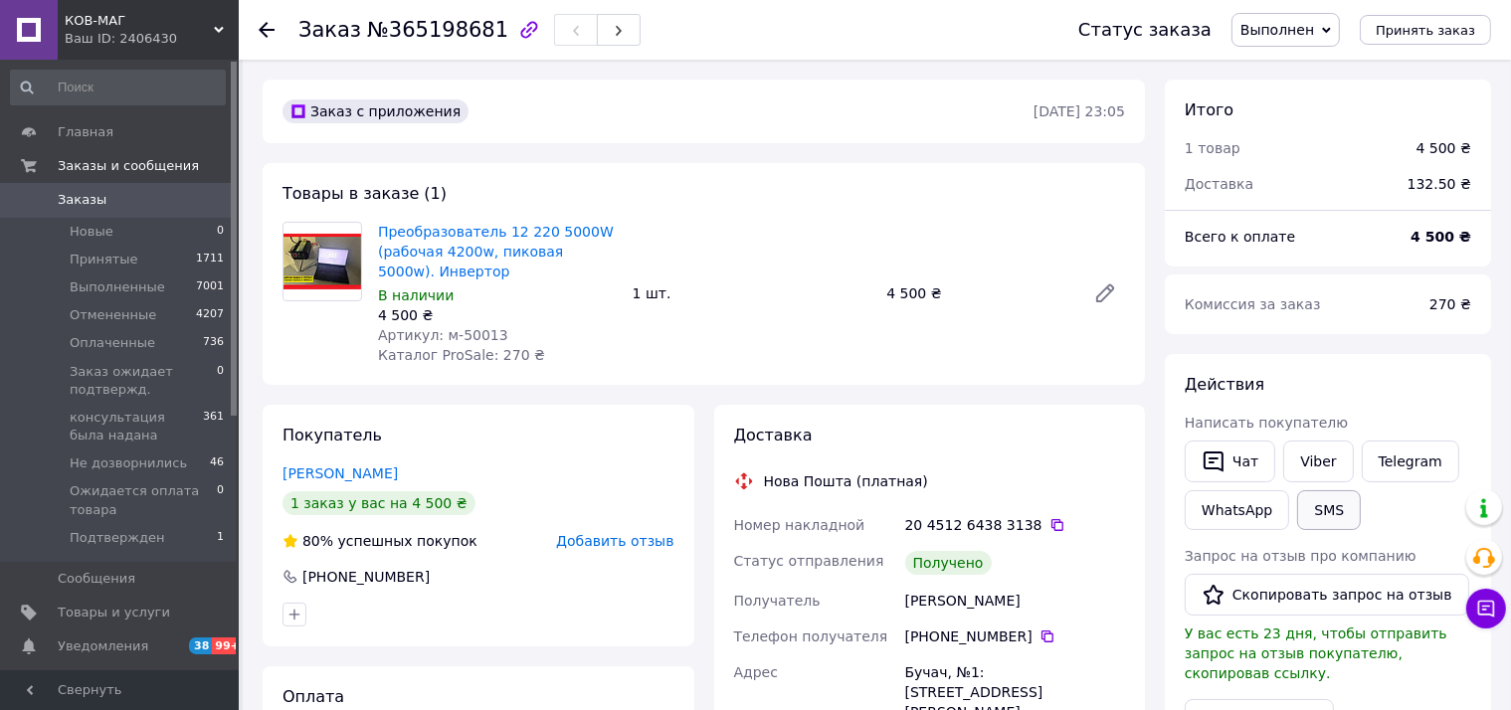
click at [1329, 507] on button "SMS" at bounding box center [1329, 510] width 64 height 40
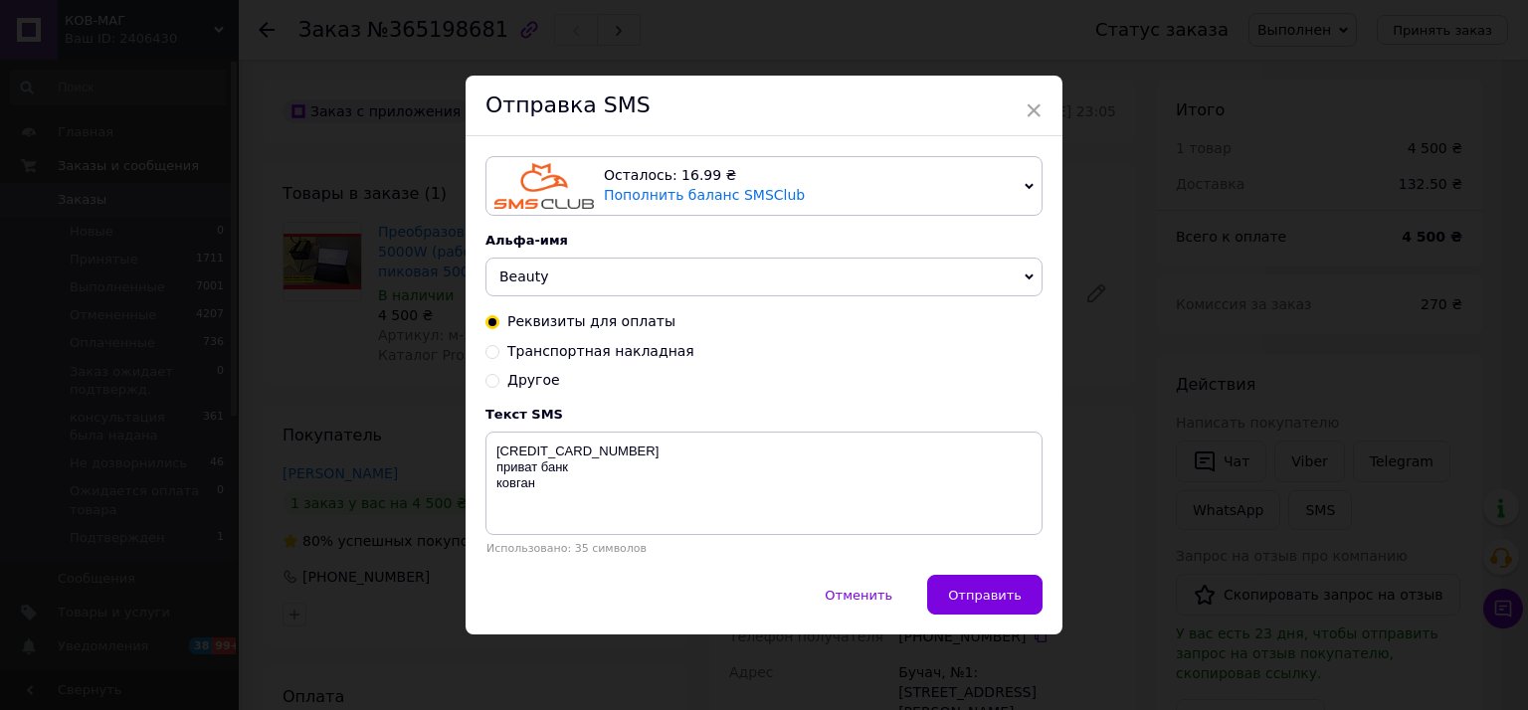
click at [536, 379] on span "Другое" at bounding box center [533, 380] width 53 height 16
click at [499, 379] on input "Другое" at bounding box center [492, 379] width 14 height 14
radio input "true"
radio input "false"
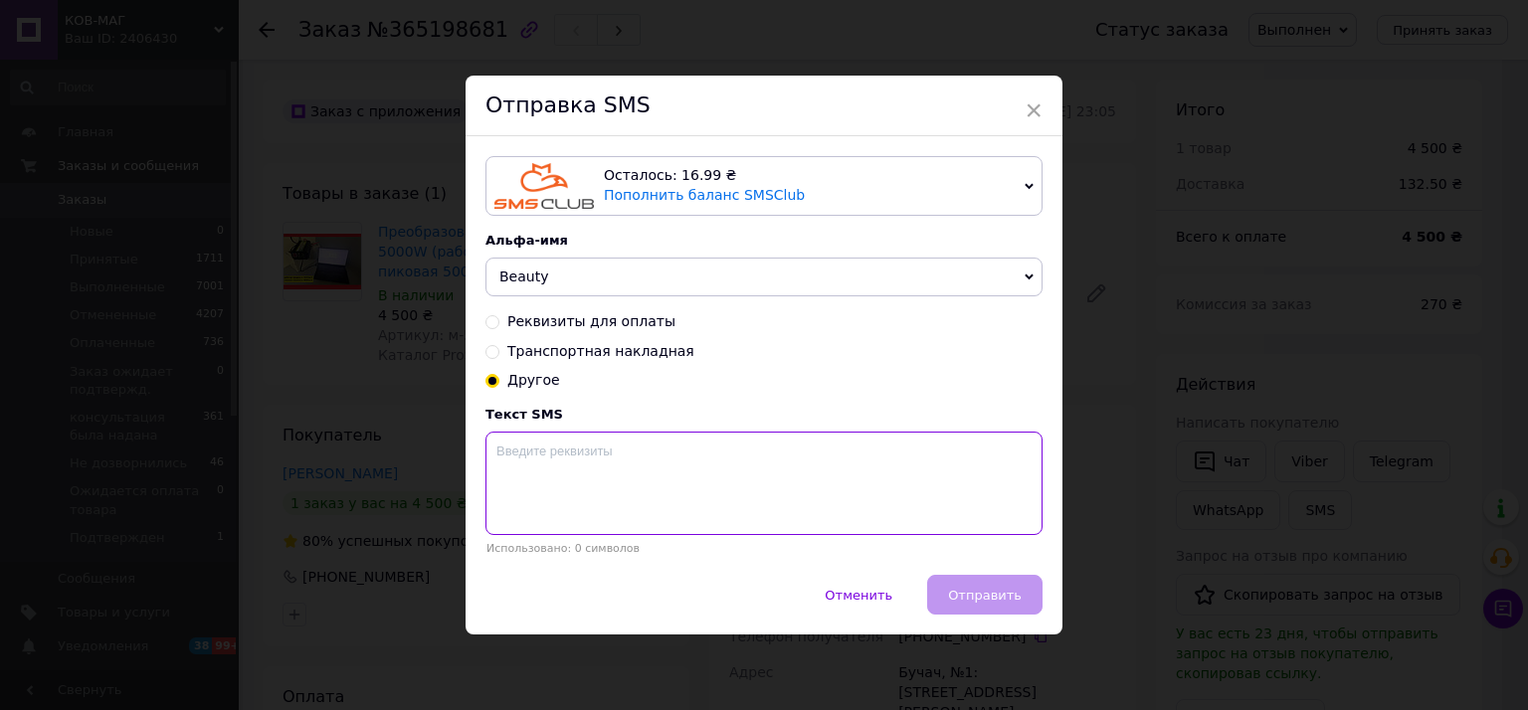
click at [566, 466] on textarea at bounding box center [763, 483] width 557 height 103
paste textarea "Дякуємо що погодились залишити відгук. Для нас це дійсно важливо. Посилання ски…"
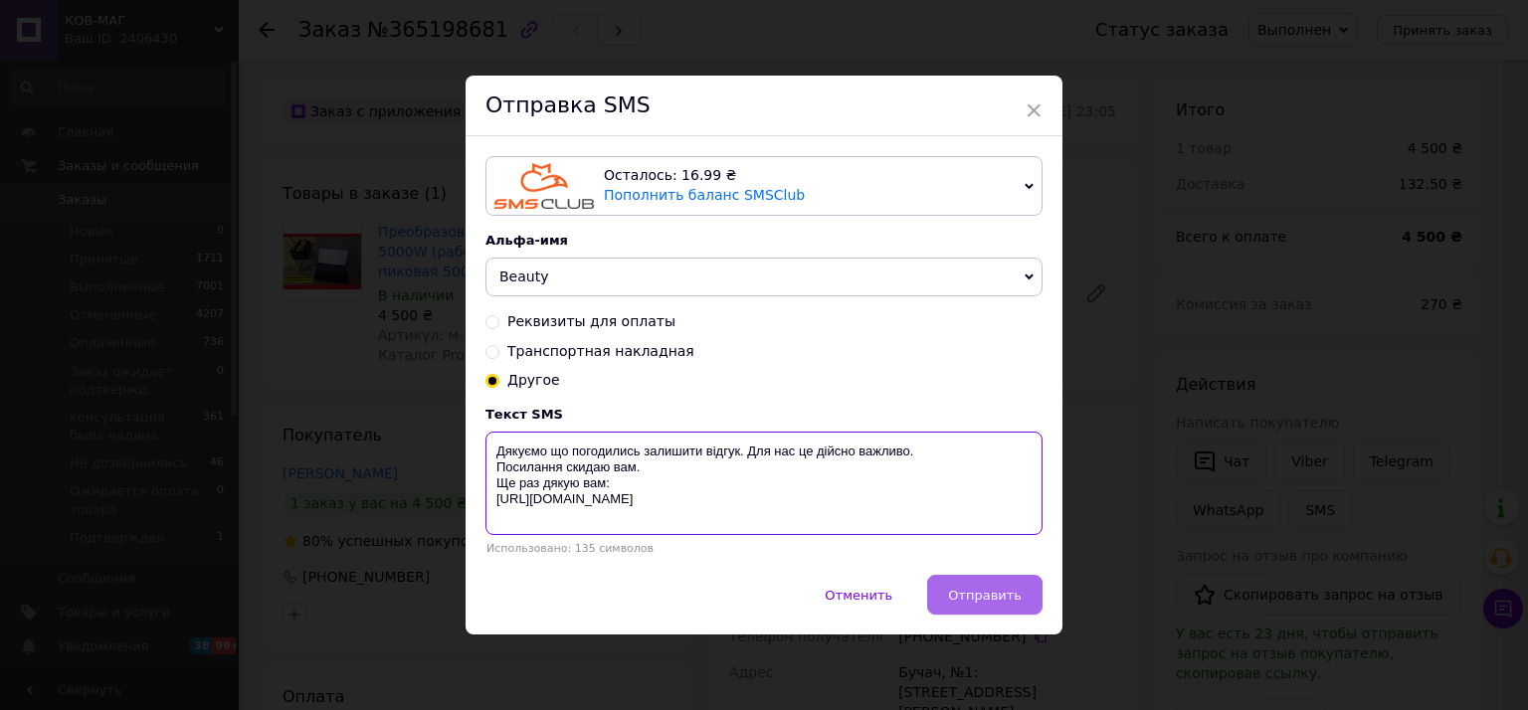
type textarea "Дякуємо що погодились залишити відгук. Для нас це дійсно важливо. Посилання ски…"
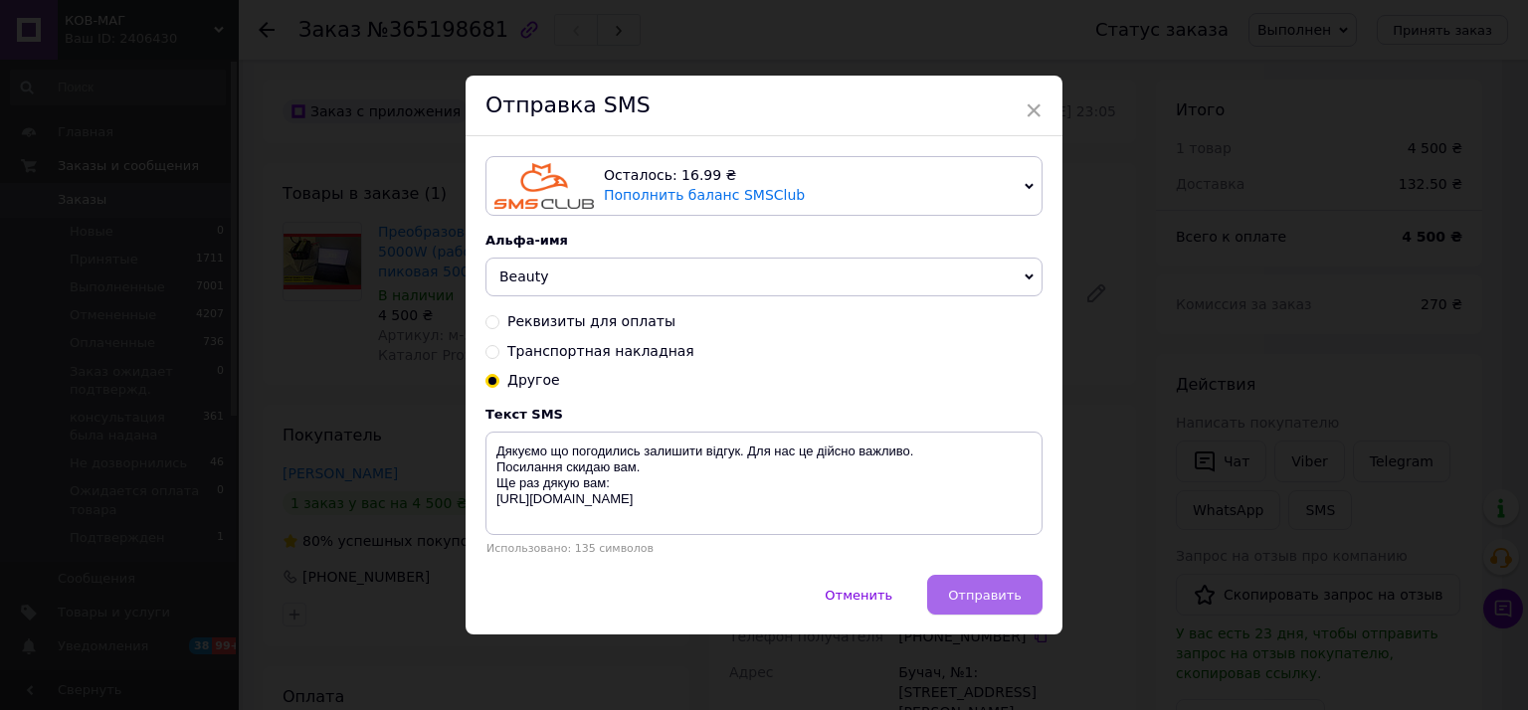
click at [974, 596] on span "Отправить" at bounding box center [985, 595] width 74 height 15
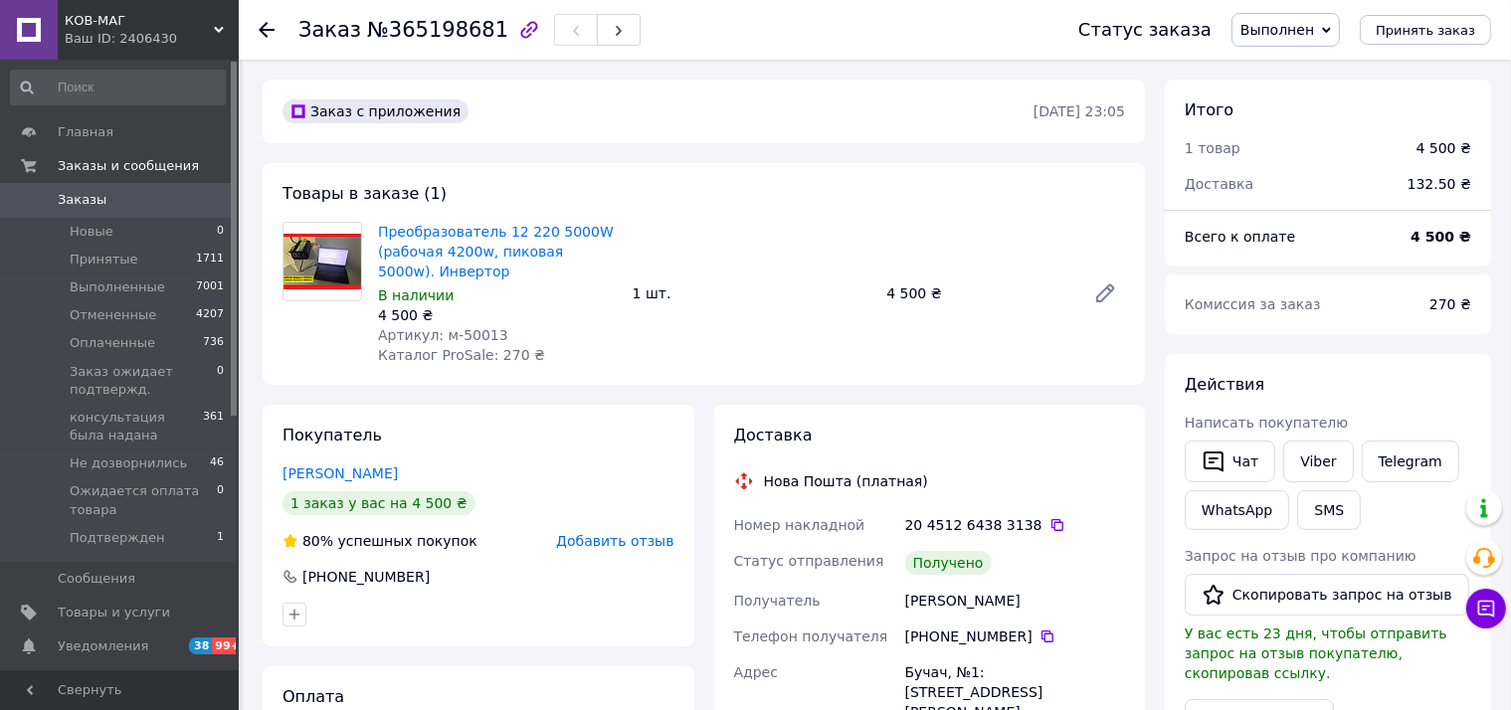
click at [269, 29] on use at bounding box center [267, 30] width 16 height 16
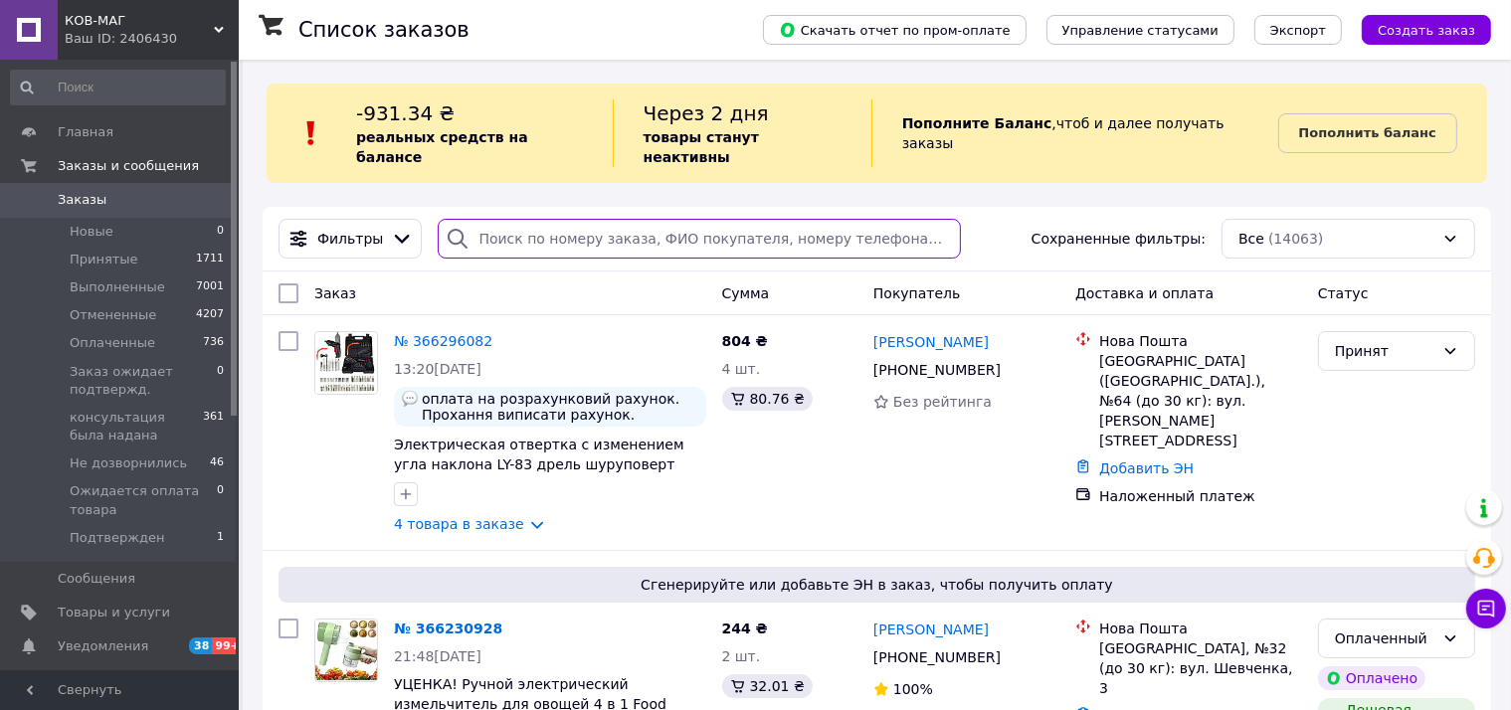
click at [537, 219] on input "search" at bounding box center [699, 239] width 523 height 40
paste input "364977167"
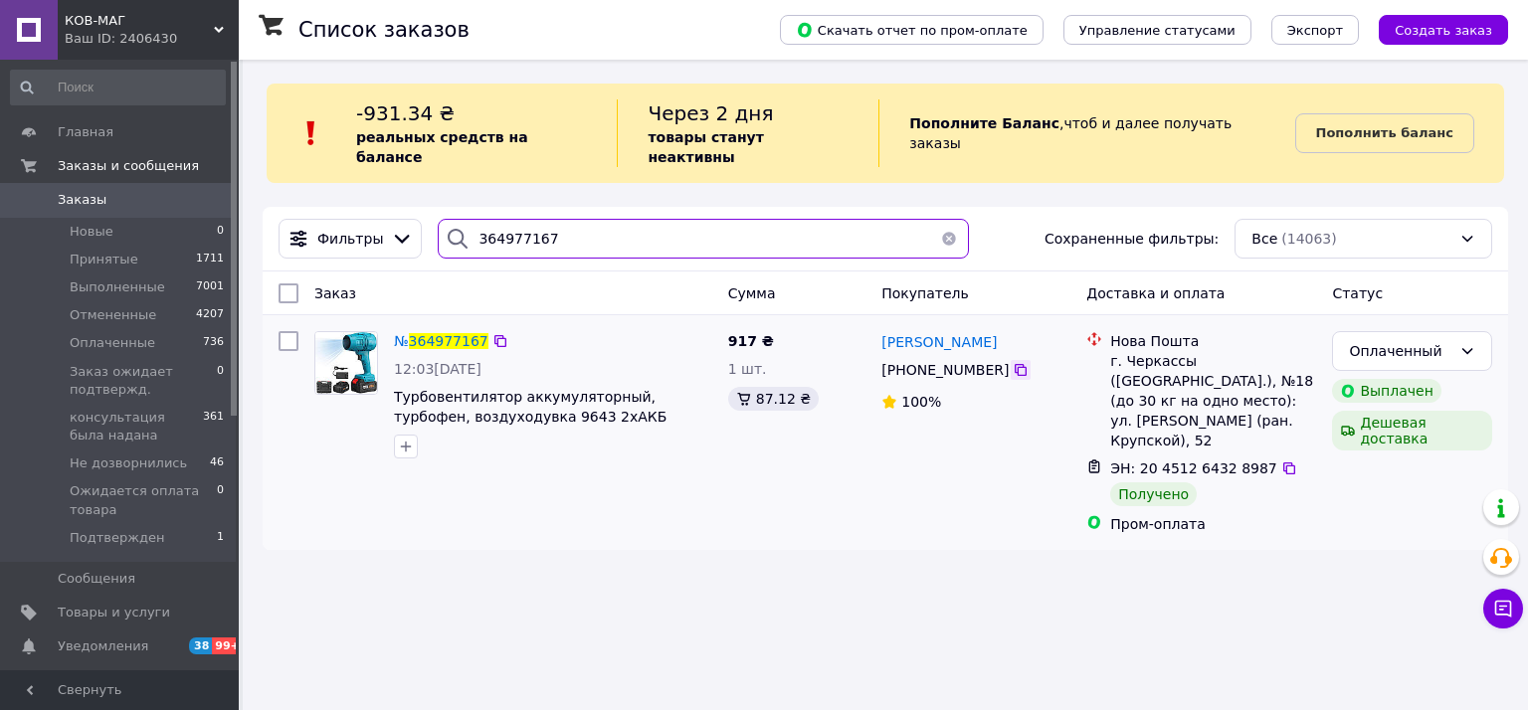
type input "364977167"
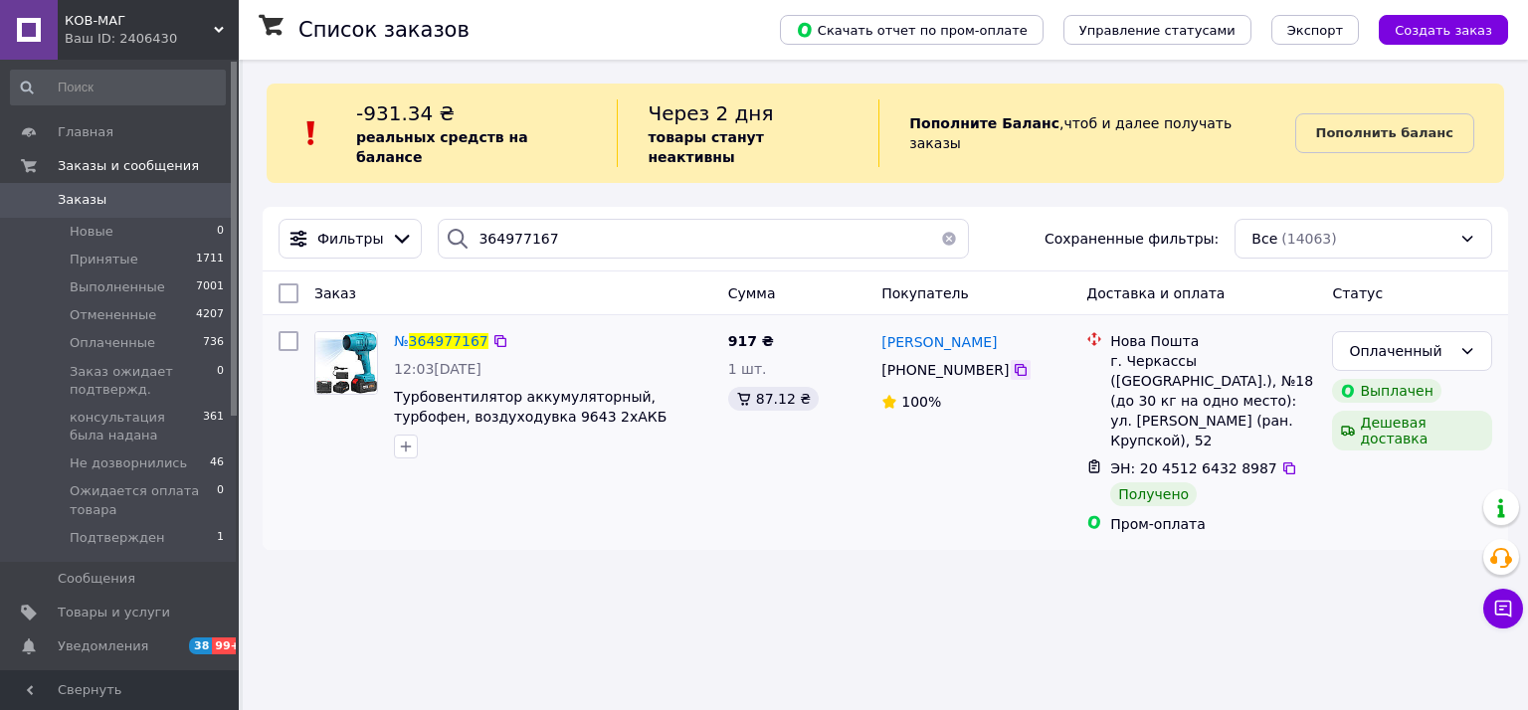
click at [1014, 364] on icon at bounding box center [1020, 370] width 12 height 12
click at [453, 333] on span "364977167" at bounding box center [449, 341] width 80 height 16
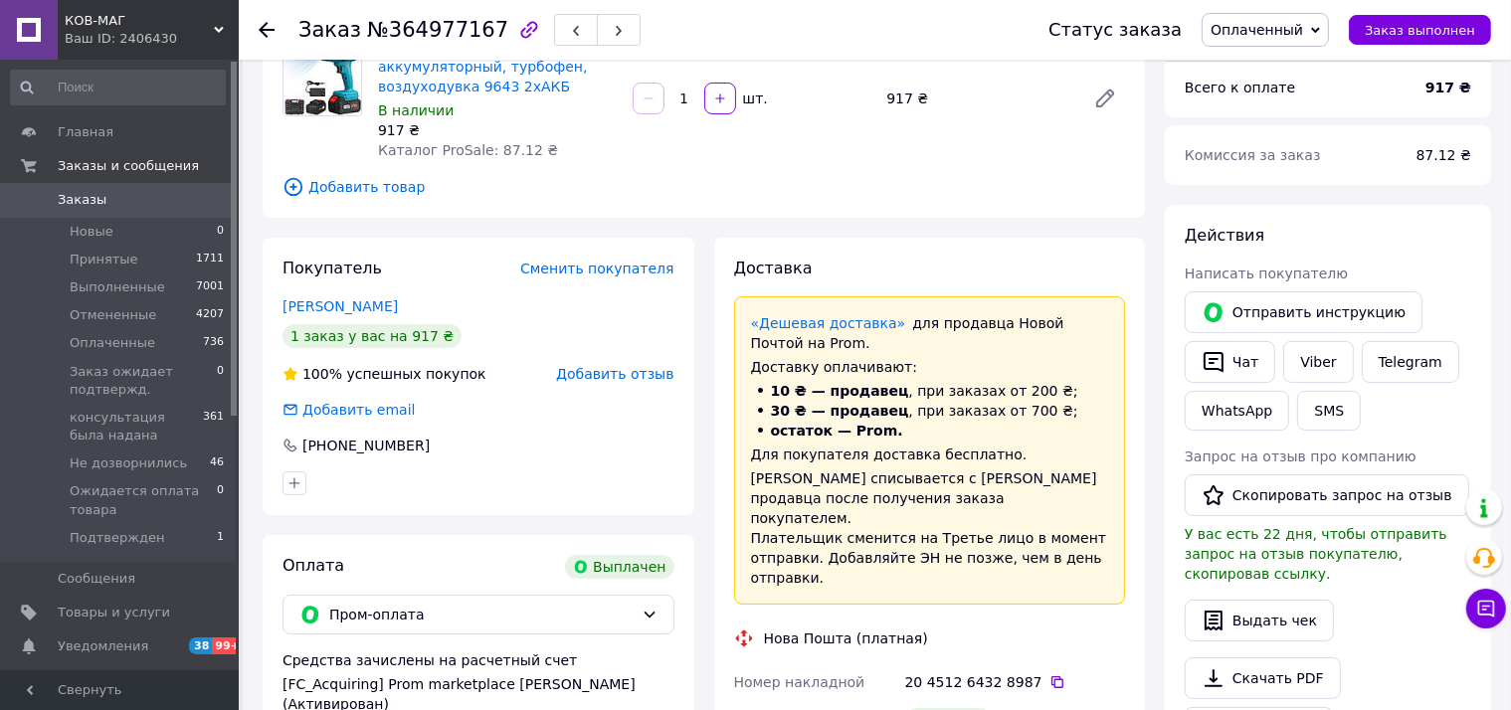
scroll to position [199, 0]
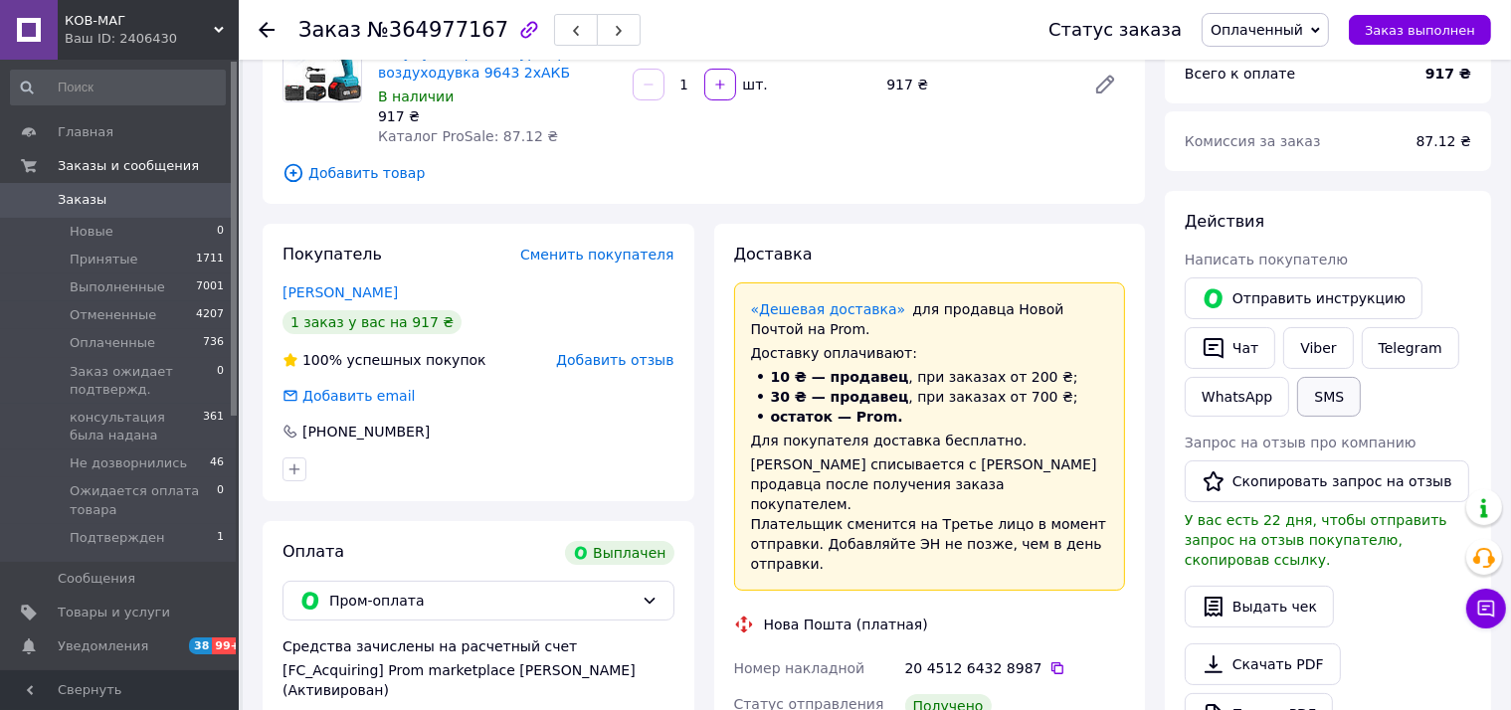
click at [1323, 398] on button "SMS" at bounding box center [1329, 397] width 64 height 40
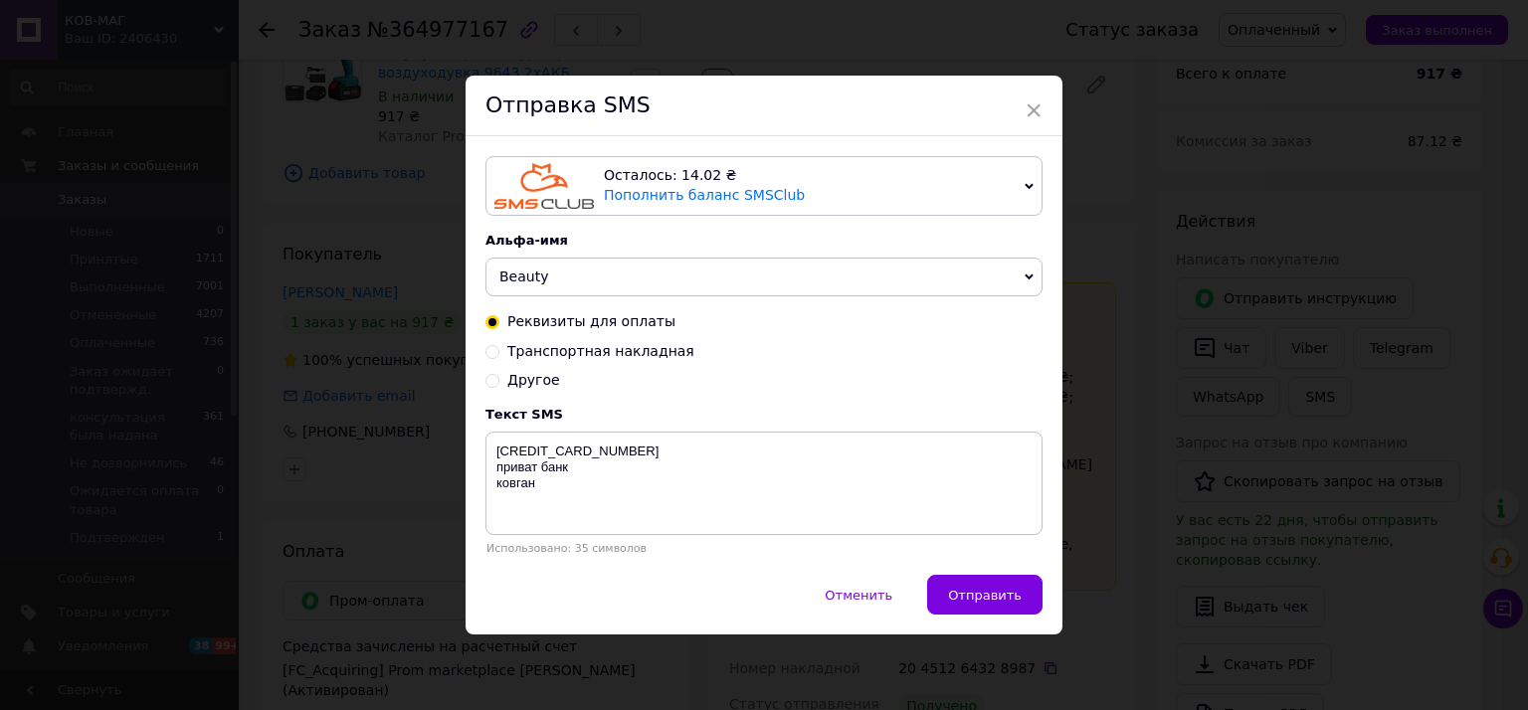
click at [534, 375] on span "Другое" at bounding box center [533, 380] width 53 height 16
click at [499, 375] on input "Другое" at bounding box center [492, 379] width 14 height 14
radio input "true"
radio input "false"
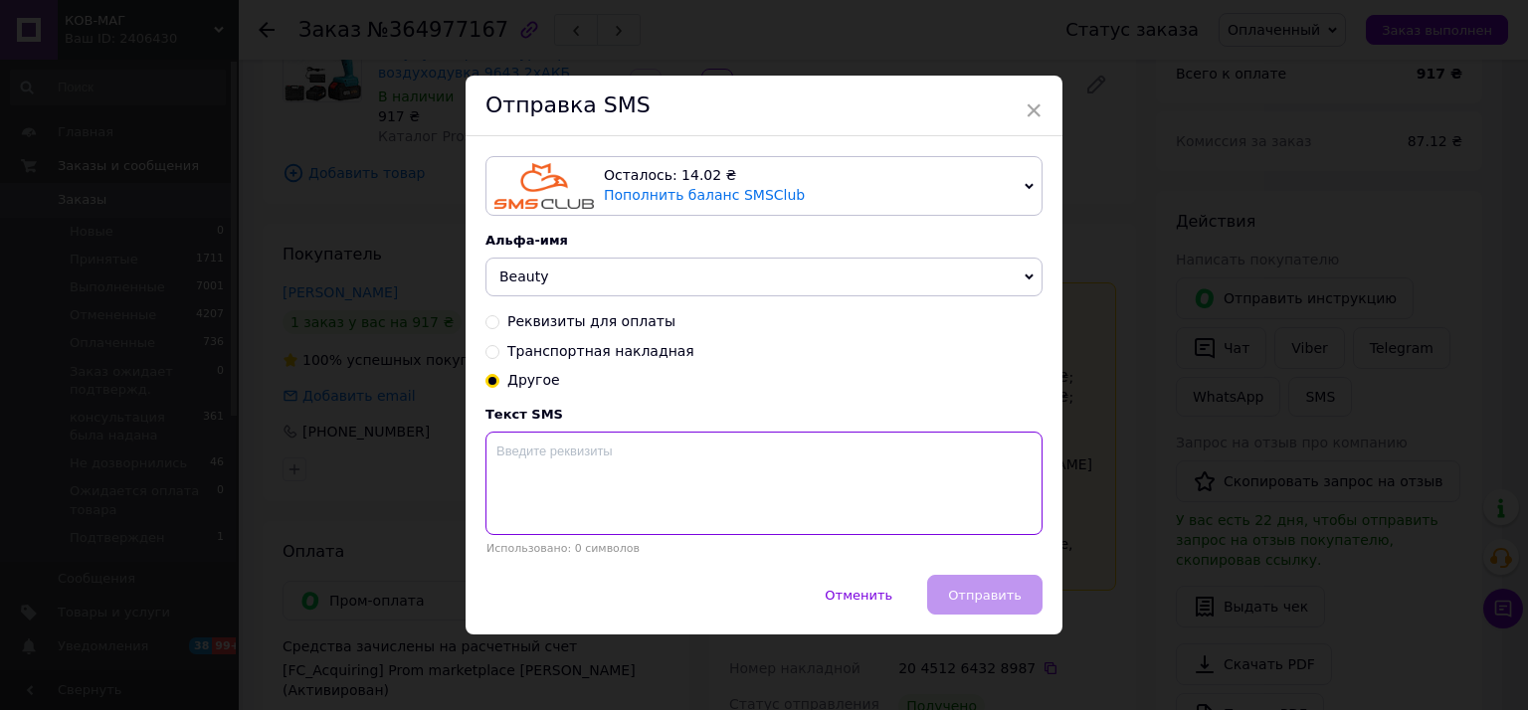
click at [561, 463] on textarea at bounding box center [763, 483] width 557 height 103
paste textarea "Дякуємо що погодились залишити відгук. Для нас це дійсно важливо. Посилання ски…"
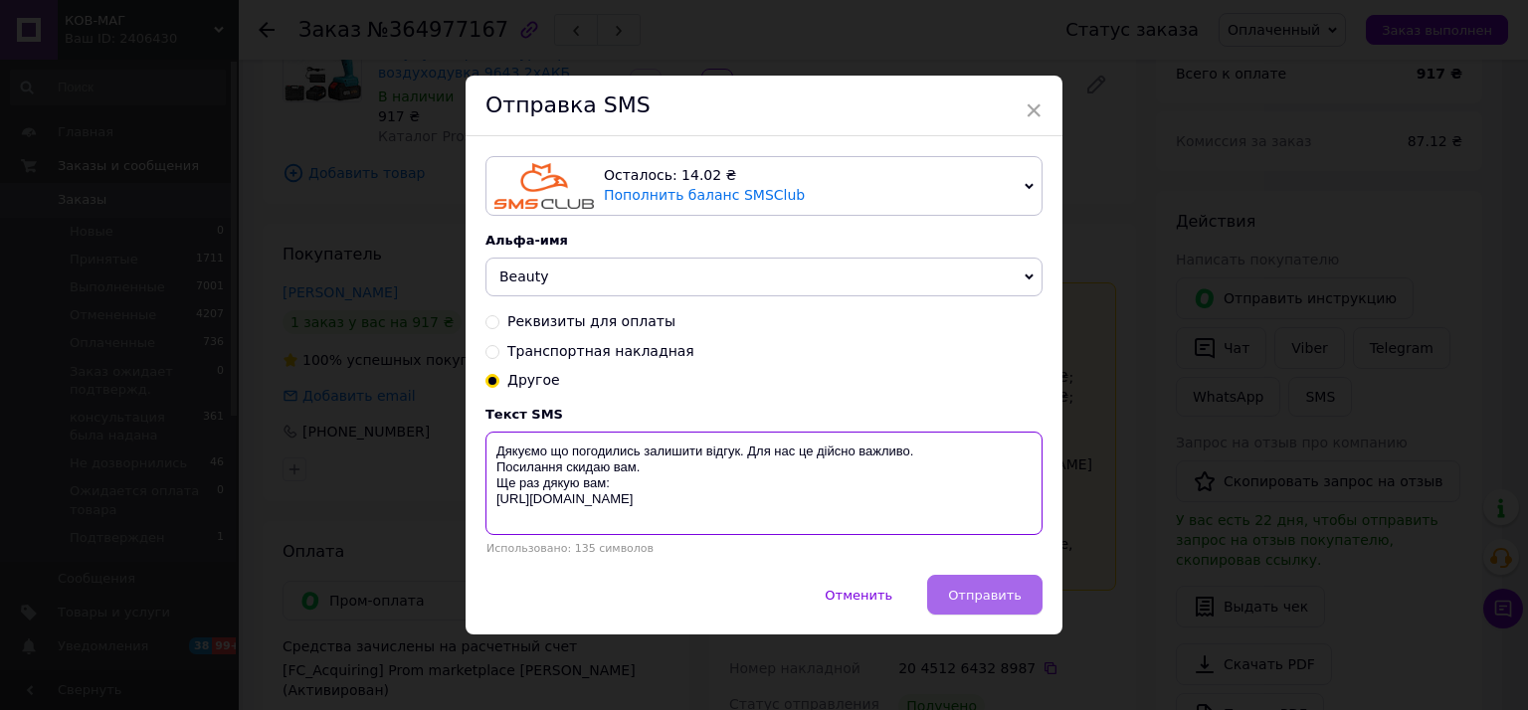
type textarea "Дякуємо що погодились залишити відгук. Для нас це дійсно важливо. Посилання ски…"
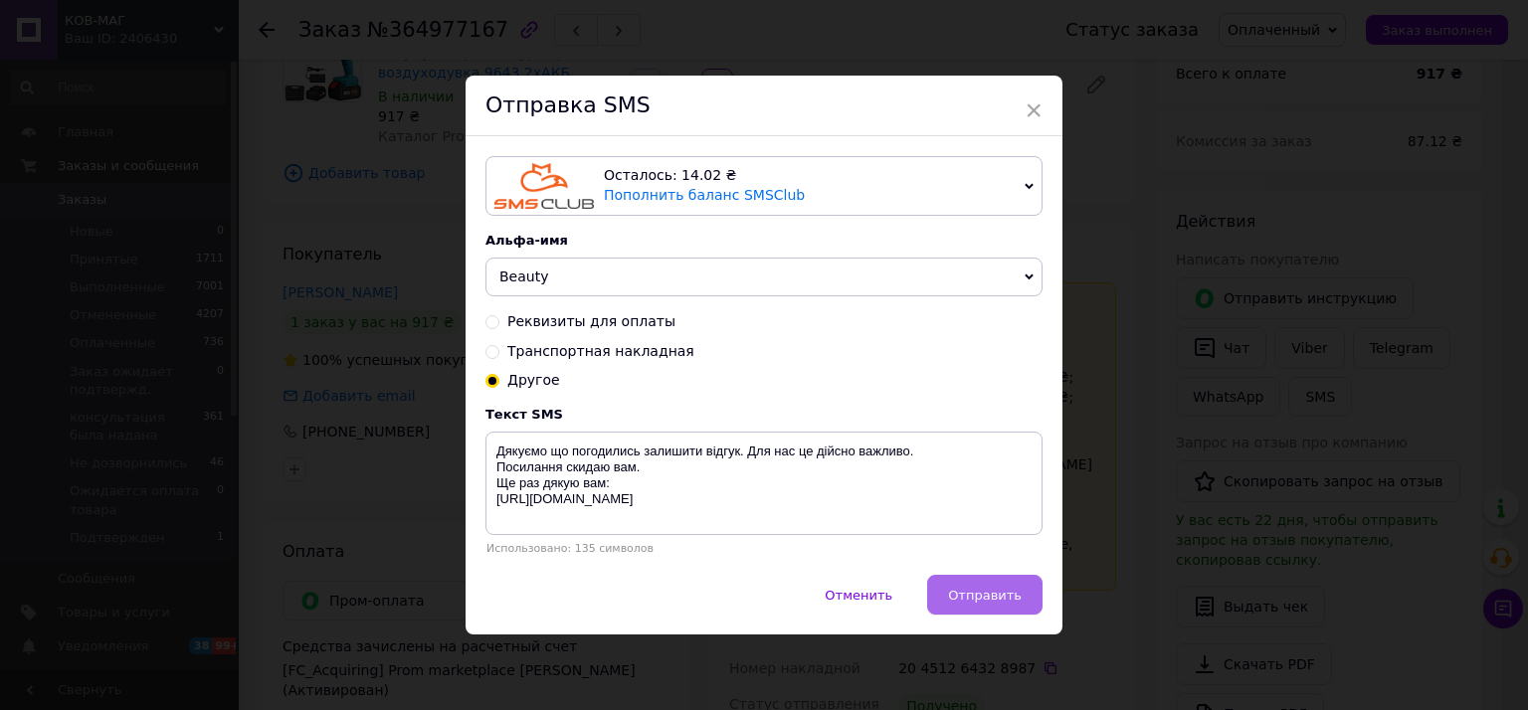
click at [980, 589] on span "Отправить" at bounding box center [985, 595] width 74 height 15
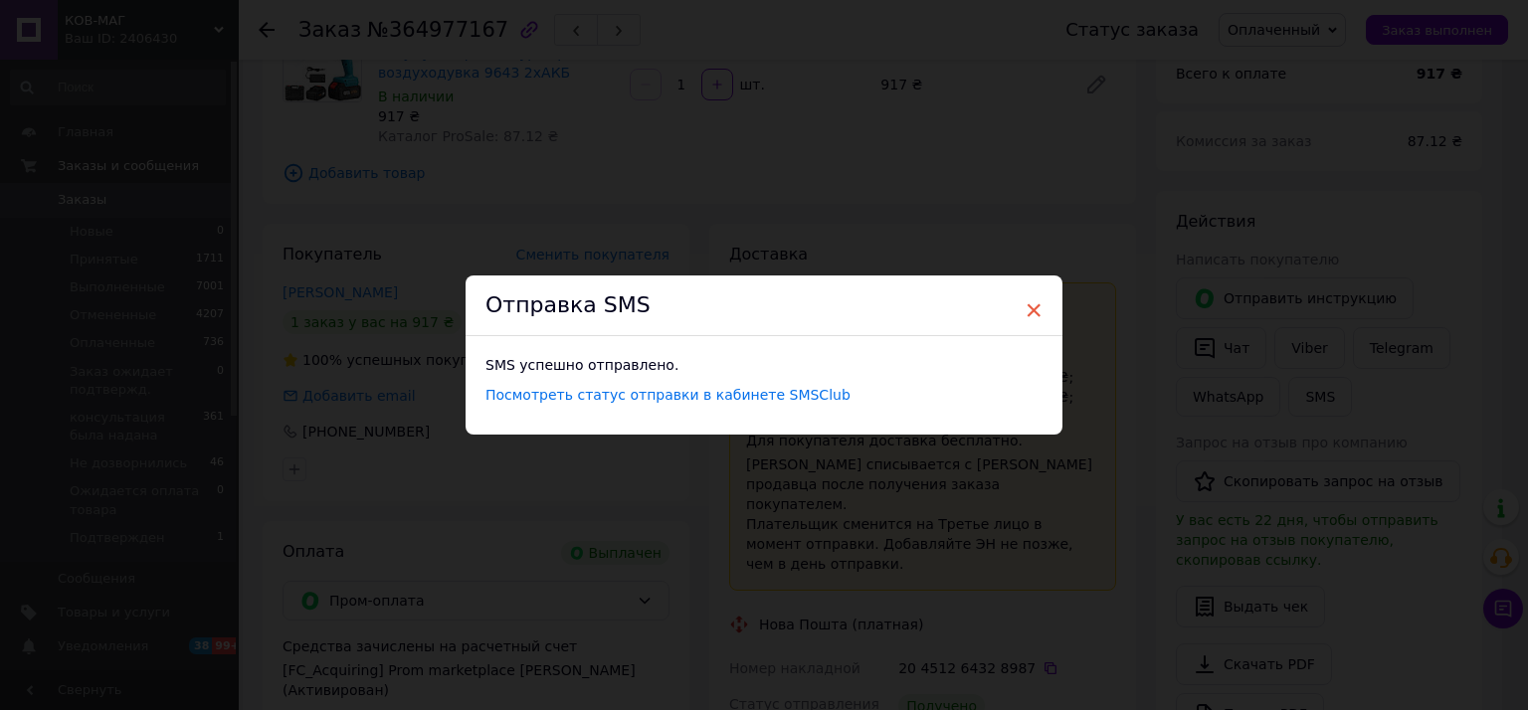
click at [1035, 309] on span "×" at bounding box center [1033, 310] width 18 height 34
